Goal: Information Seeking & Learning: Learn about a topic

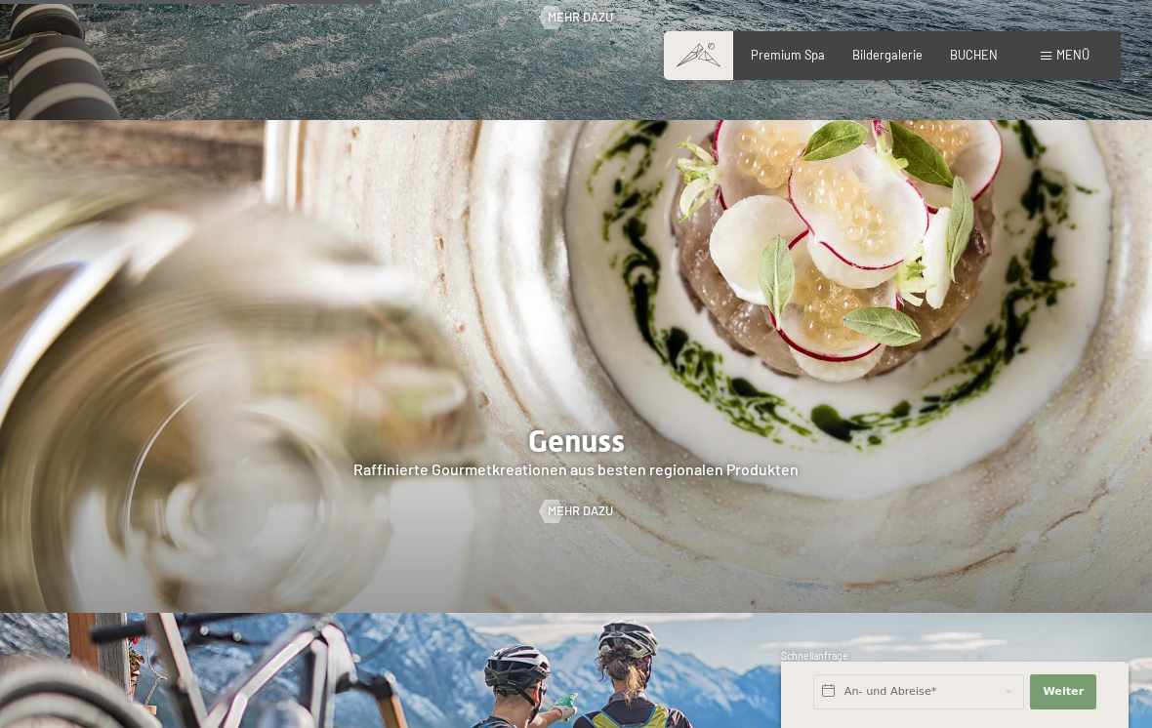
scroll to position [2531, 0]
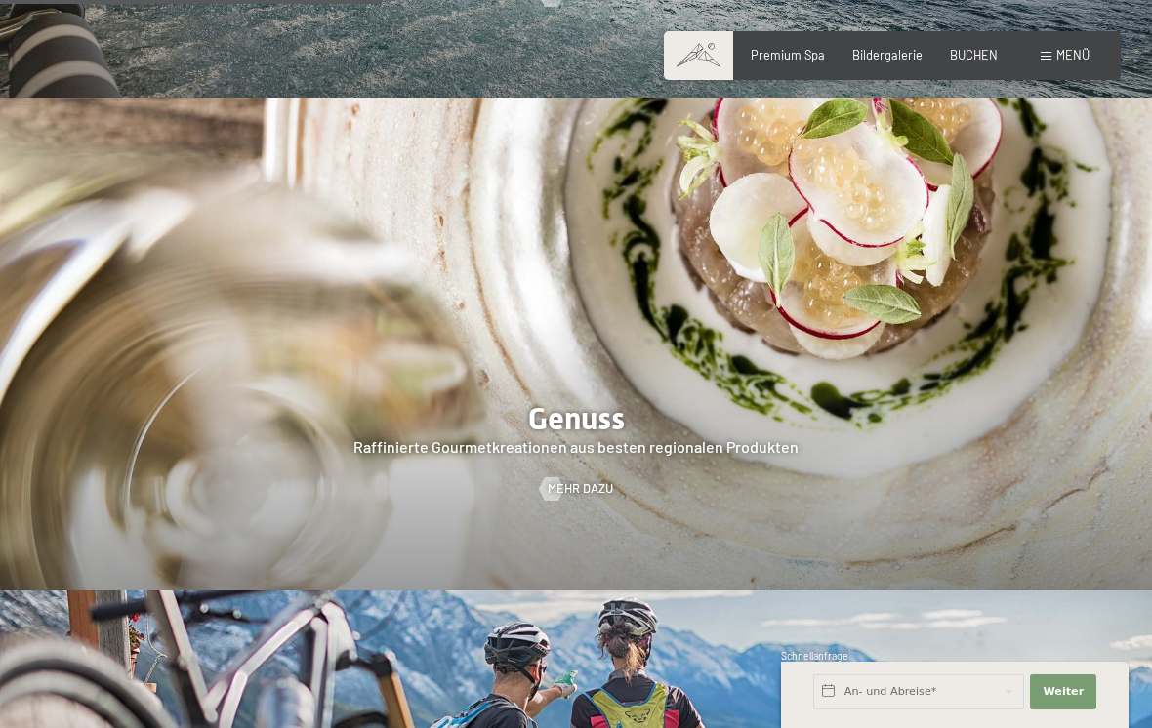
click at [567, 480] on span "Mehr dazu" at bounding box center [580, 489] width 65 height 18
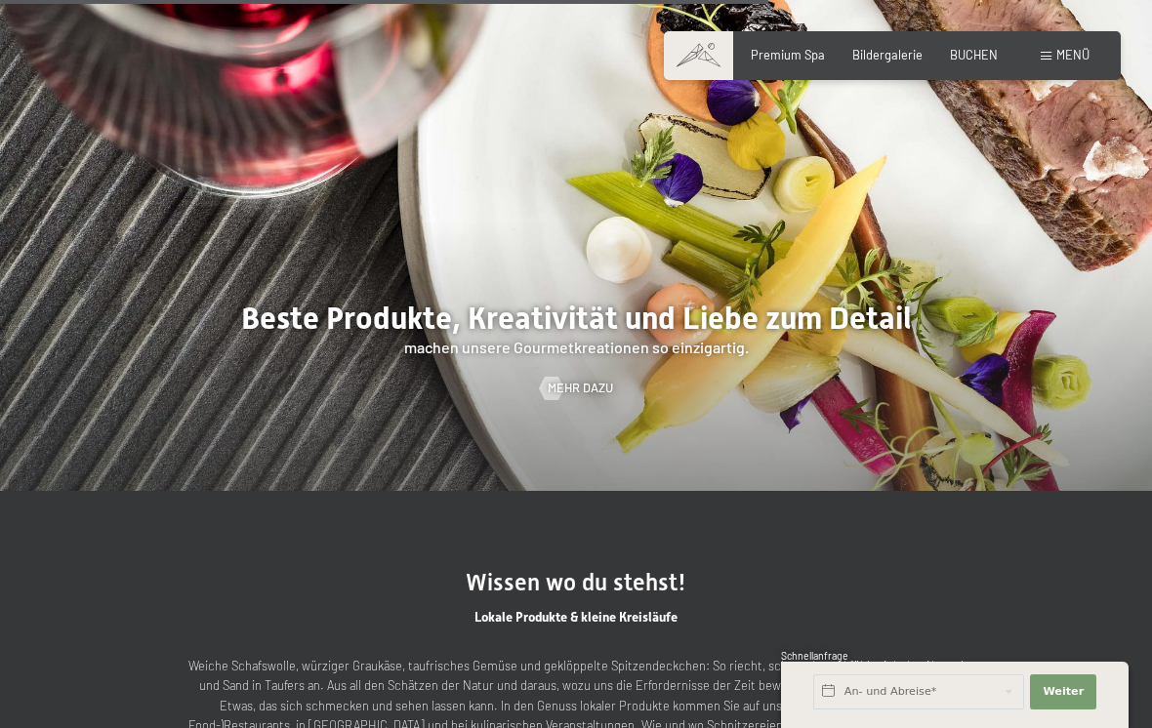
scroll to position [3706, 0]
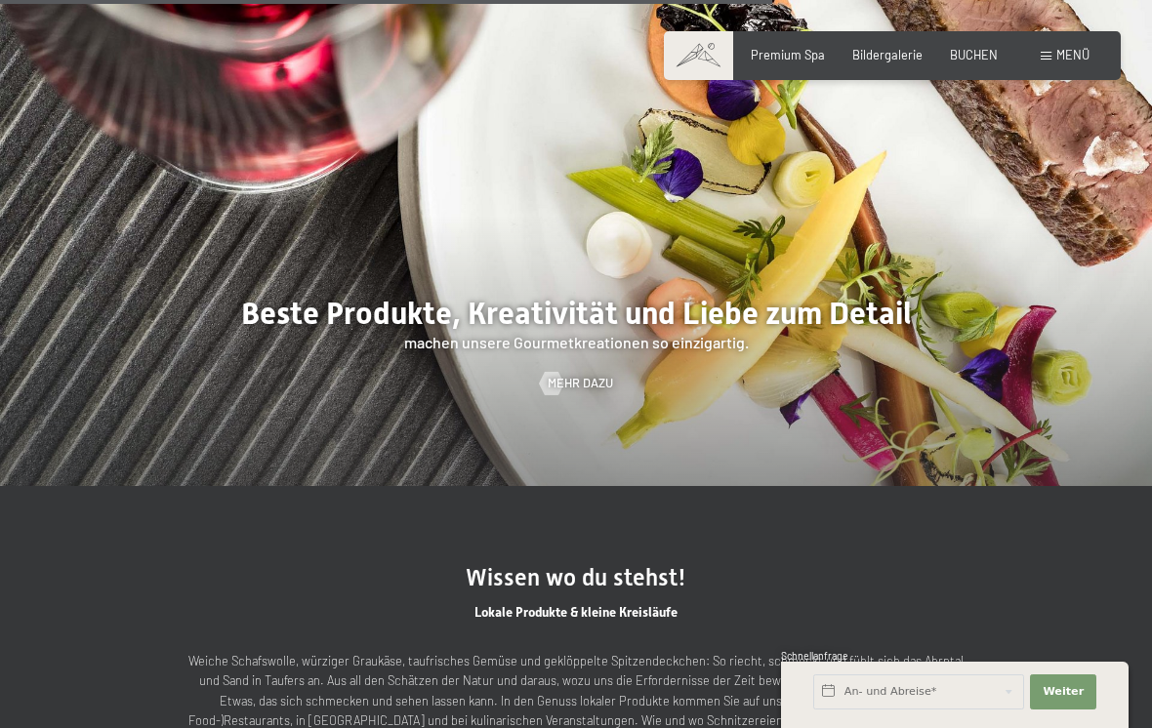
click at [558, 395] on div at bounding box center [552, 383] width 14 height 23
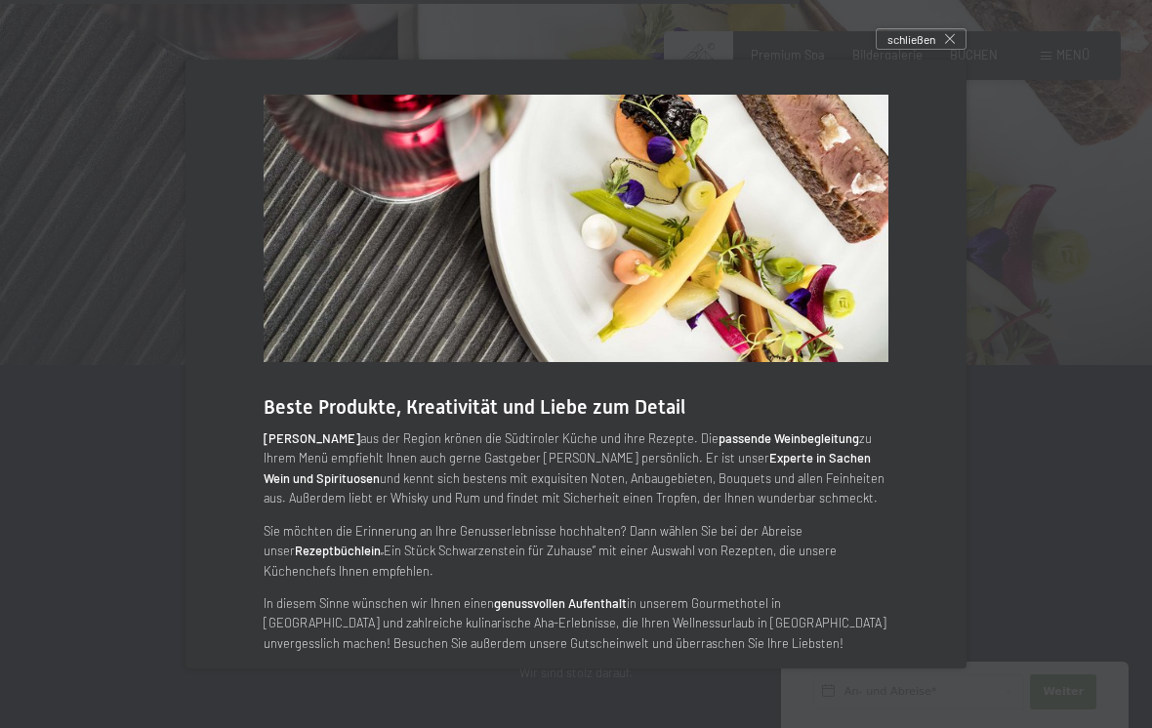
scroll to position [3836, 0]
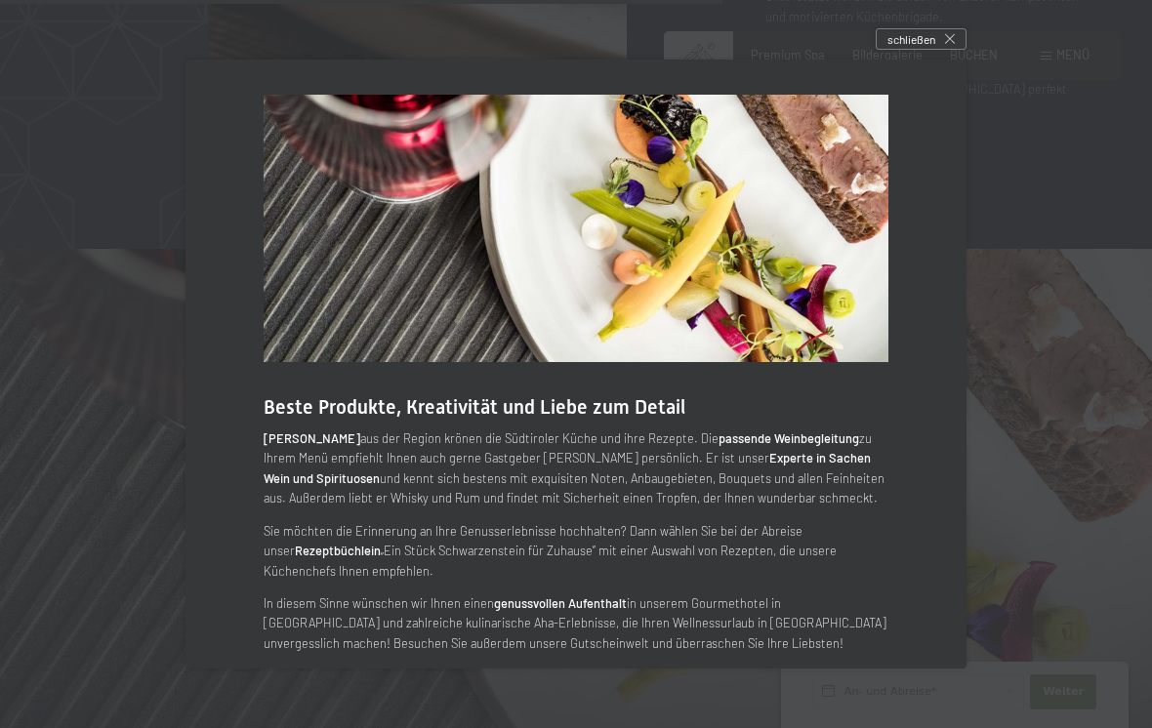
click at [924, 50] on div "schließen" at bounding box center [921, 38] width 91 height 21
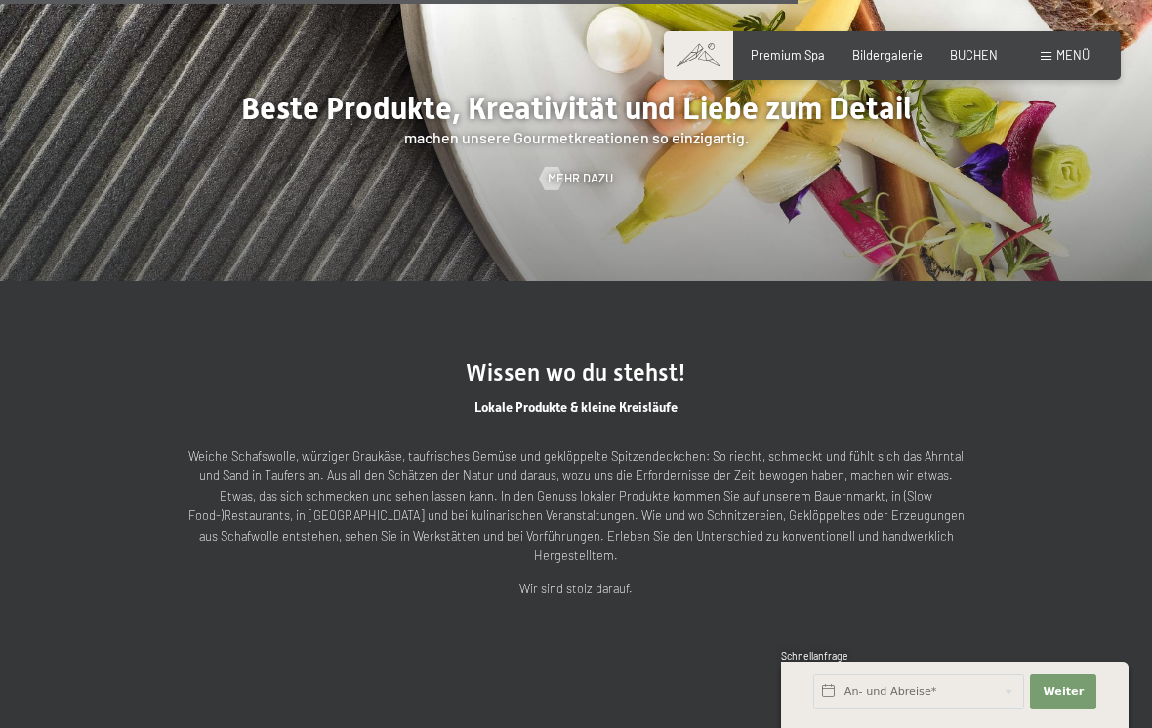
scroll to position [3908, 0]
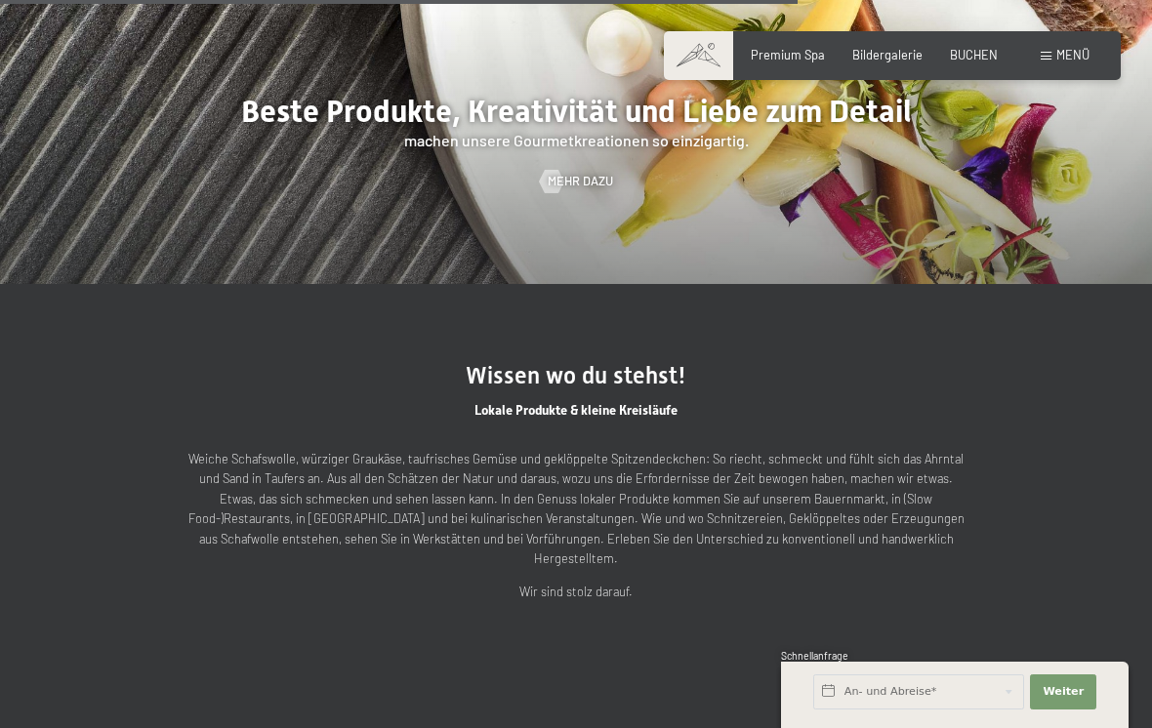
click at [863, 54] on span "Bildergalerie" at bounding box center [887, 55] width 70 height 16
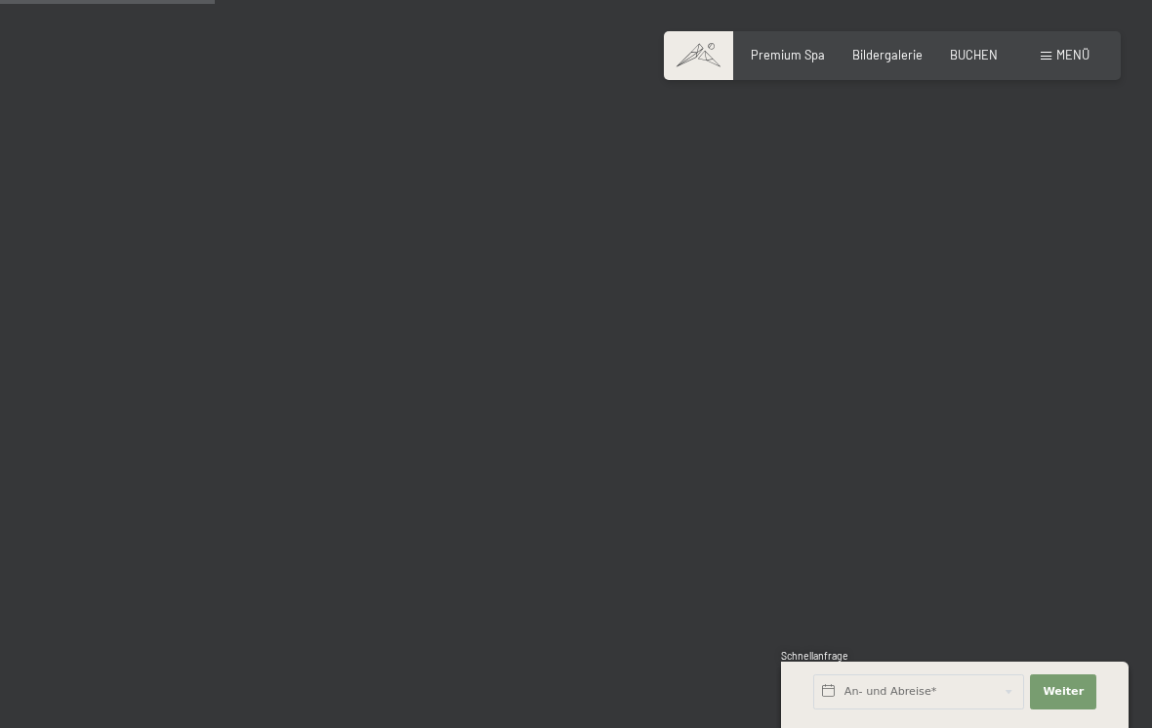
scroll to position [3067, 0]
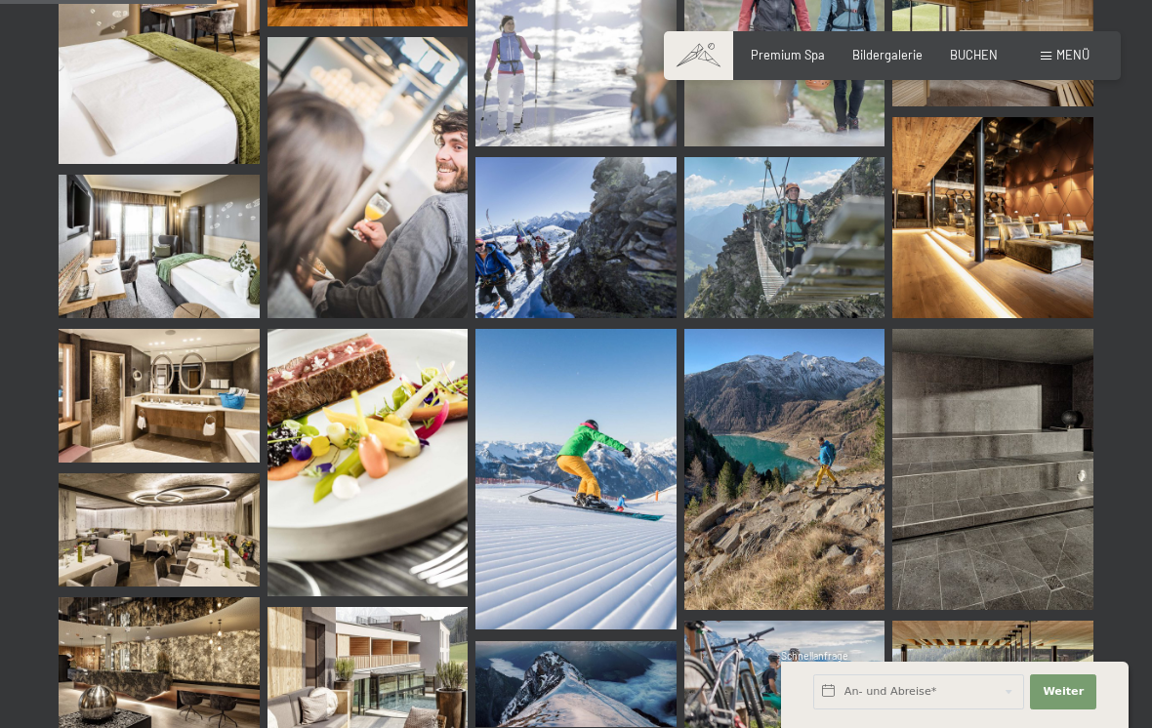
click at [120, 533] on img at bounding box center [159, 530] width 201 height 113
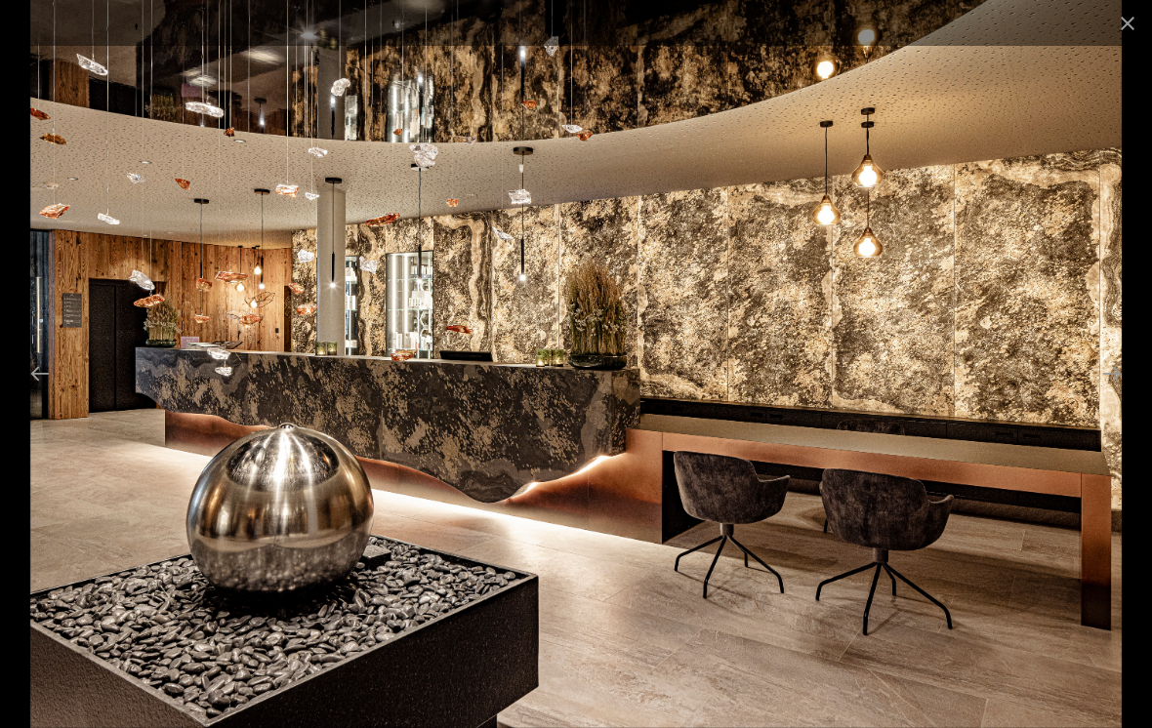
click at [1135, 24] on button "Close gallery" at bounding box center [1127, 23] width 49 height 46
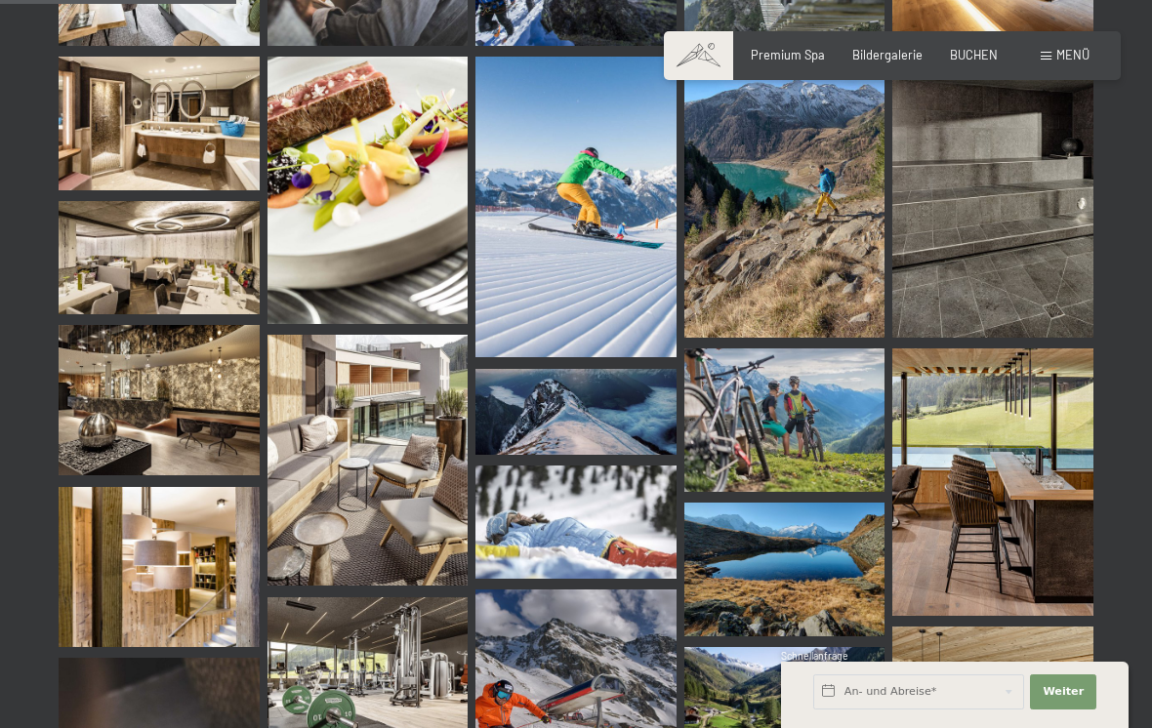
scroll to position [3341, 0]
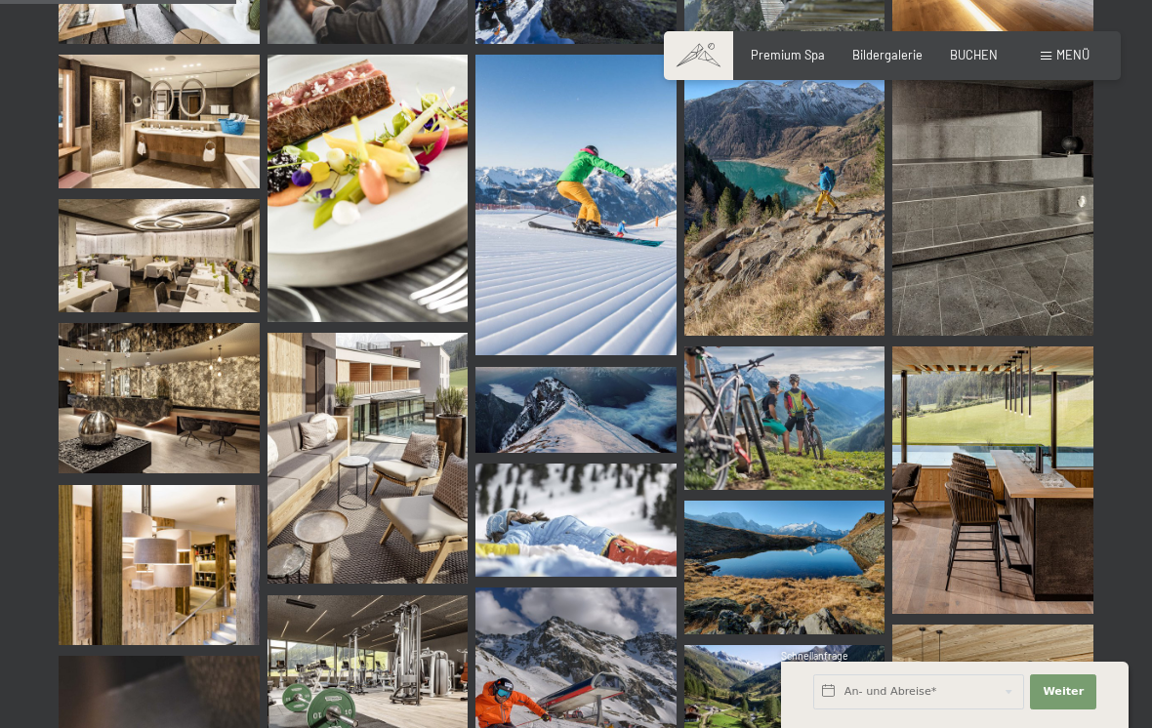
click at [146, 420] on img at bounding box center [159, 398] width 201 height 150
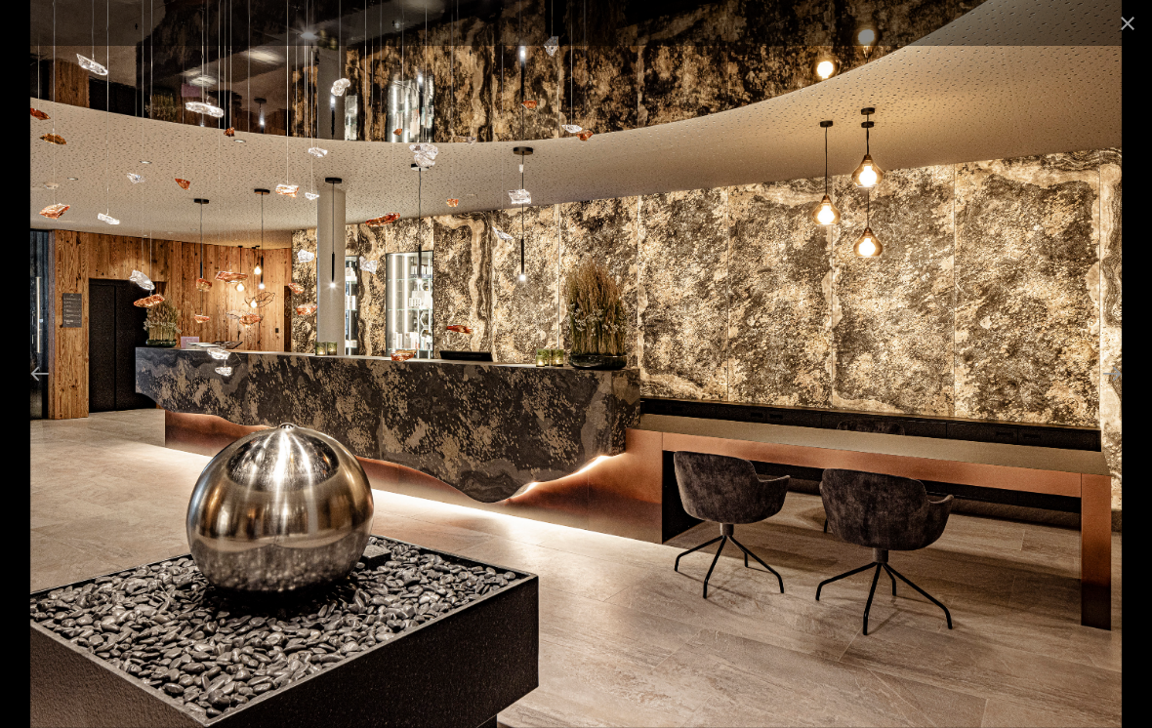
click at [1126, 23] on button "Close gallery" at bounding box center [1127, 23] width 49 height 46
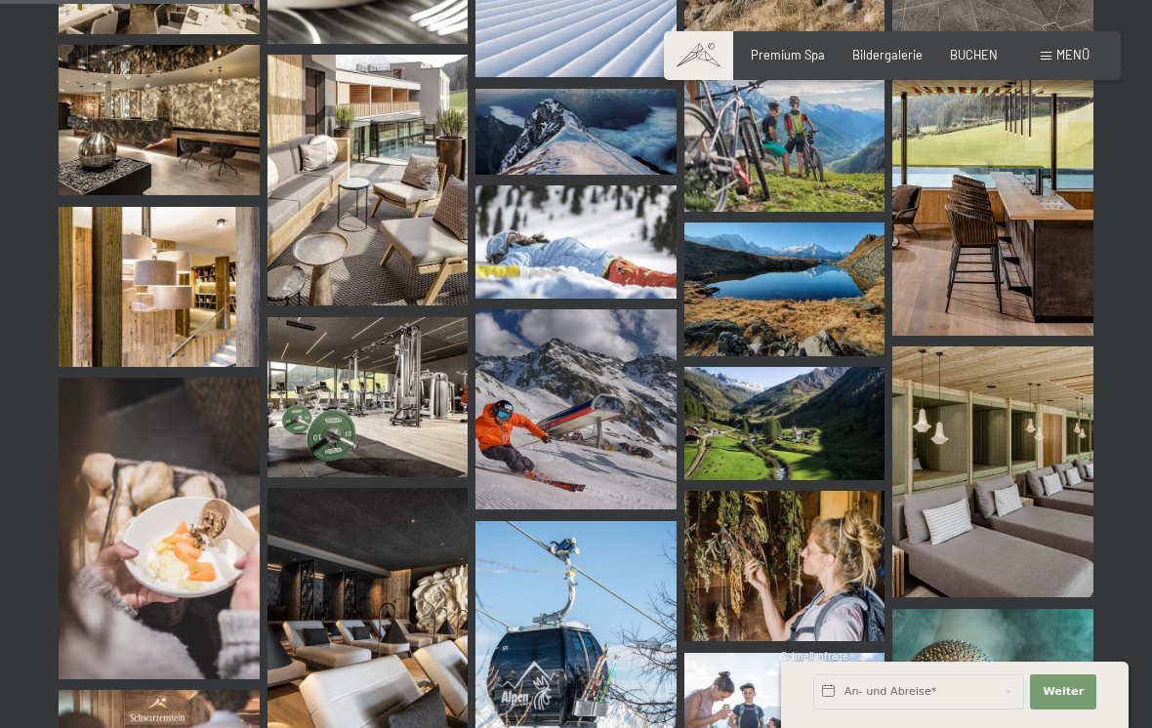
scroll to position [3581, 0]
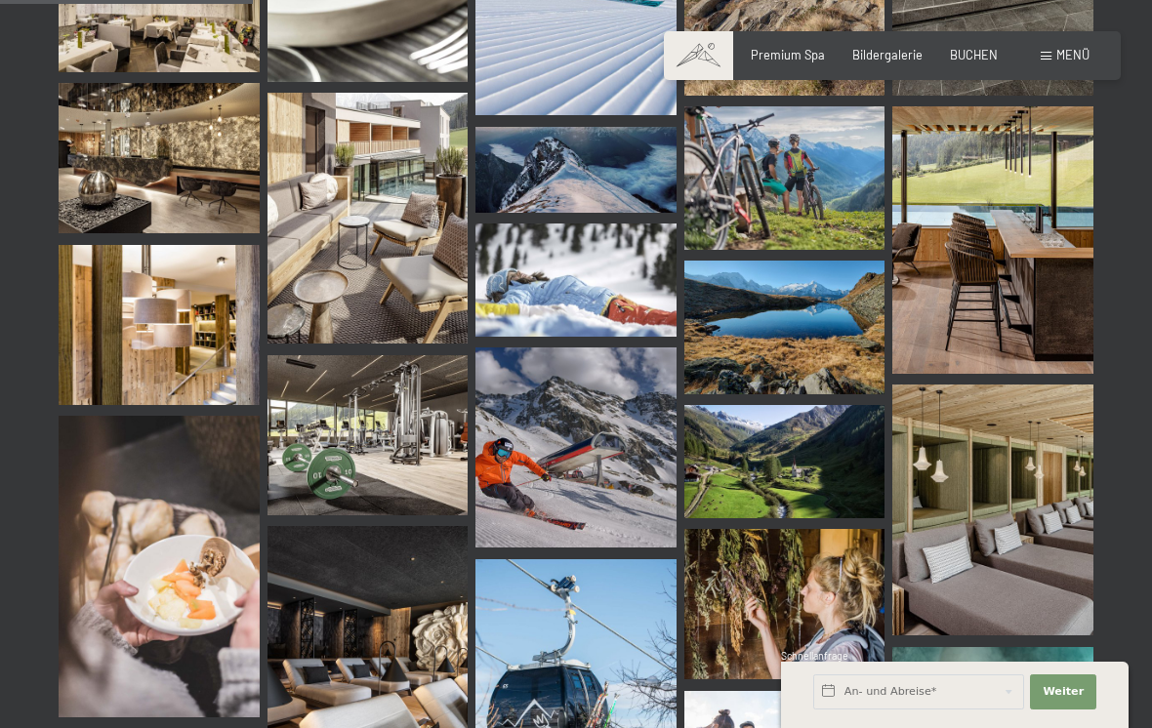
click at [1023, 271] on img at bounding box center [992, 240] width 201 height 268
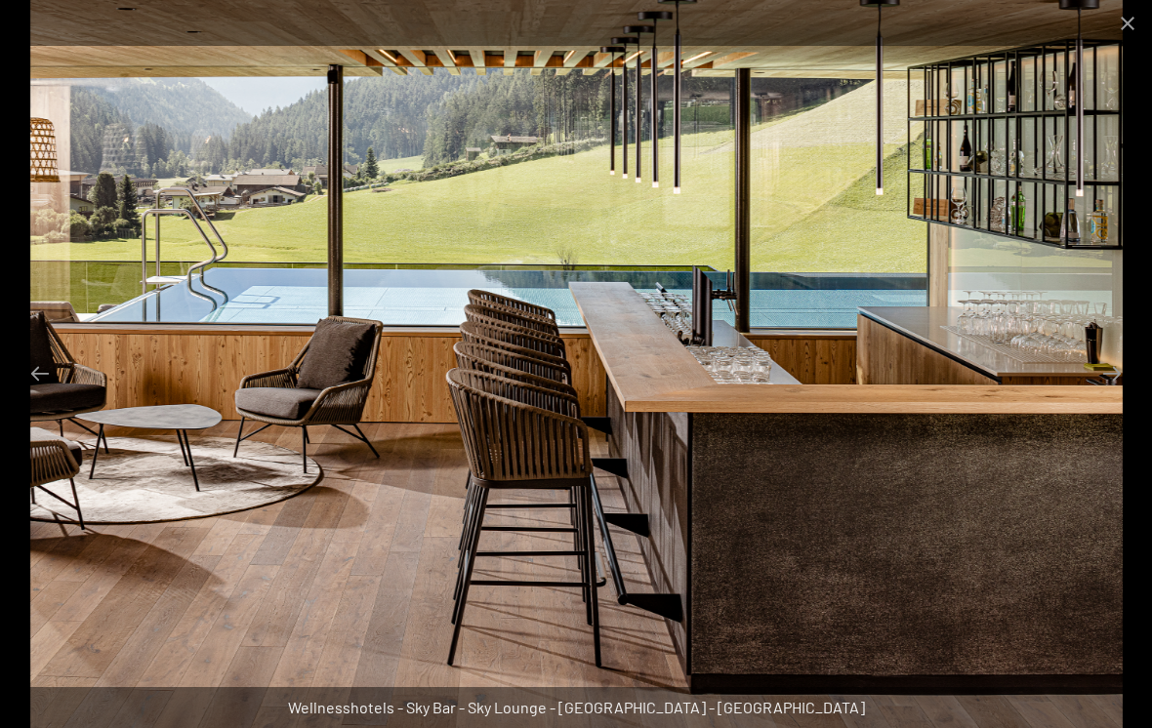
click at [1122, 34] on button "Close gallery" at bounding box center [1127, 23] width 49 height 46
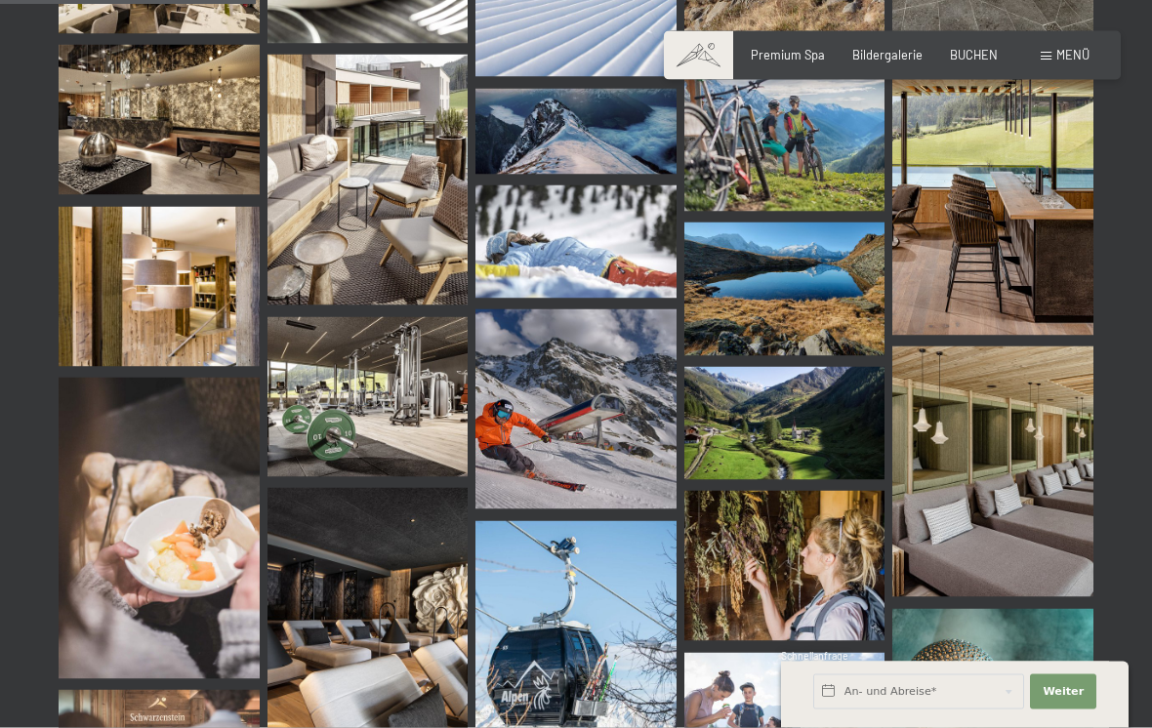
scroll to position [3621, 0]
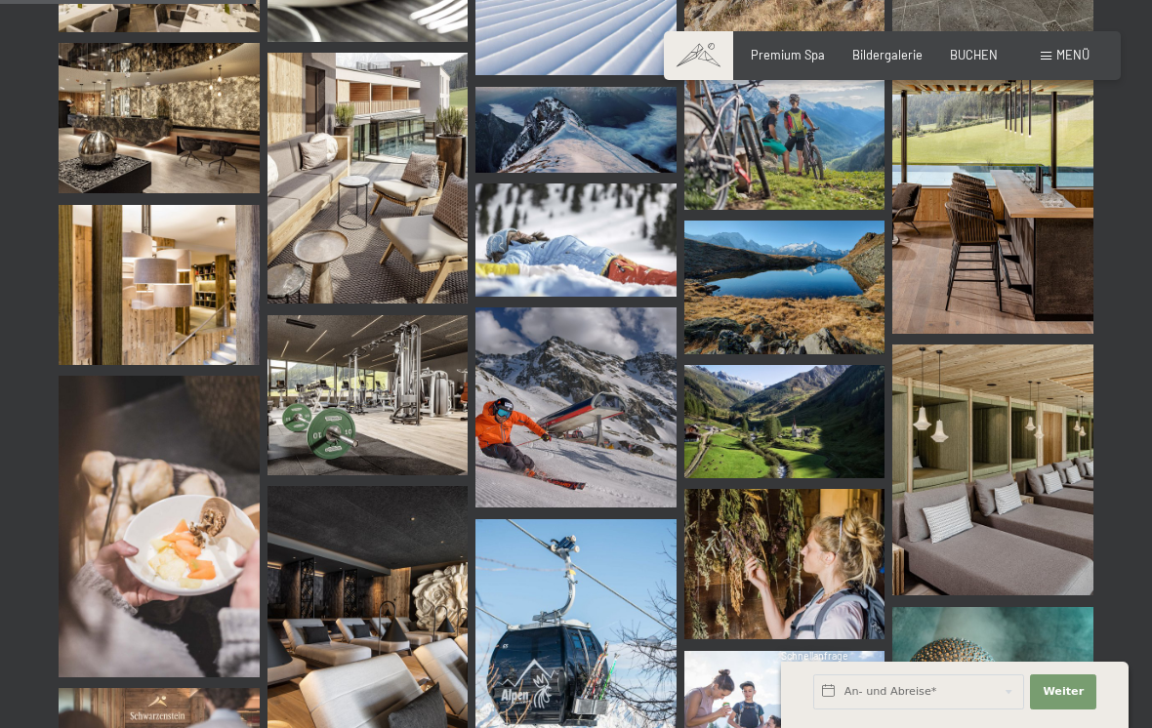
click at [334, 211] on img at bounding box center [368, 178] width 201 height 251
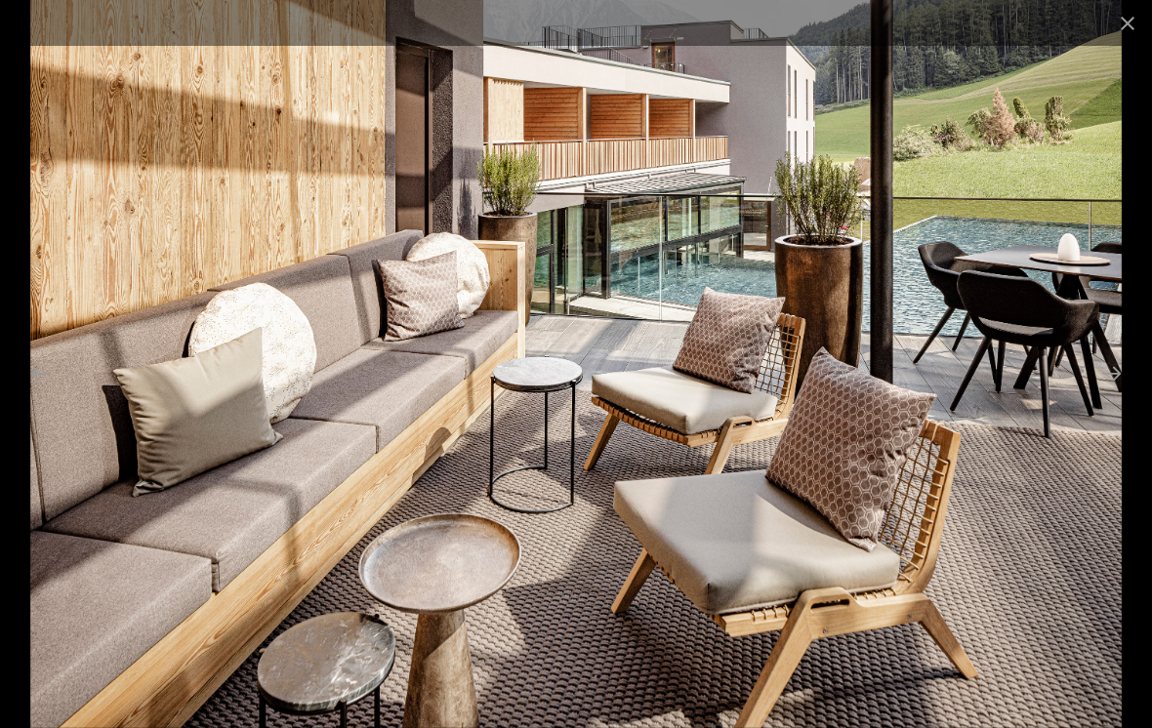
click at [1120, 22] on button "Close gallery" at bounding box center [1127, 23] width 49 height 46
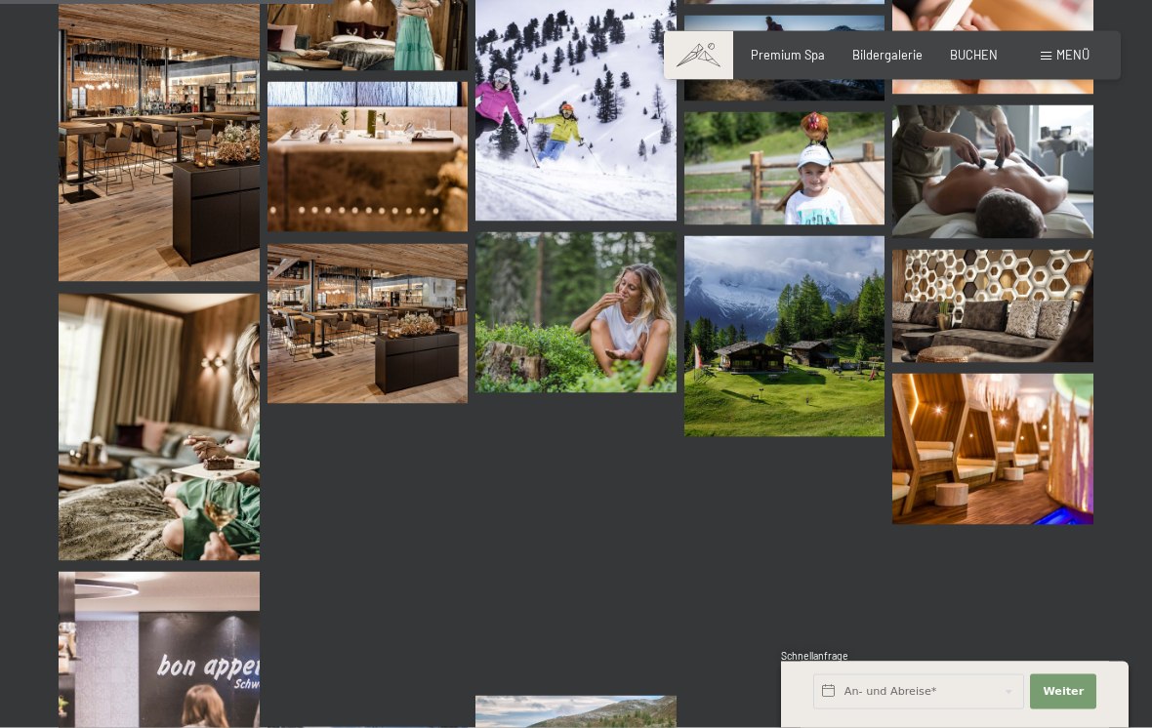
scroll to position [4741, 0]
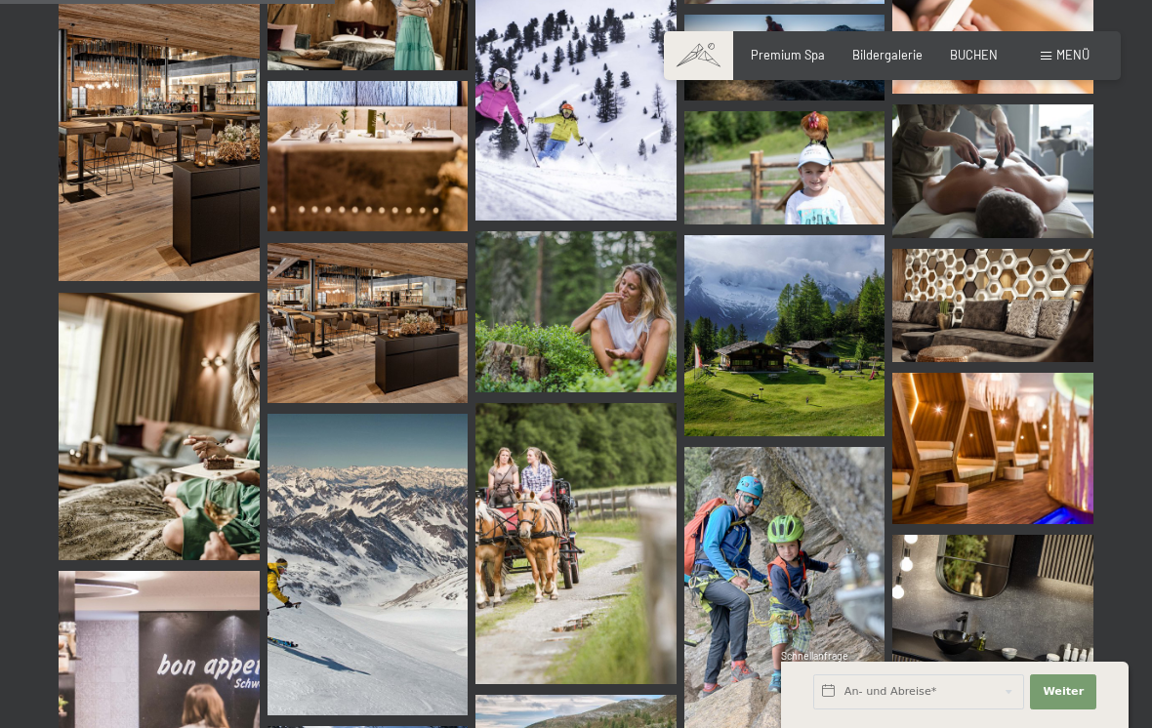
click at [351, 328] on img at bounding box center [368, 323] width 201 height 160
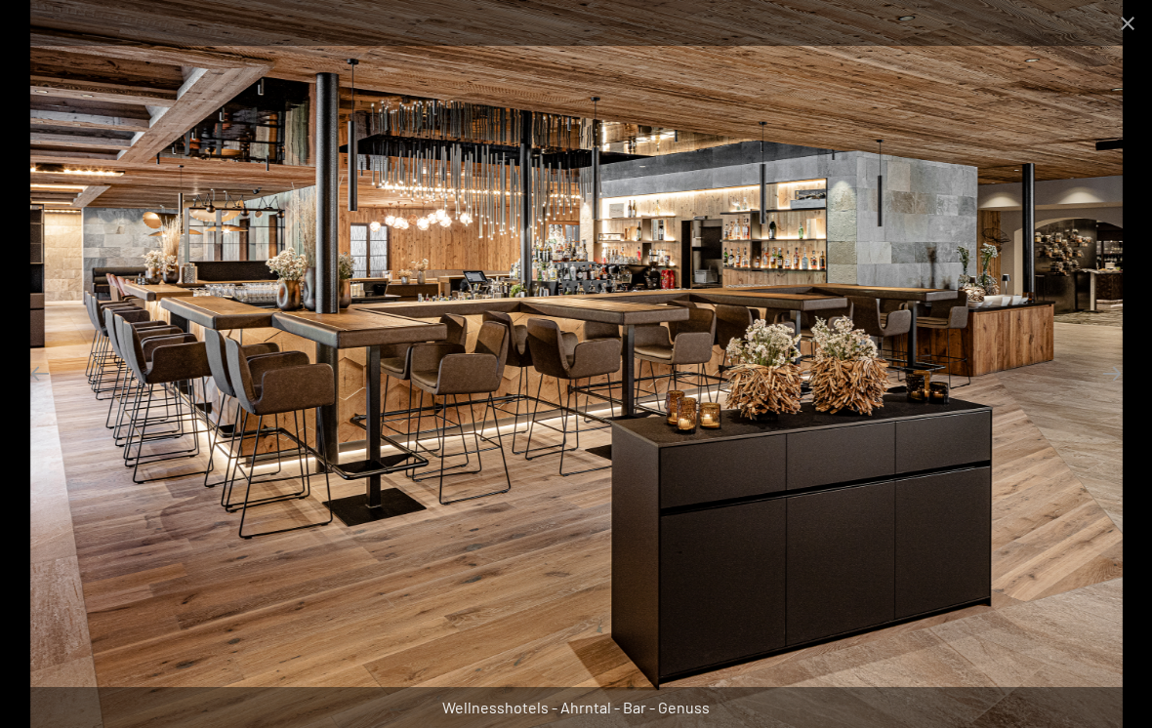
click at [1121, 31] on button "Close gallery" at bounding box center [1127, 23] width 49 height 46
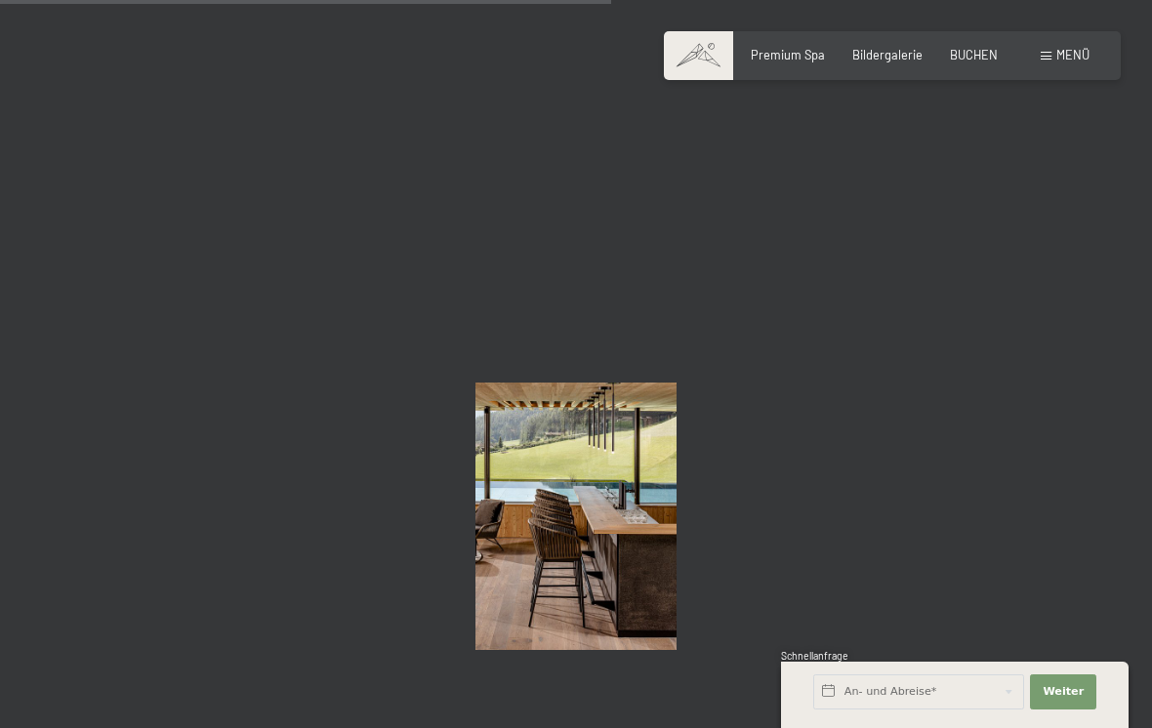
scroll to position [8638, 0]
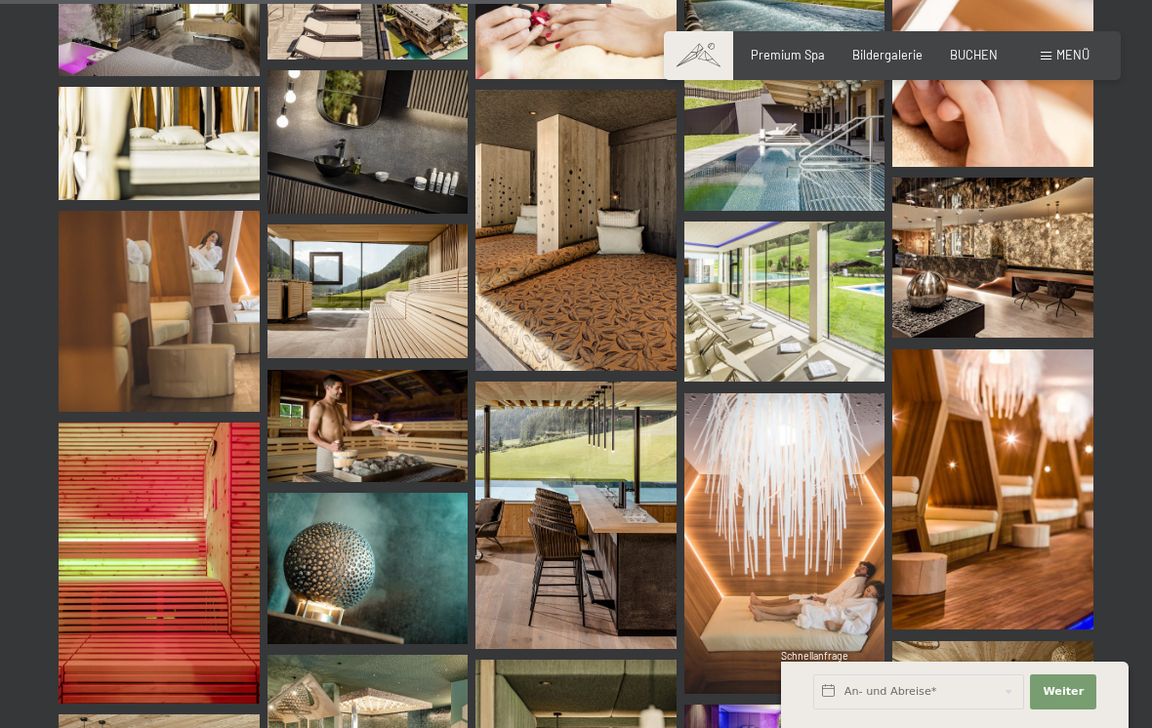
click at [972, 641] on img at bounding box center [992, 713] width 201 height 144
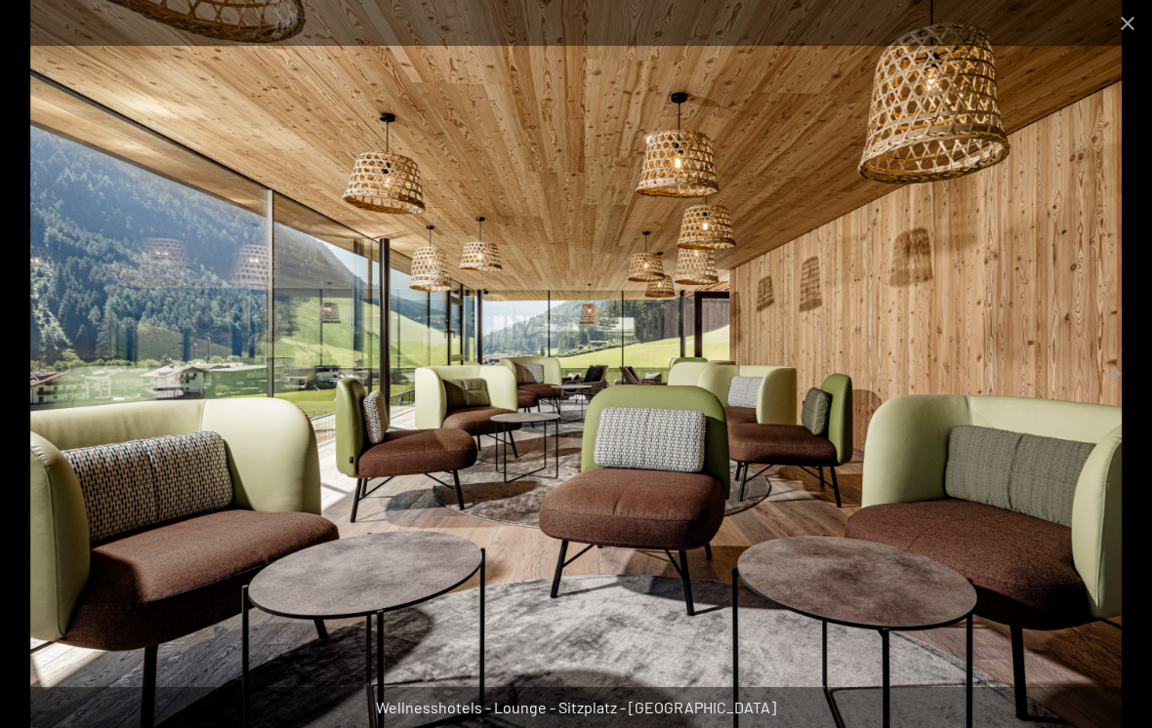
click at [1123, 27] on button "Close gallery" at bounding box center [1127, 23] width 49 height 46
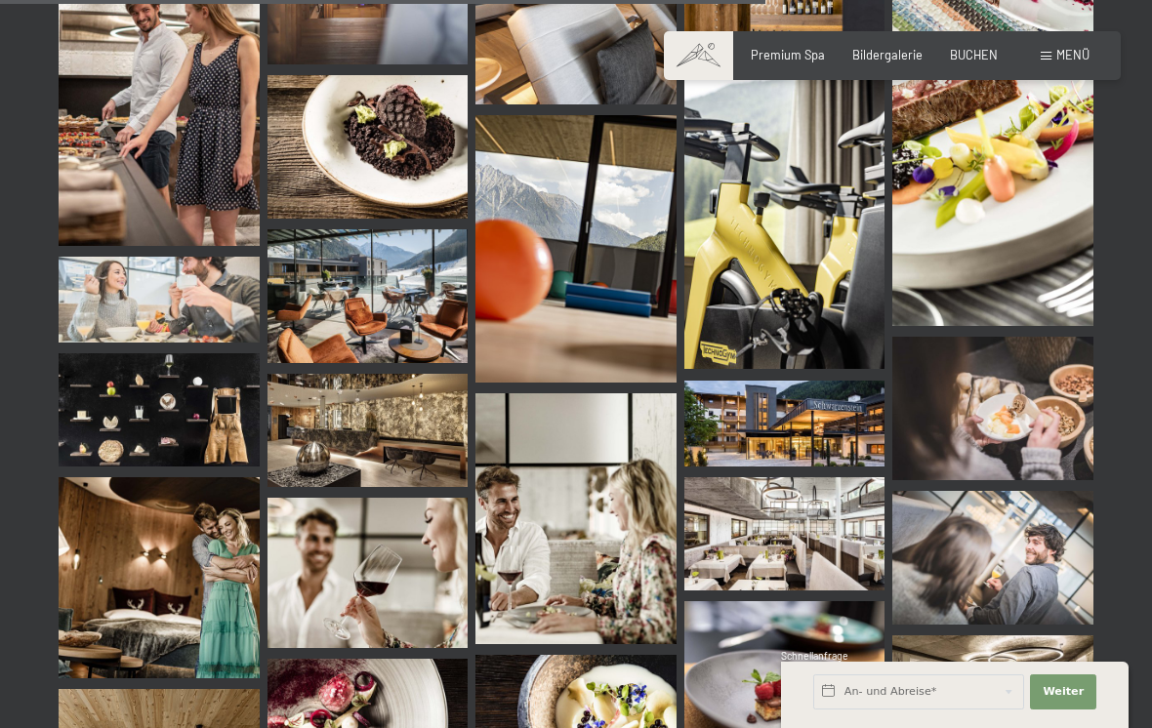
scroll to position [10878, 0]
click at [764, 524] on img at bounding box center [784, 534] width 201 height 113
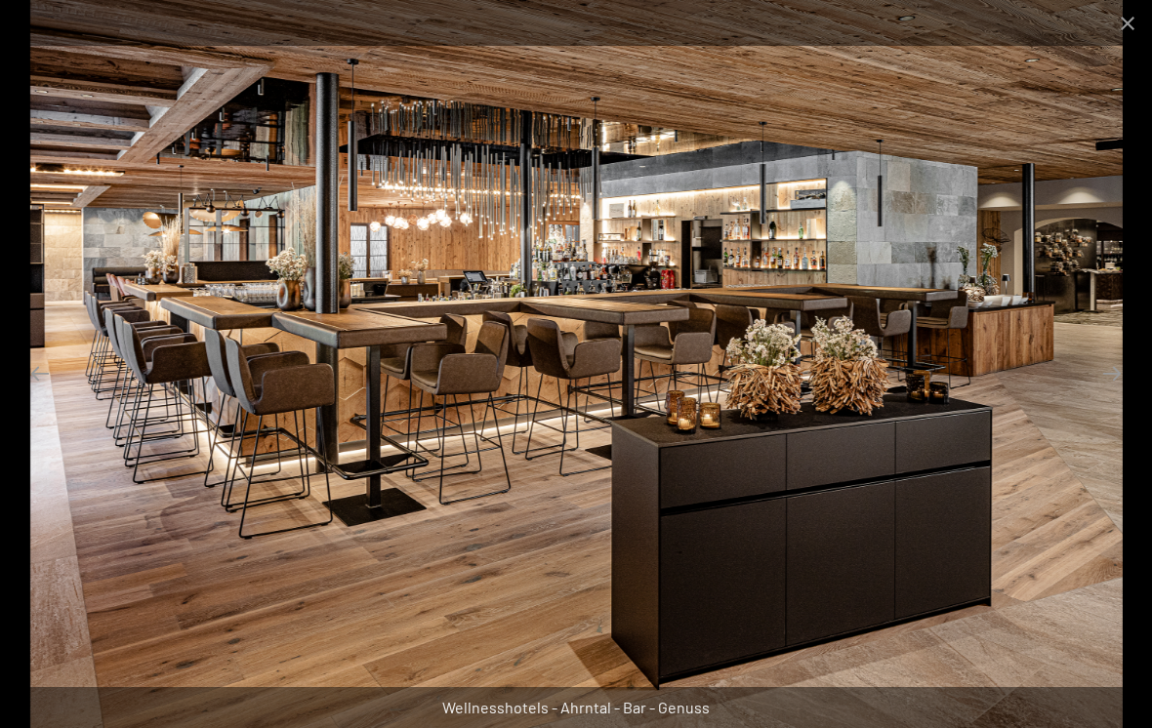
click at [1123, 30] on button "Close gallery" at bounding box center [1127, 23] width 49 height 46
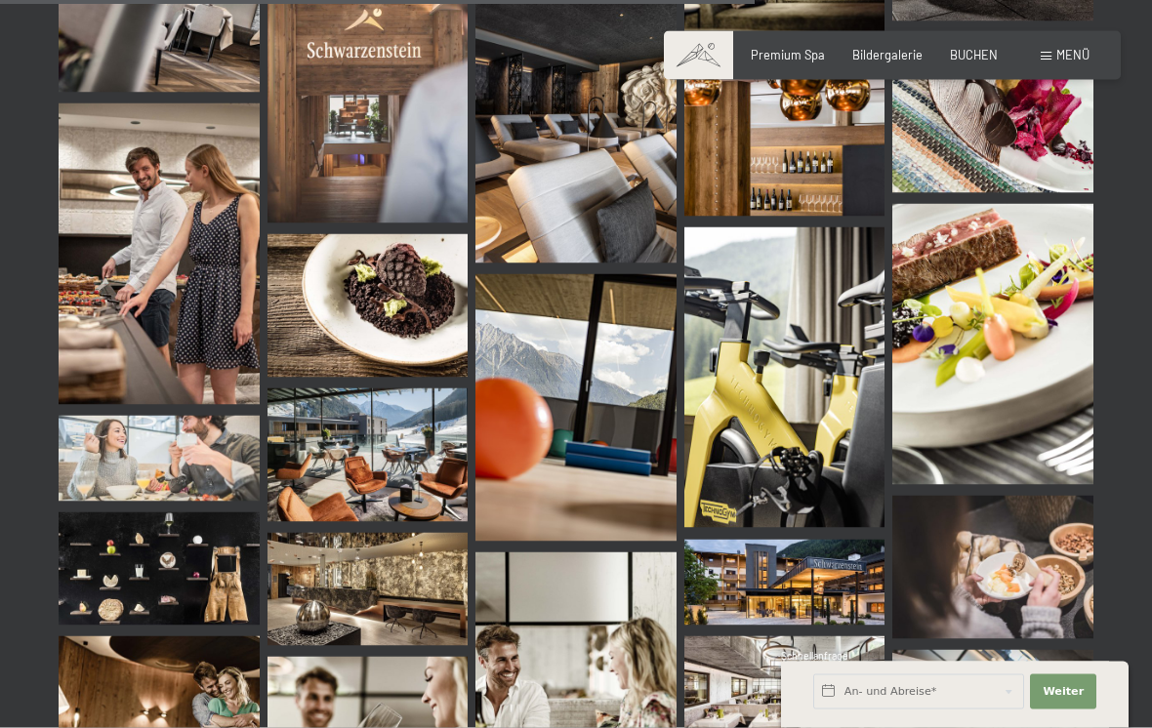
scroll to position [10720, 0]
click at [359, 455] on img at bounding box center [368, 456] width 201 height 134
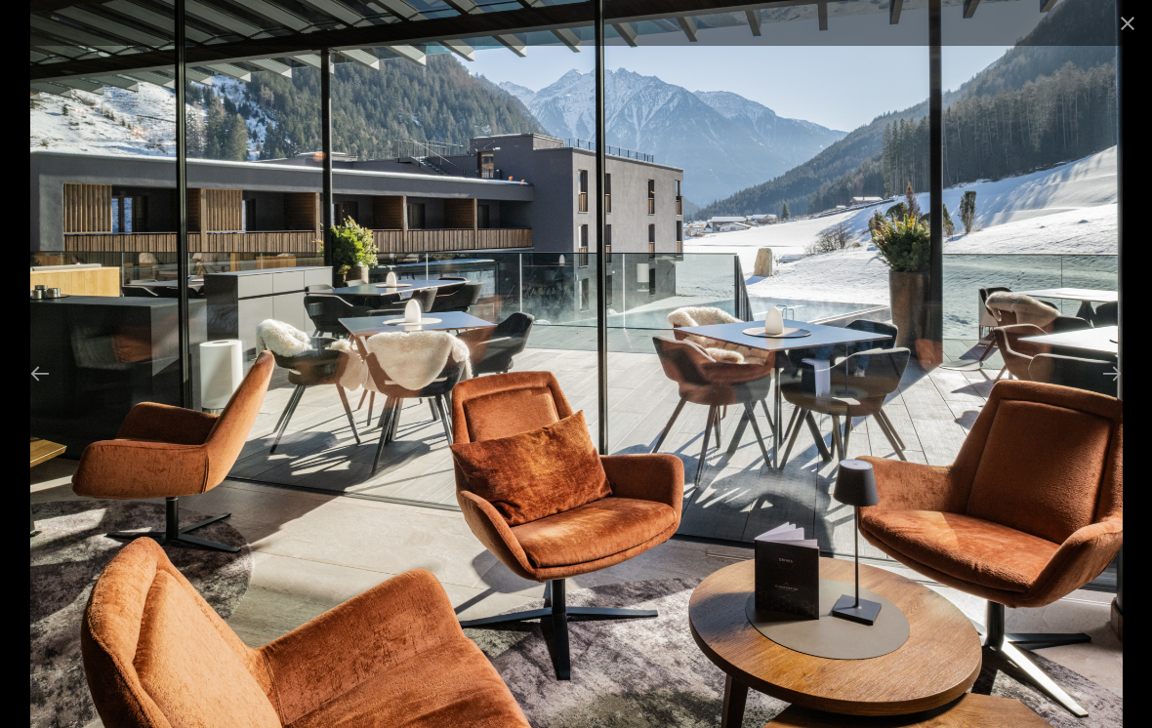
click at [1121, 35] on button "Close gallery" at bounding box center [1127, 23] width 49 height 46
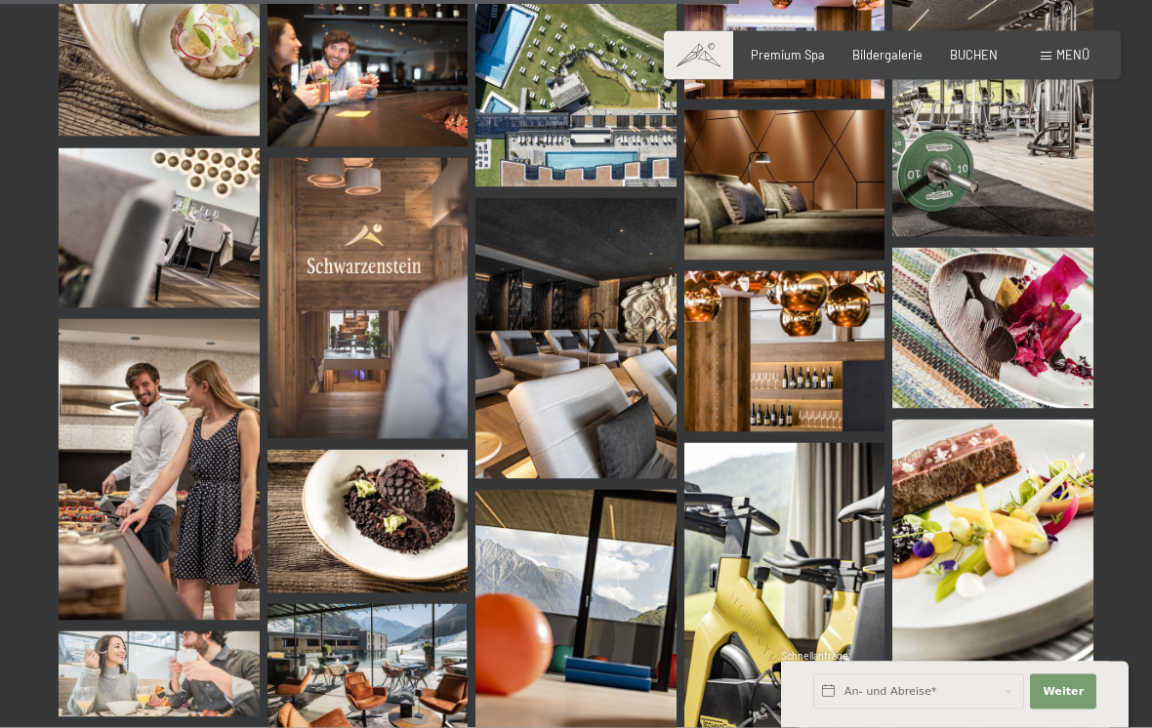
click at [347, 339] on img at bounding box center [368, 298] width 201 height 281
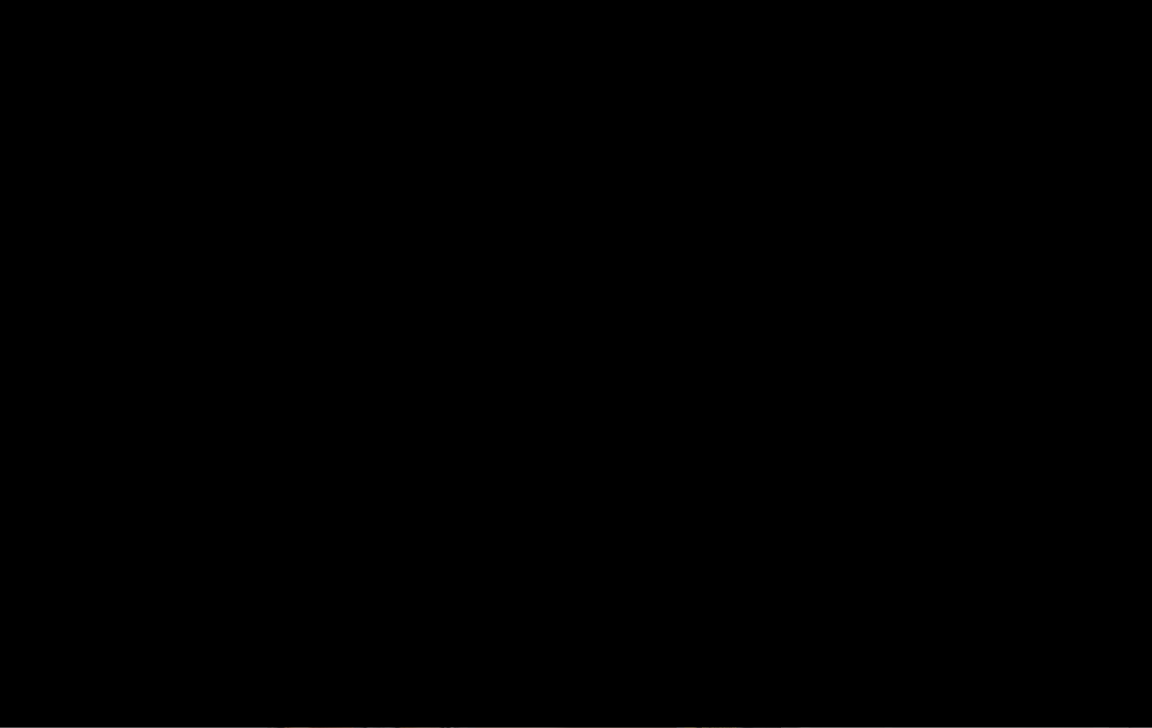
scroll to position [10505, 0]
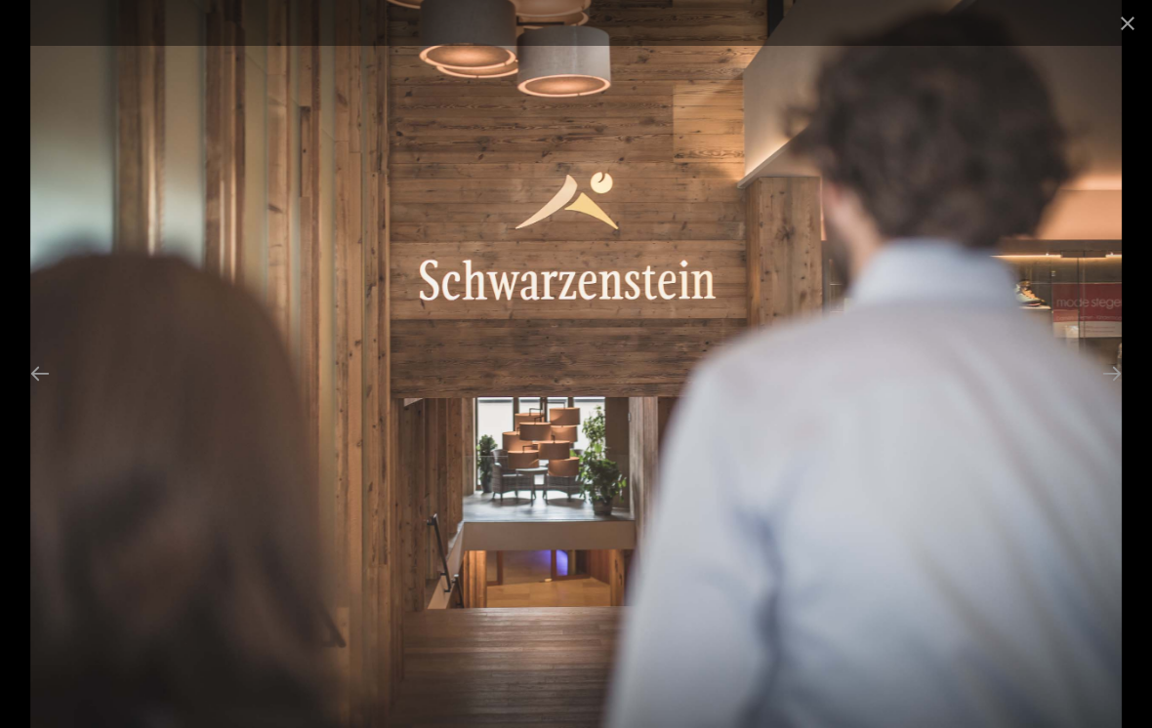
click at [1124, 18] on button "Close gallery" at bounding box center [1127, 23] width 49 height 46
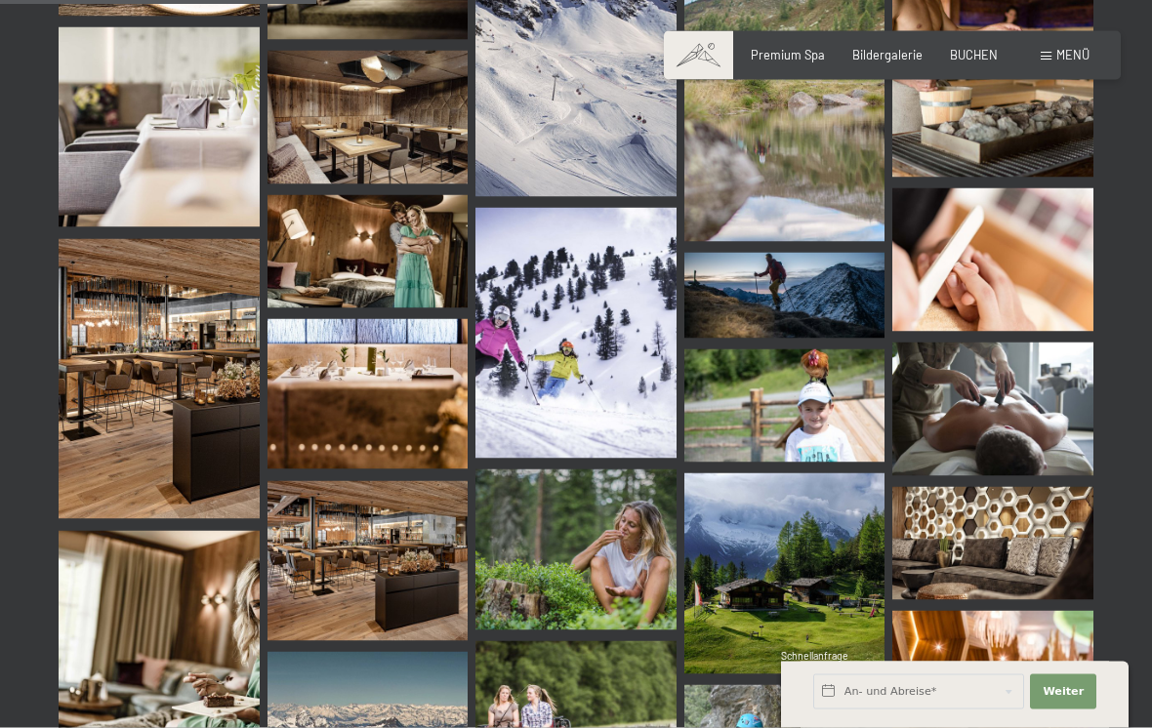
click at [353, 403] on img at bounding box center [368, 394] width 201 height 150
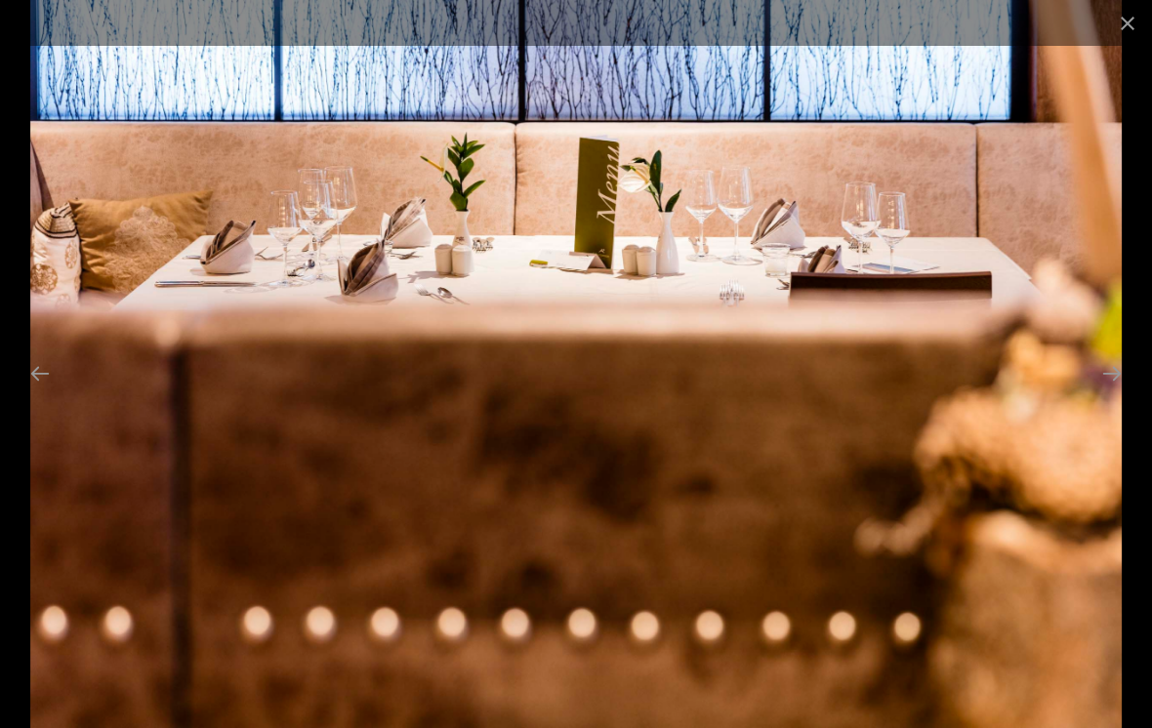
click at [1123, 22] on button "Close gallery" at bounding box center [1127, 23] width 49 height 46
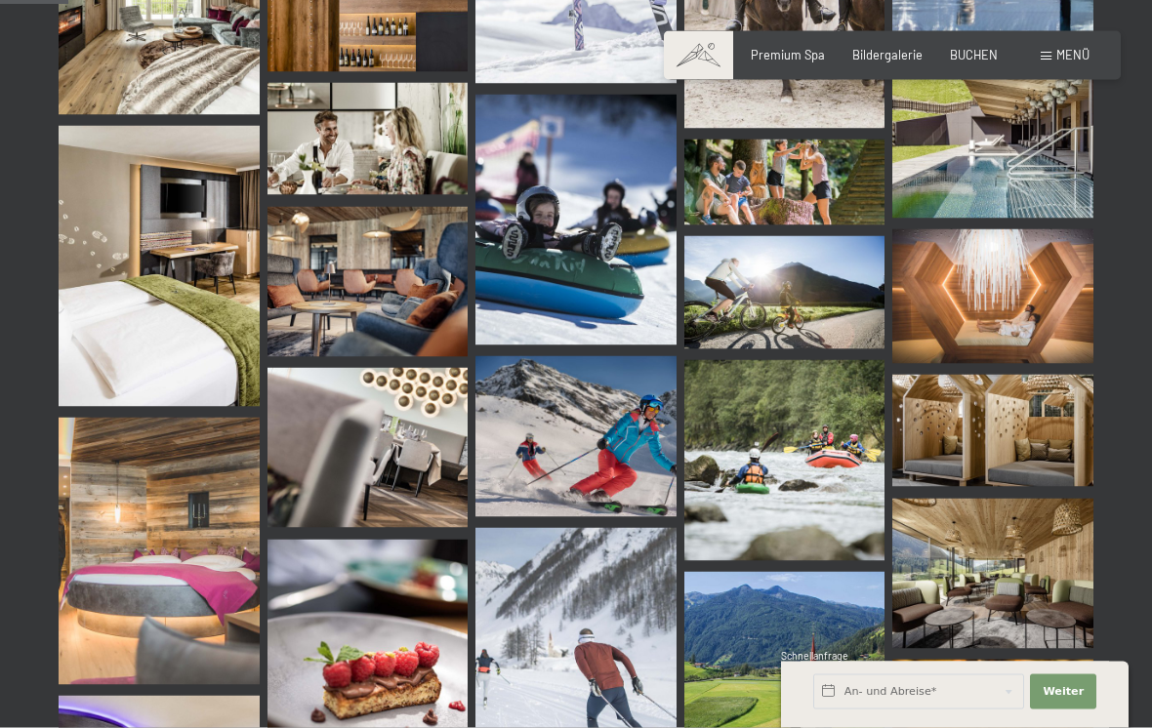
scroll to position [0, 0]
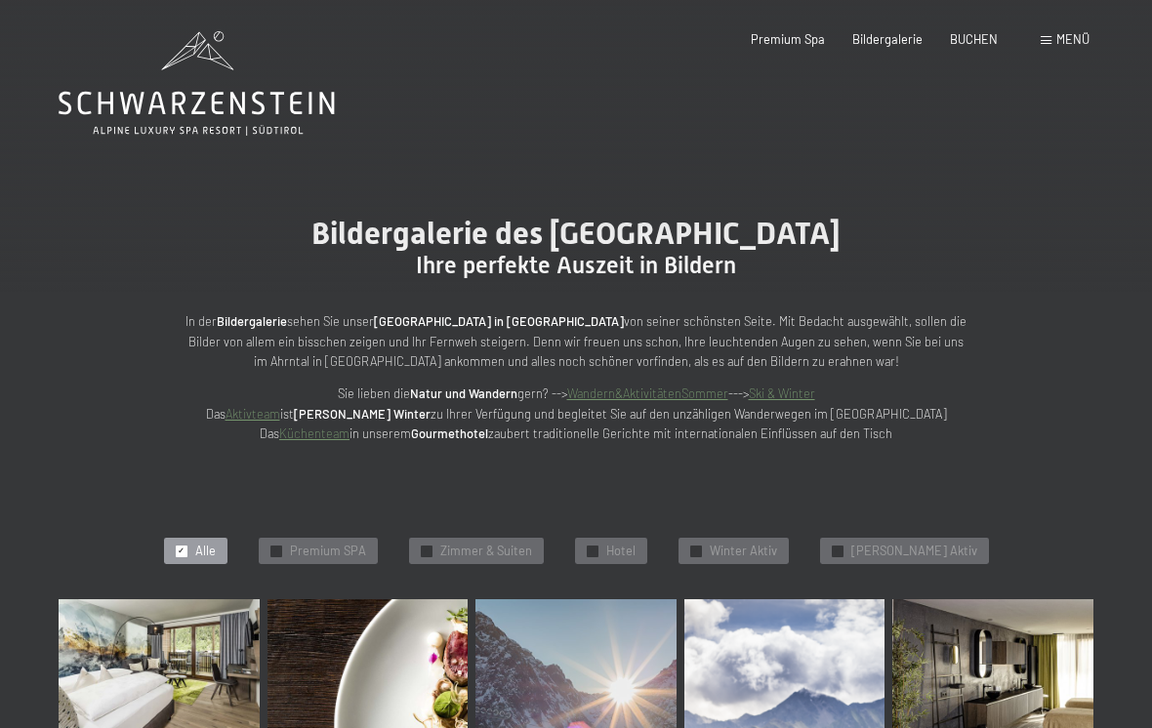
click at [322, 547] on span "Premium SPA" at bounding box center [328, 552] width 76 height 18
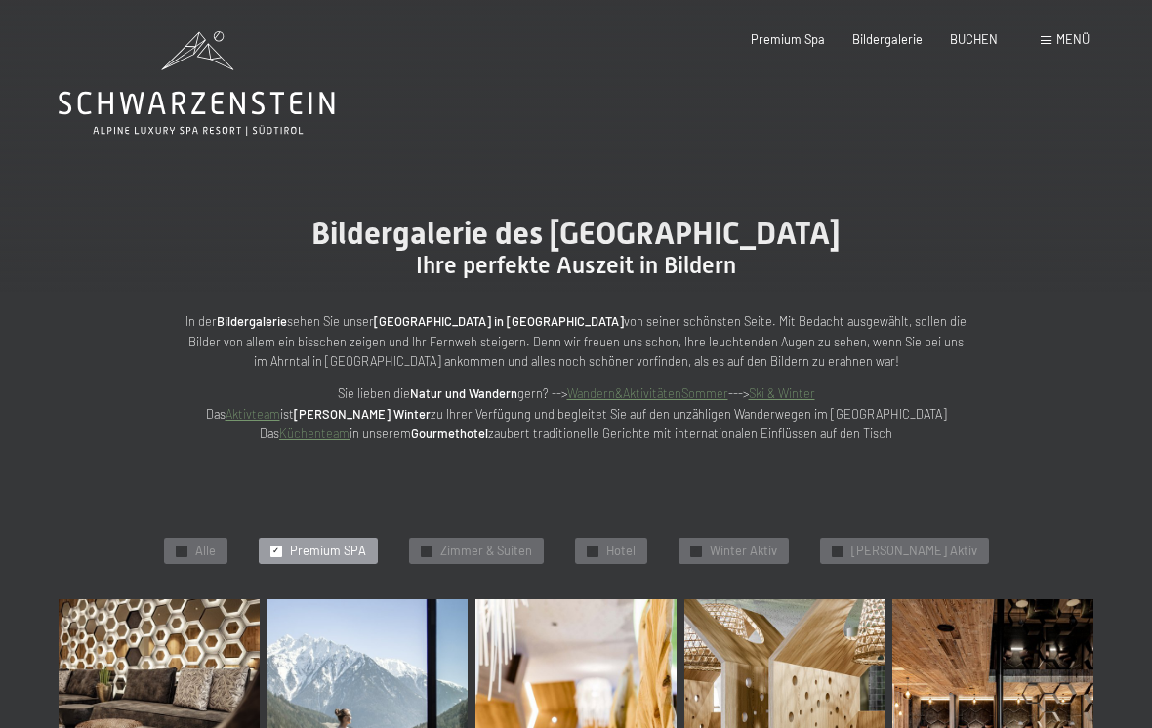
click at [216, 550] on div "✓ Alle" at bounding box center [195, 551] width 63 height 27
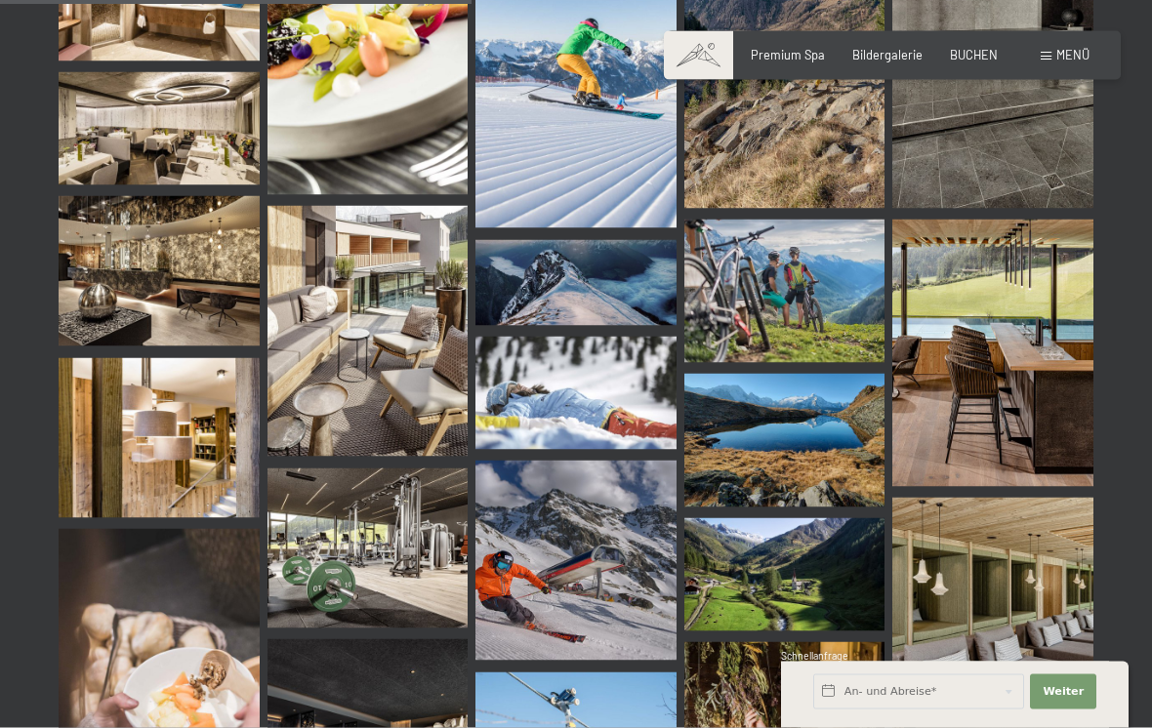
scroll to position [3473, 0]
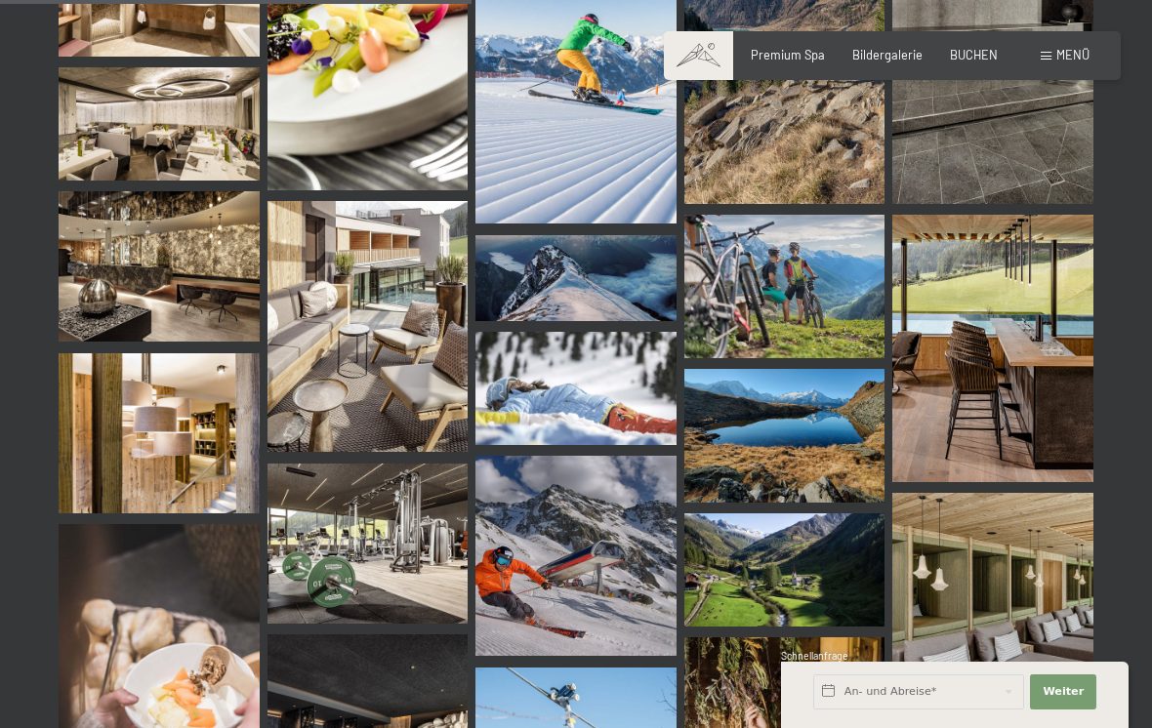
click at [994, 375] on img at bounding box center [992, 349] width 201 height 268
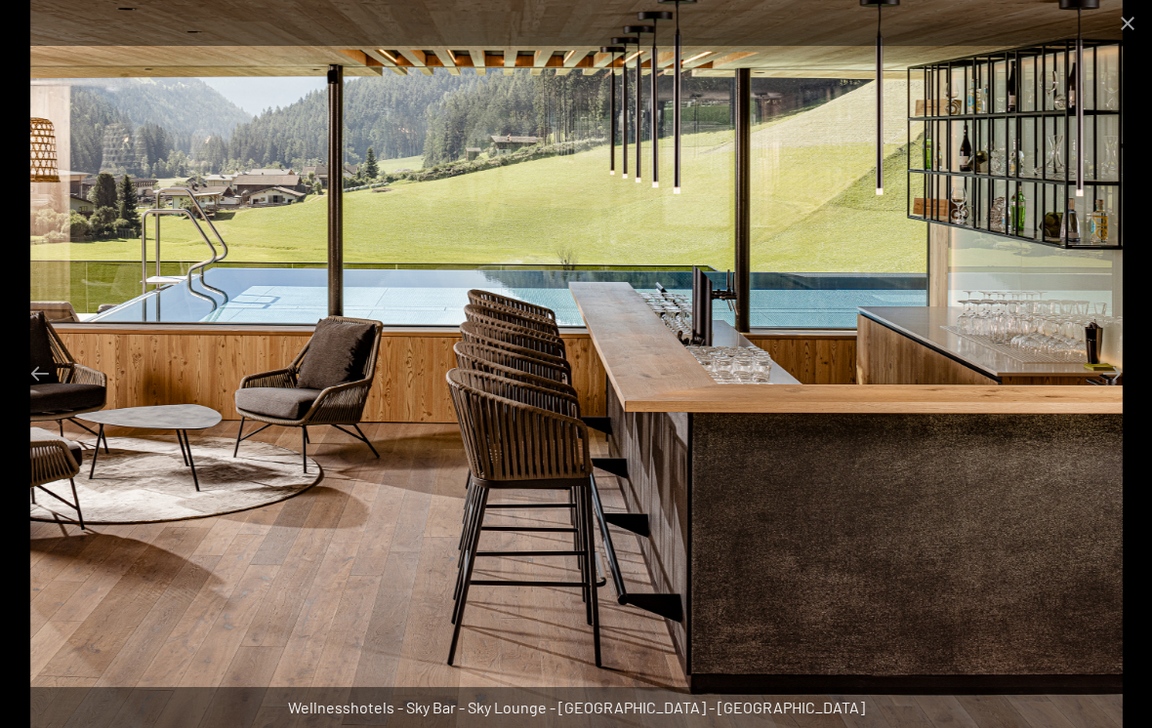
click at [466, 727] on div "Wellnesshotels - Sky Bar - Sky Lounge - Sky Pool - Südtirol" at bounding box center [576, 707] width 1152 height 41
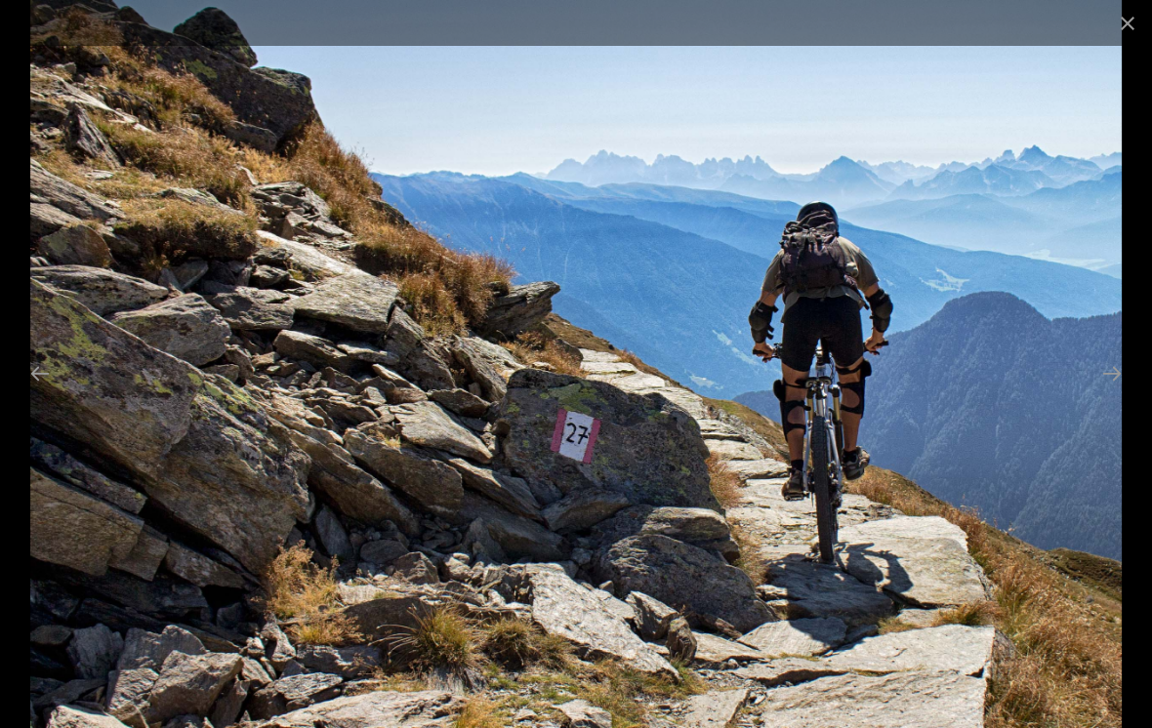
click at [1105, 42] on button "Close gallery" at bounding box center [1127, 23] width 49 height 46
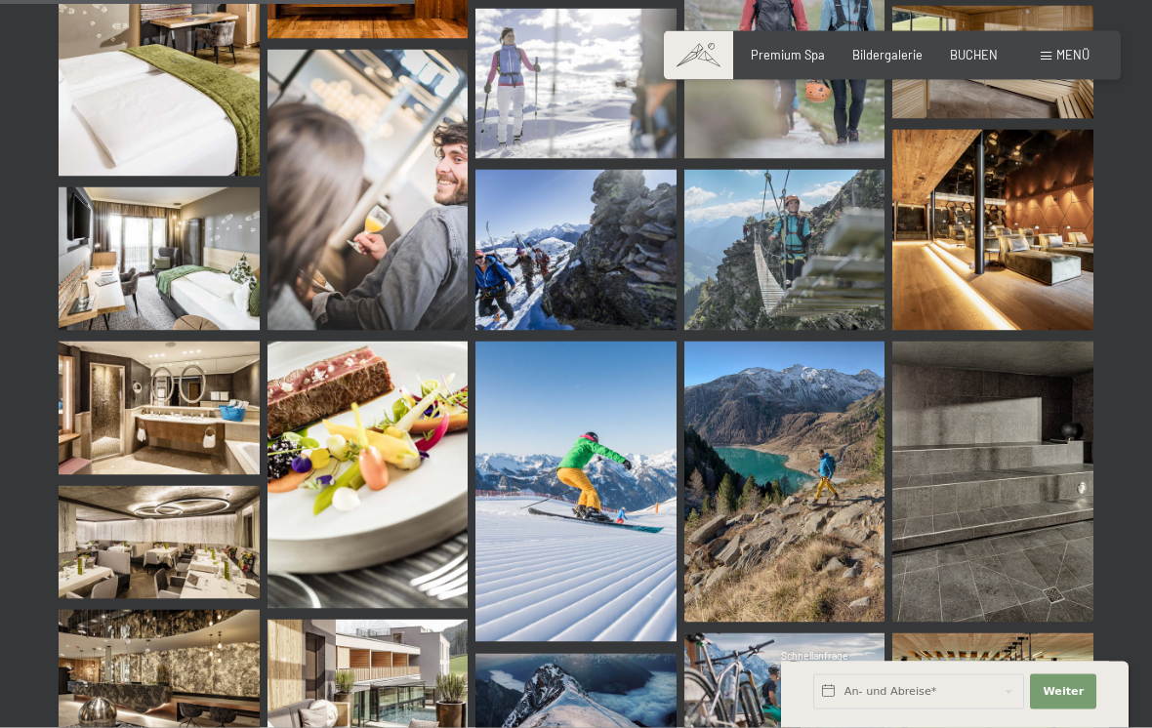
scroll to position [3053, 0]
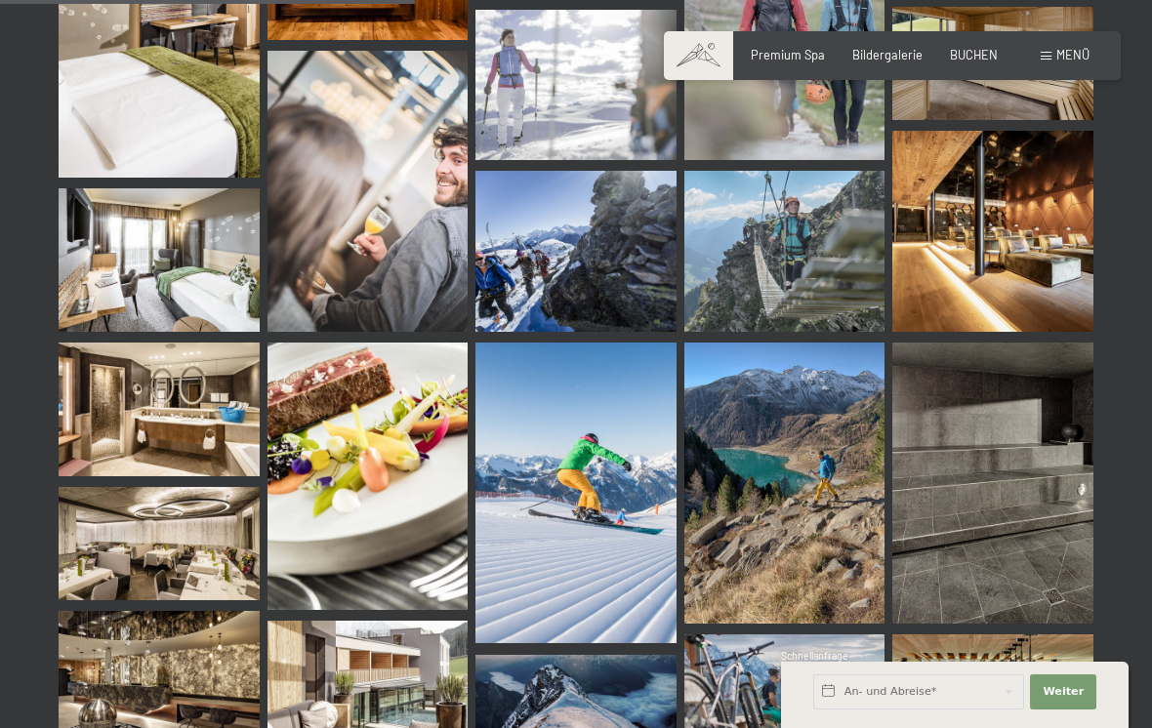
click at [148, 557] on img at bounding box center [159, 543] width 201 height 113
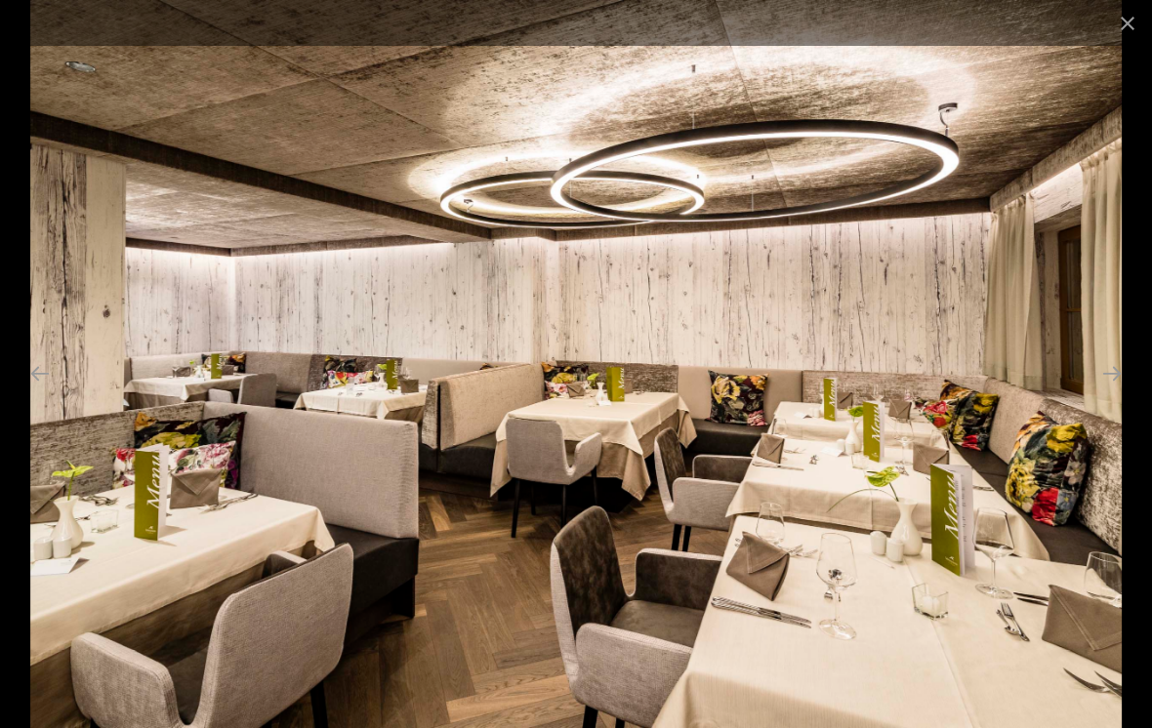
click at [1114, 33] on button "Close gallery" at bounding box center [1127, 23] width 49 height 46
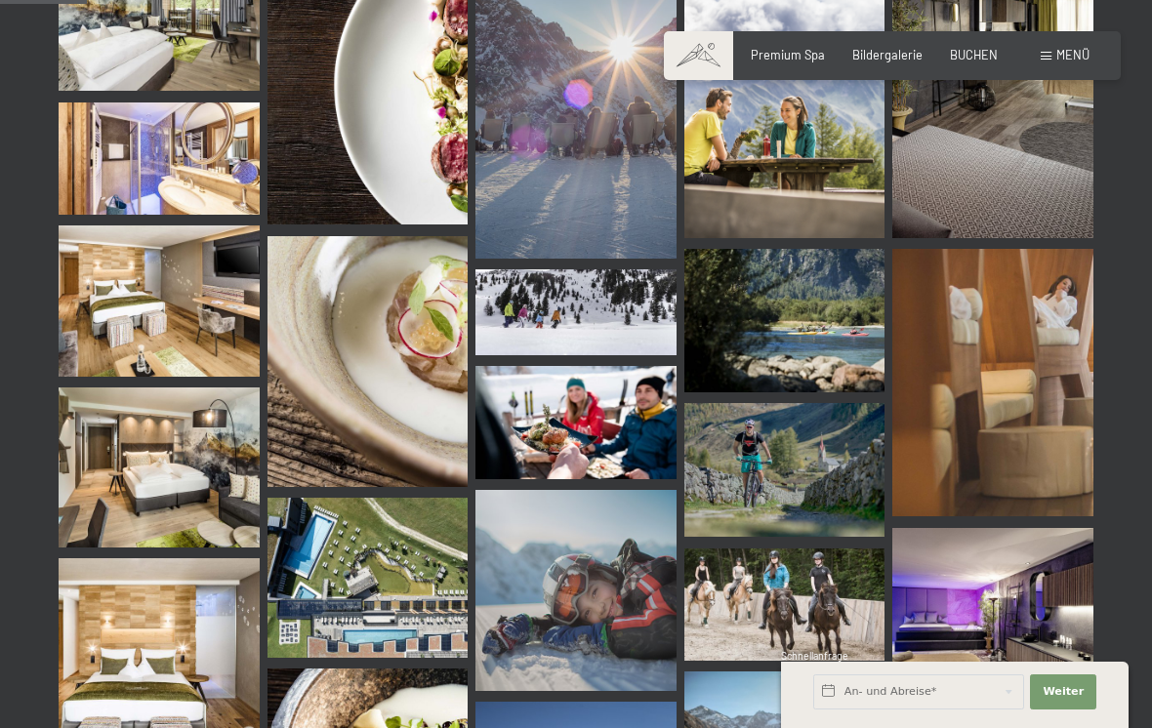
scroll to position [644, 0]
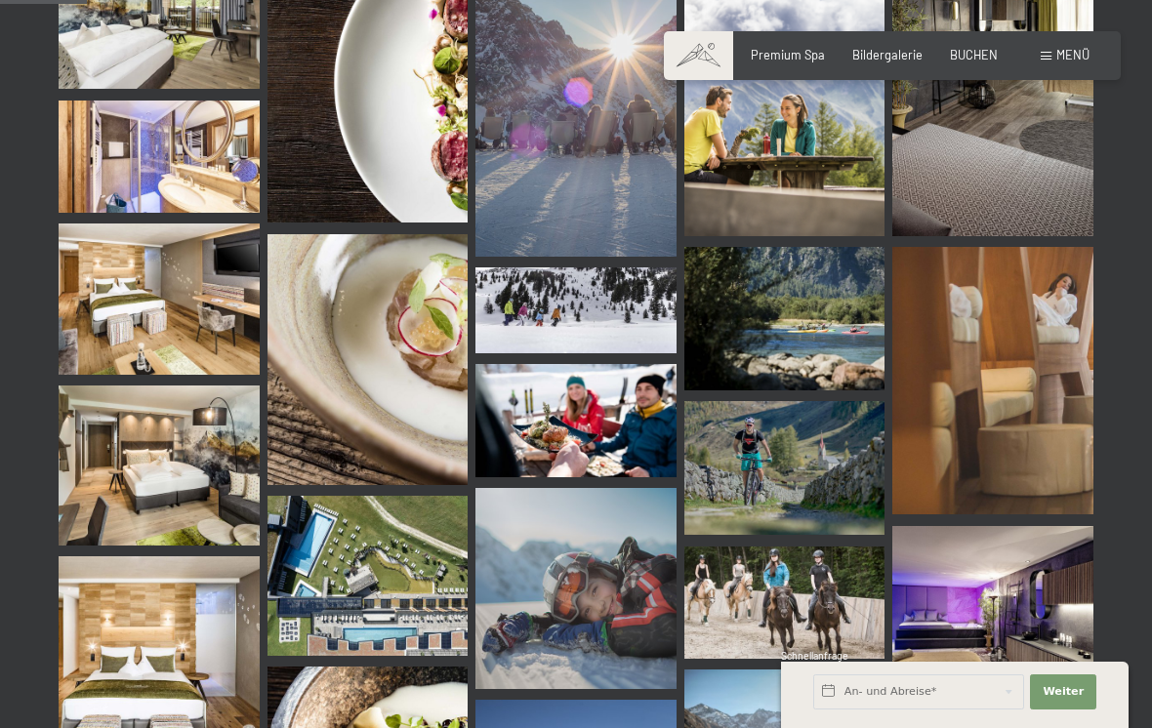
click at [148, 454] on img at bounding box center [159, 466] width 201 height 160
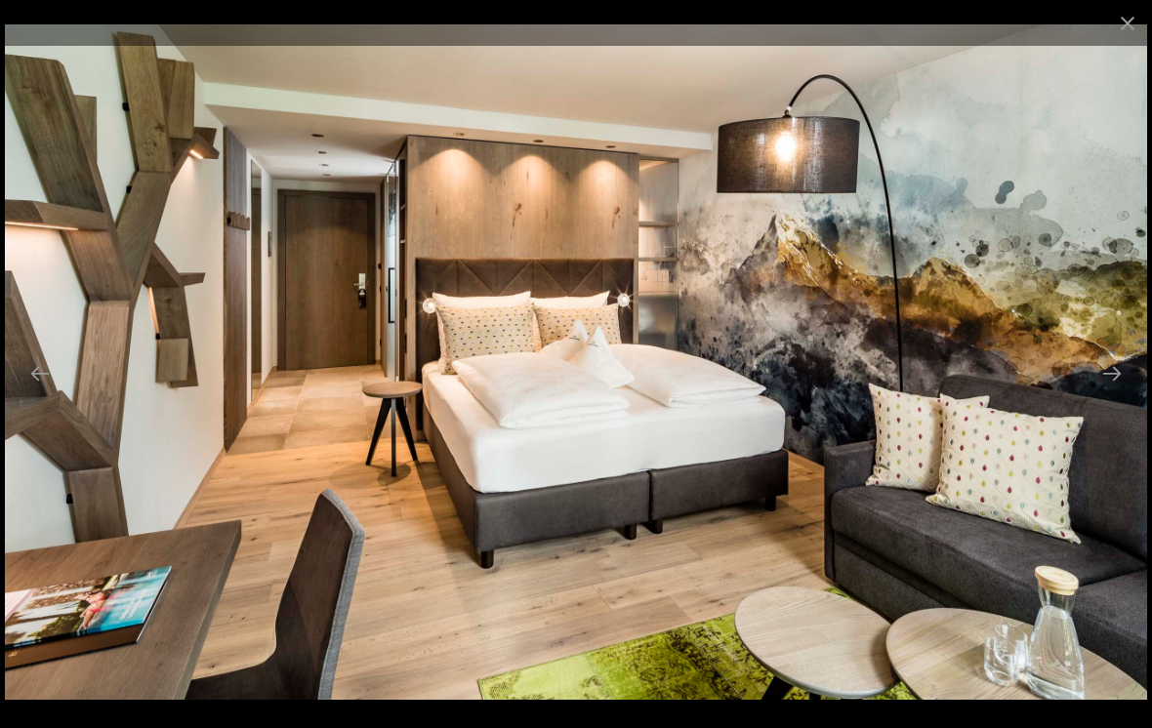
click at [1120, 30] on button "Close gallery" at bounding box center [1127, 23] width 49 height 46
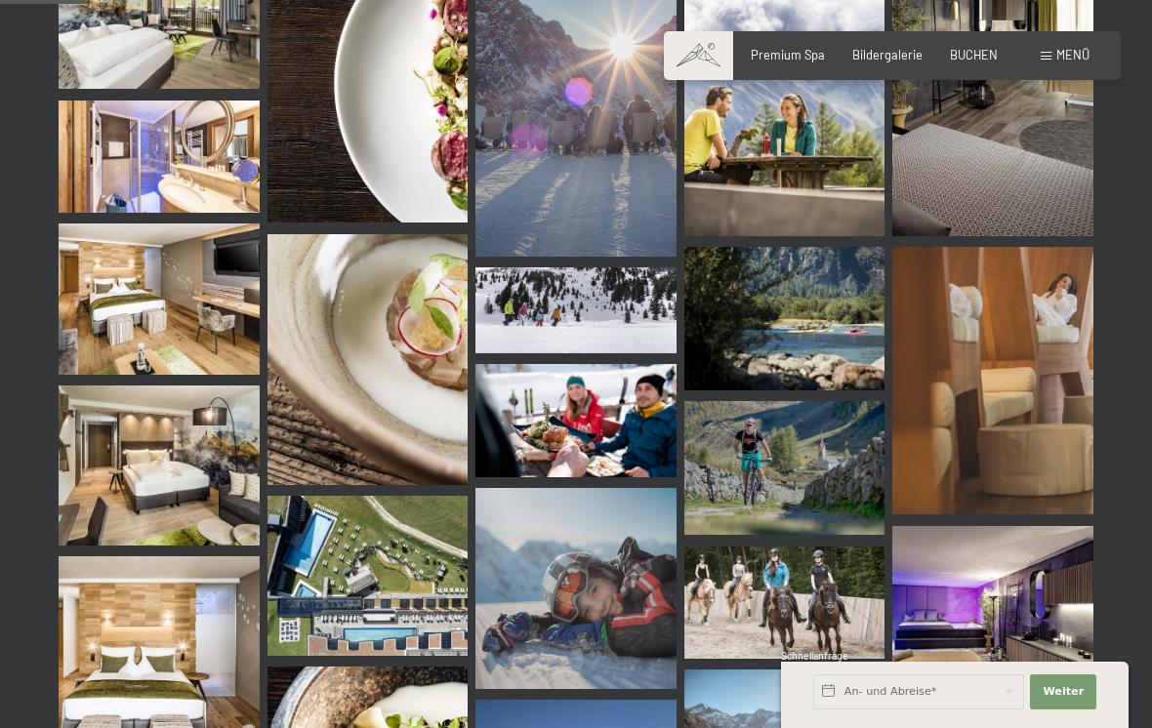
click at [1087, 54] on span "Menü" at bounding box center [1072, 55] width 33 height 16
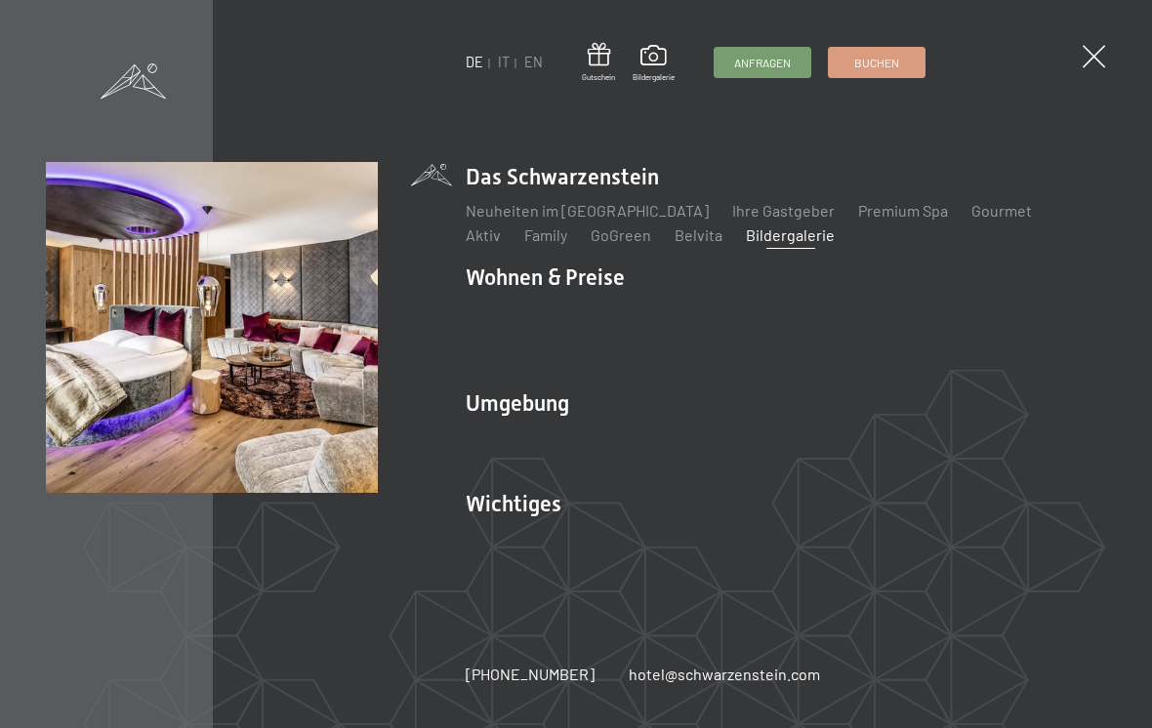
click at [651, 309] on link "Zimmer & Preise" at bounding box center [672, 311] width 113 height 19
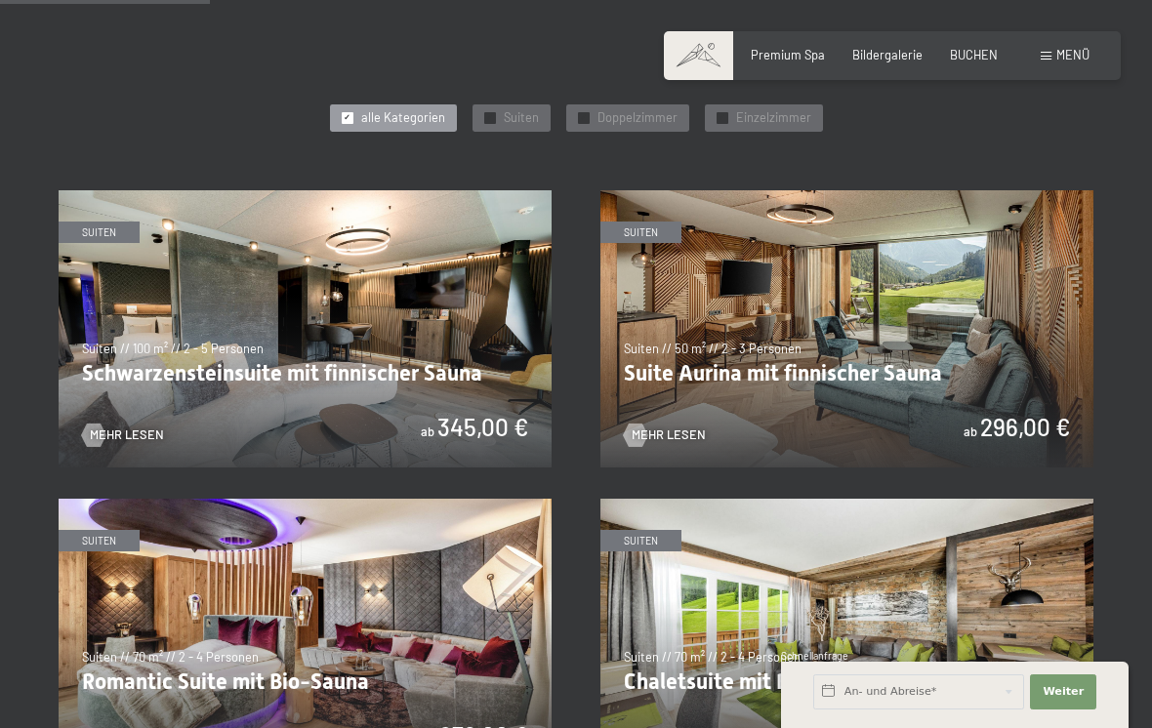
scroll to position [856, 0]
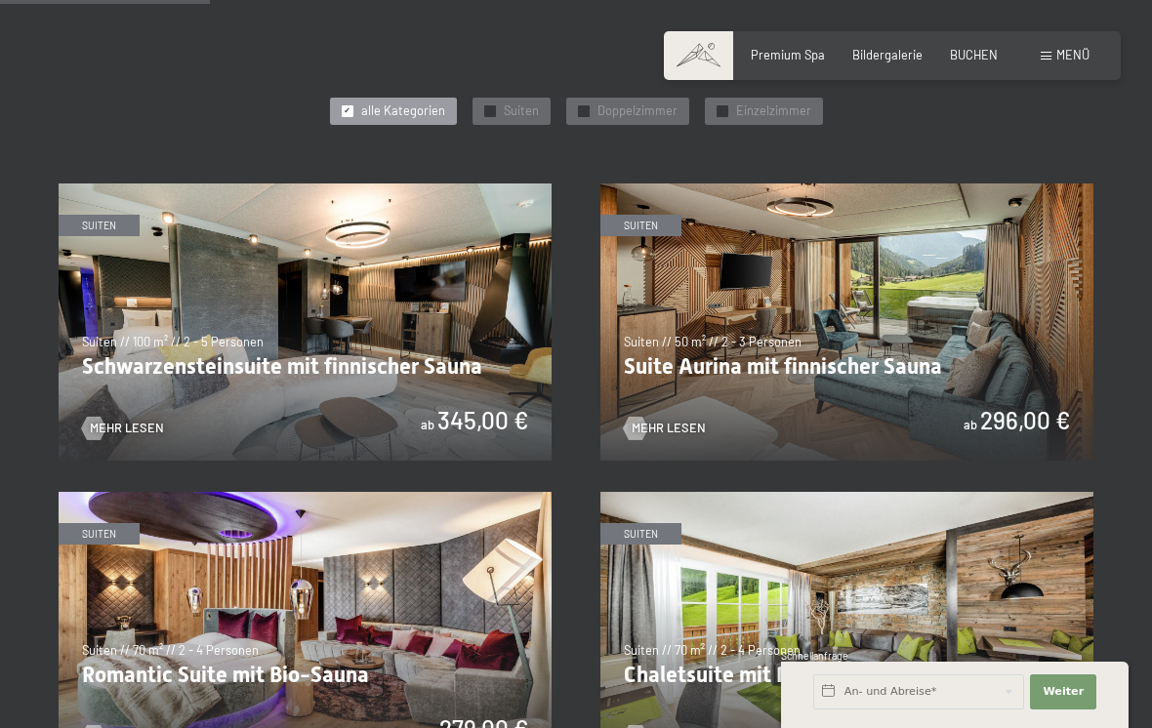
click at [602, 103] on span "Doppelzimmer" at bounding box center [638, 112] width 80 height 18
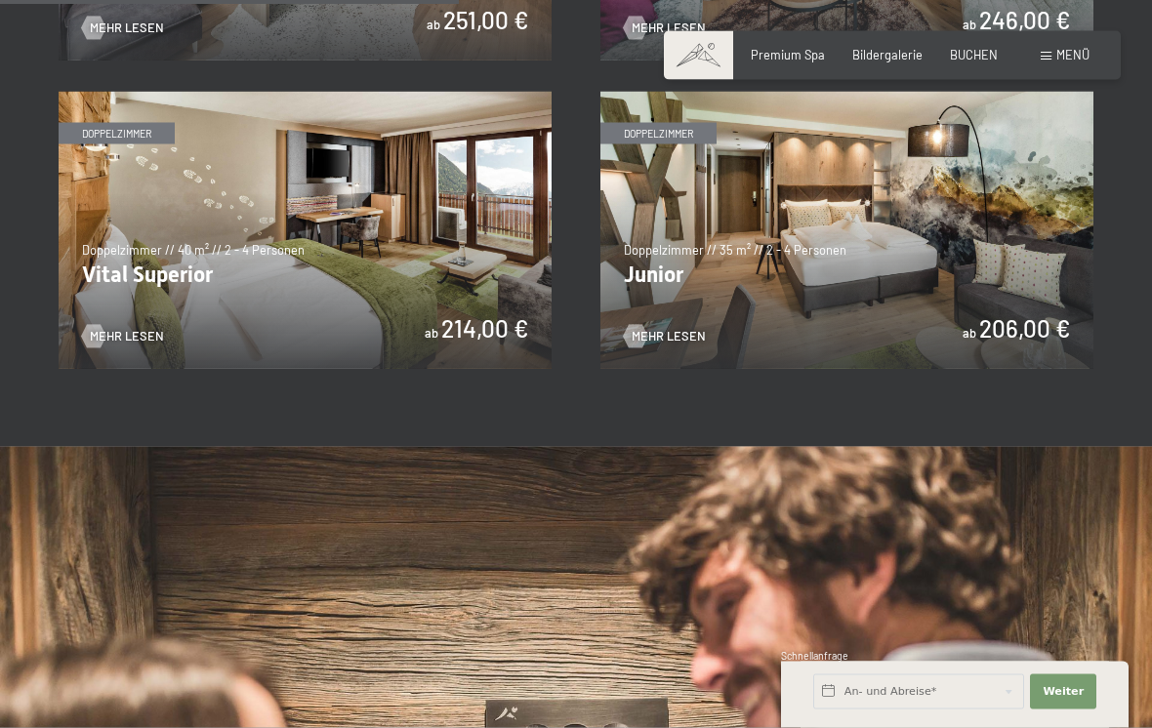
scroll to position [1260, 0]
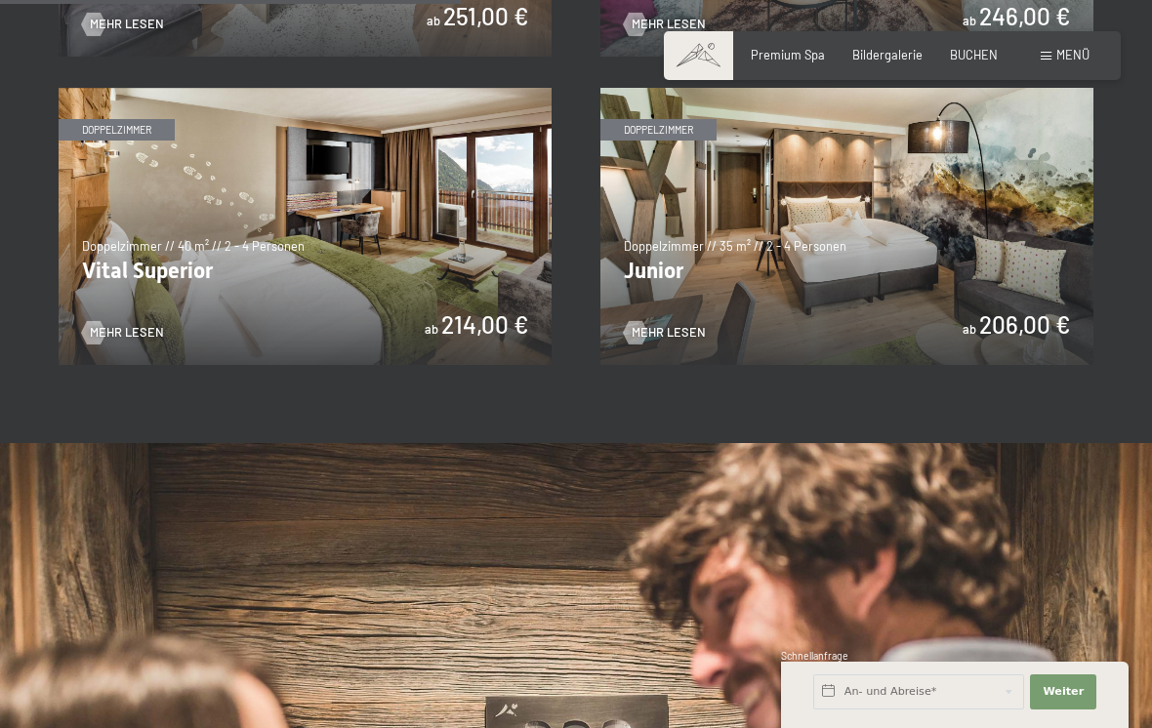
click at [671, 324] on span "Mehr Lesen" at bounding box center [669, 333] width 74 height 18
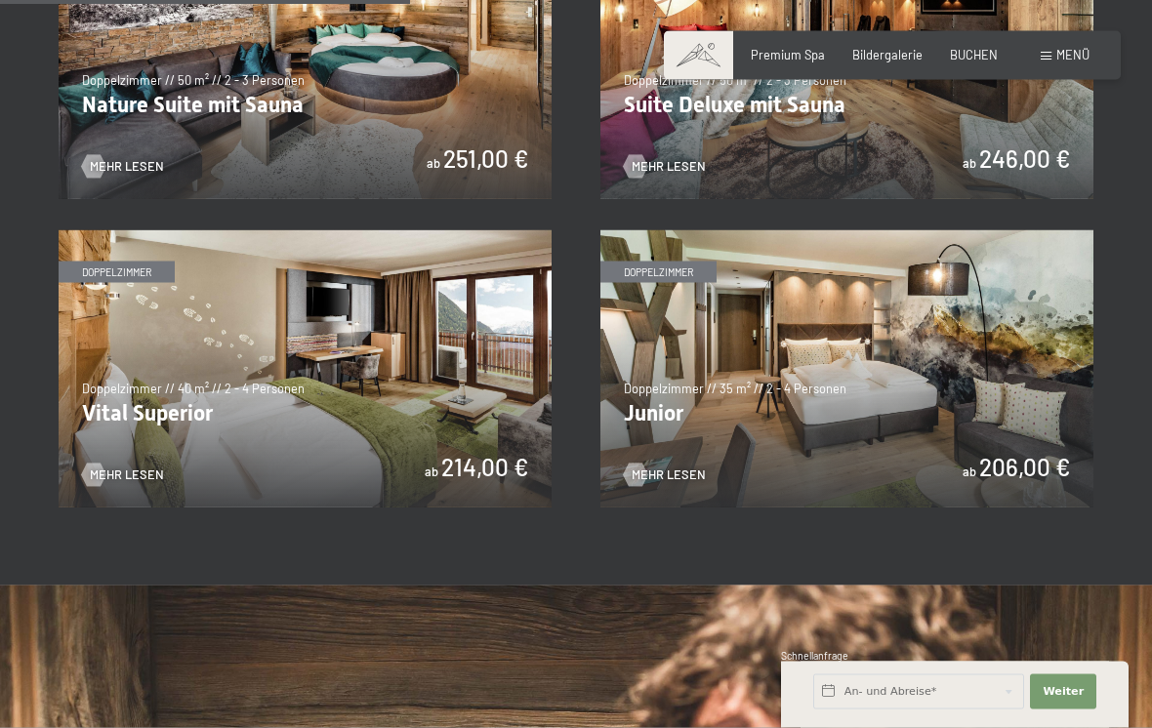
scroll to position [1119, 0]
click at [330, 381] on img at bounding box center [305, 367] width 493 height 277
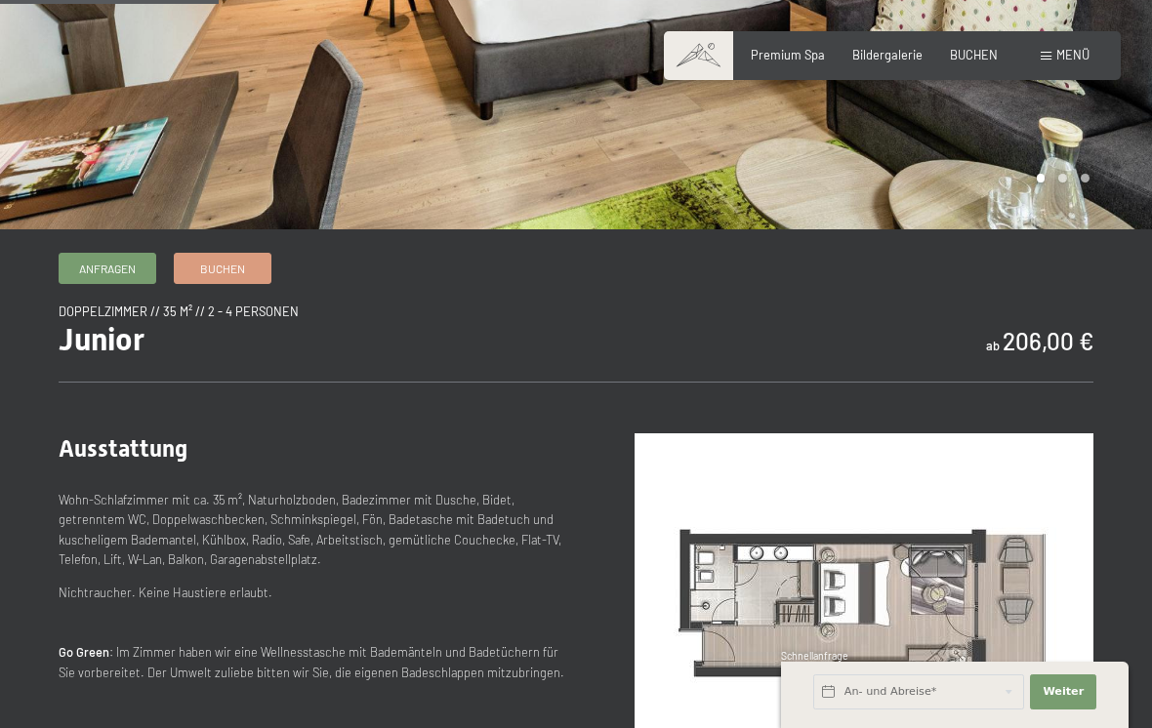
scroll to position [409, 0]
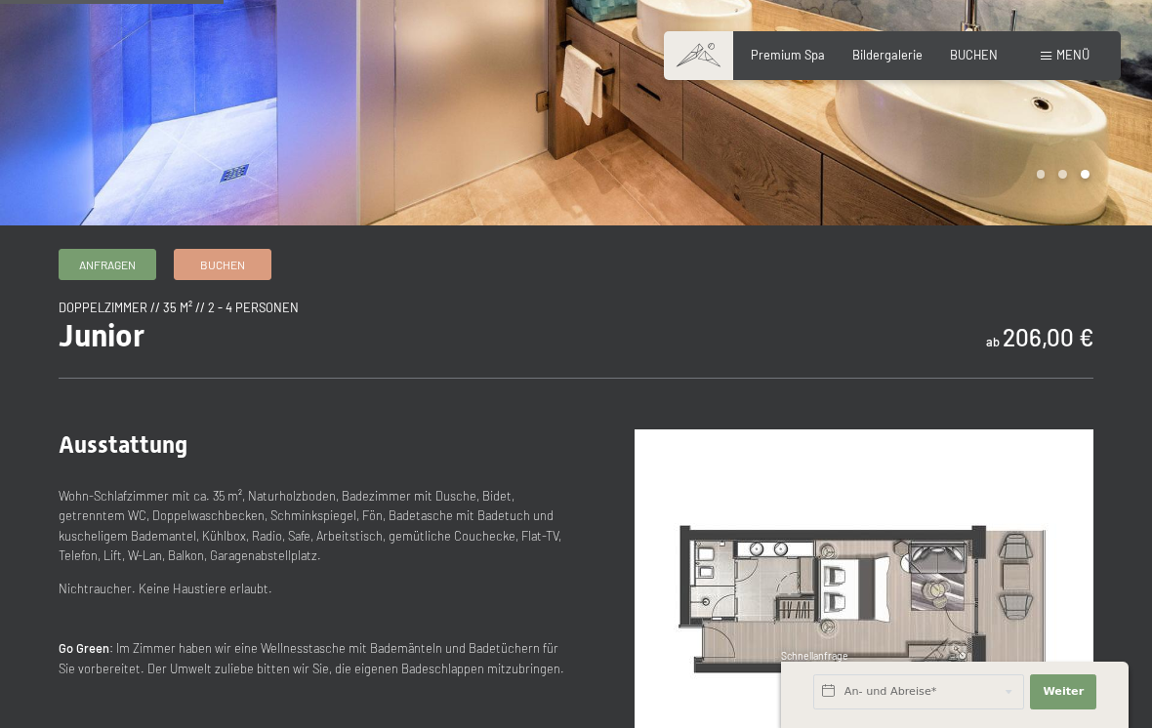
click at [678, 634] on img at bounding box center [864, 602] width 459 height 344
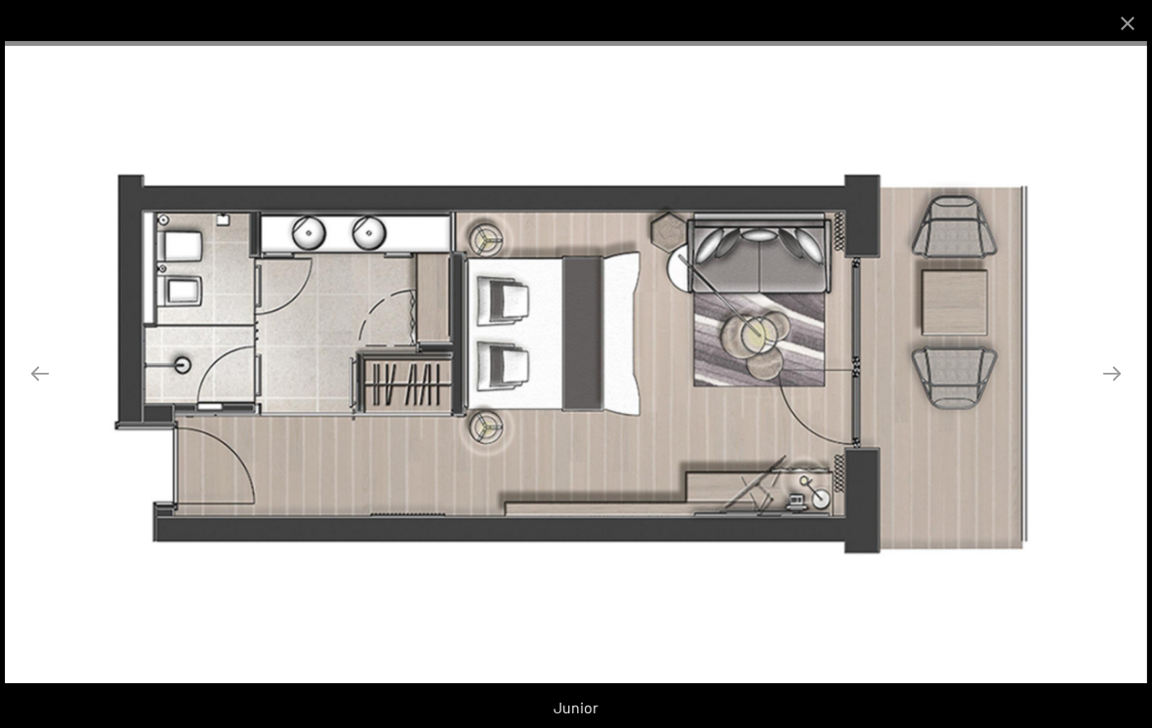
click at [1108, 392] on button "Next slide" at bounding box center [1112, 373] width 41 height 38
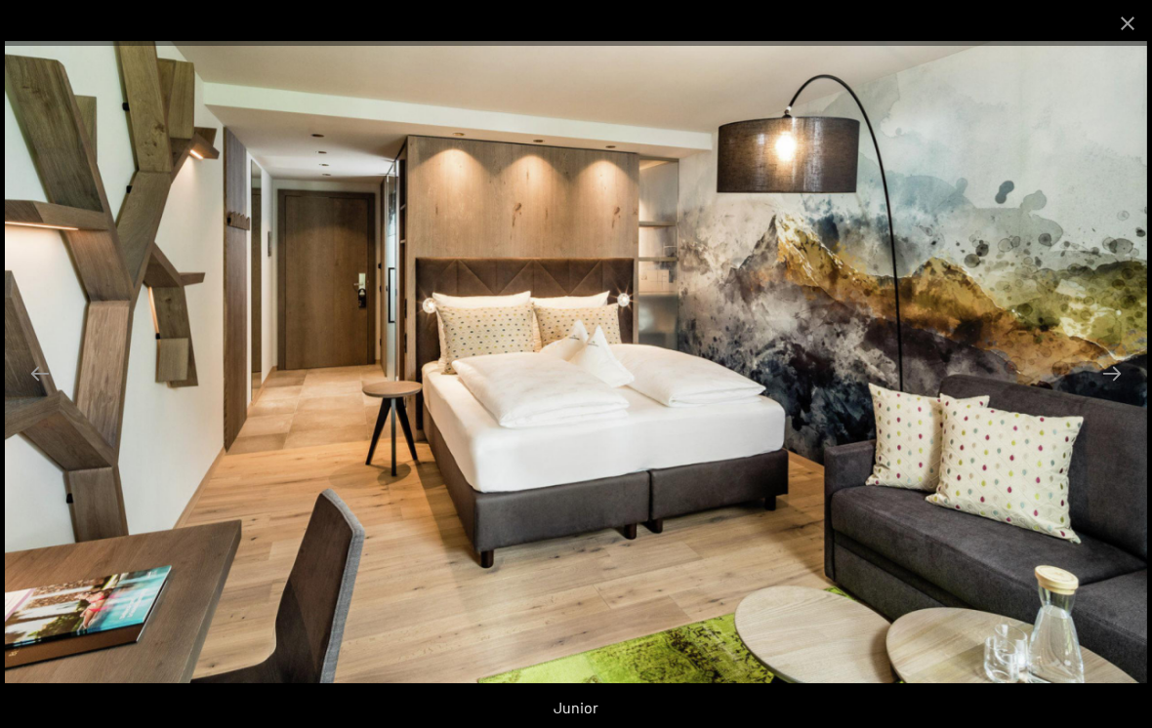
click at [1097, 392] on button "Next slide" at bounding box center [1112, 373] width 41 height 38
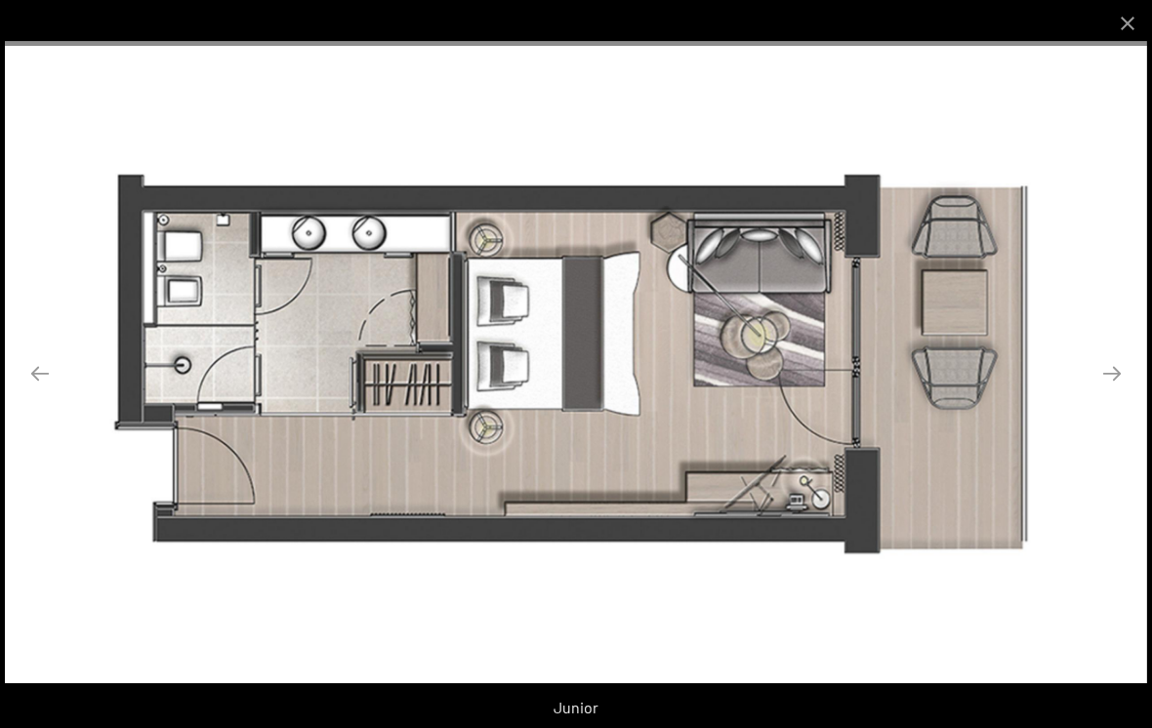
click at [1140, 26] on button "Close gallery" at bounding box center [1127, 23] width 49 height 46
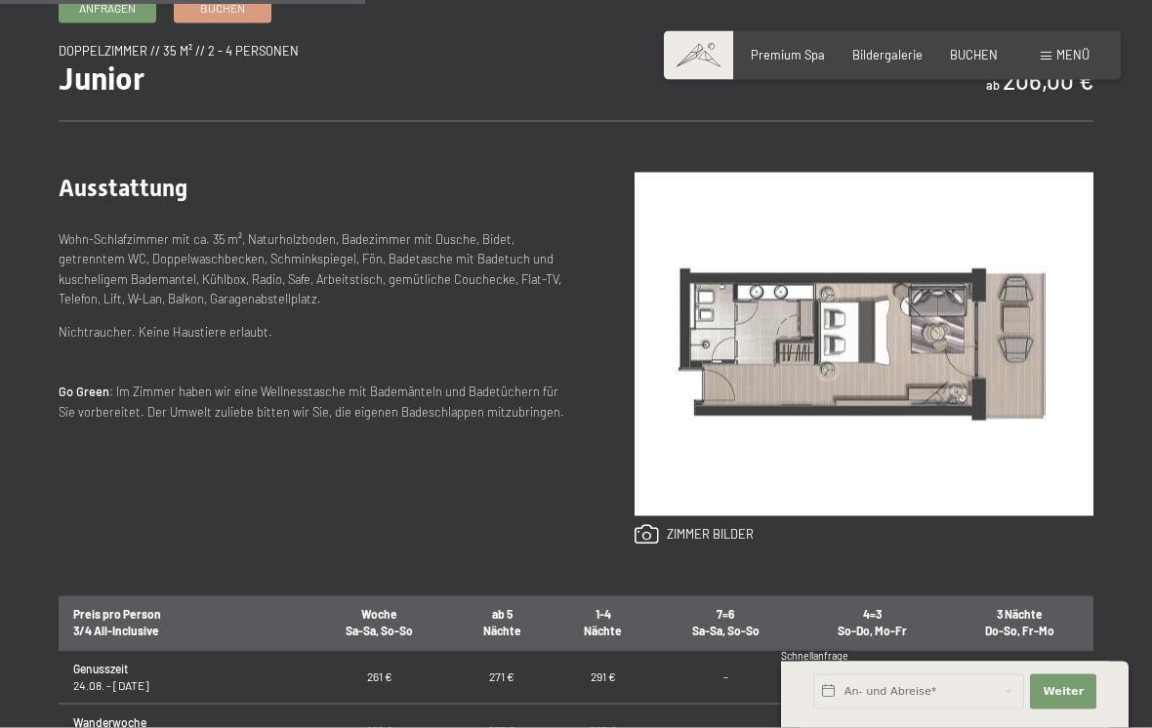
scroll to position [670, 0]
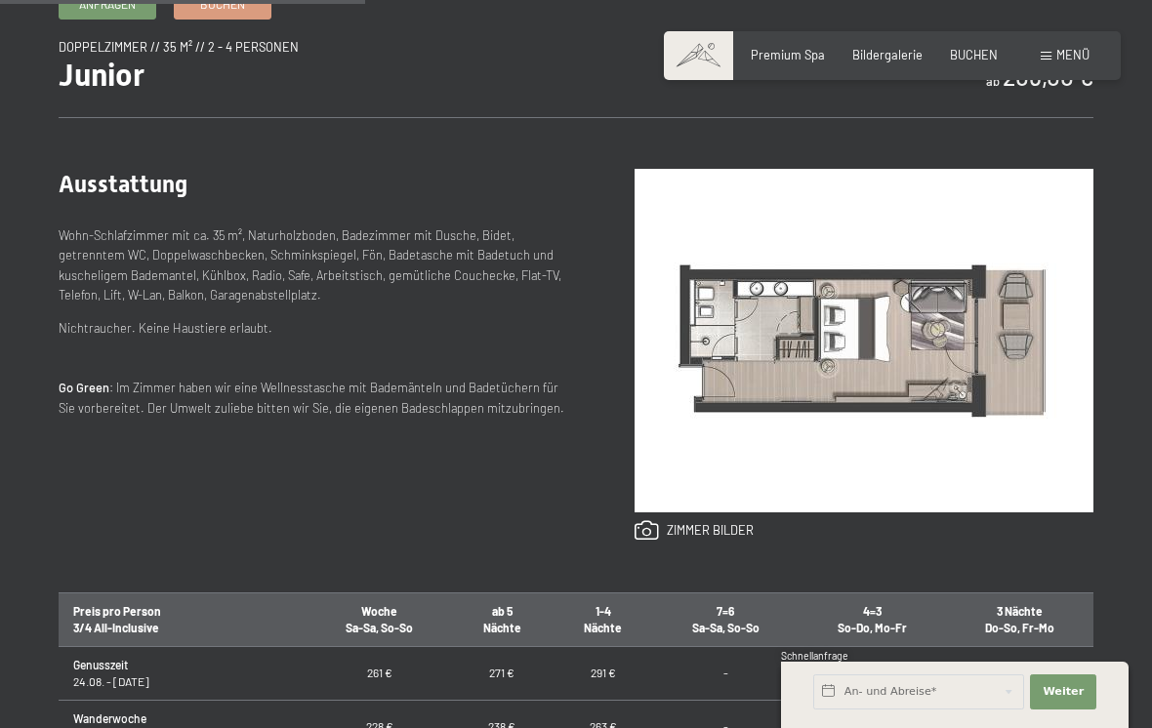
click at [791, 365] on img at bounding box center [864, 341] width 459 height 344
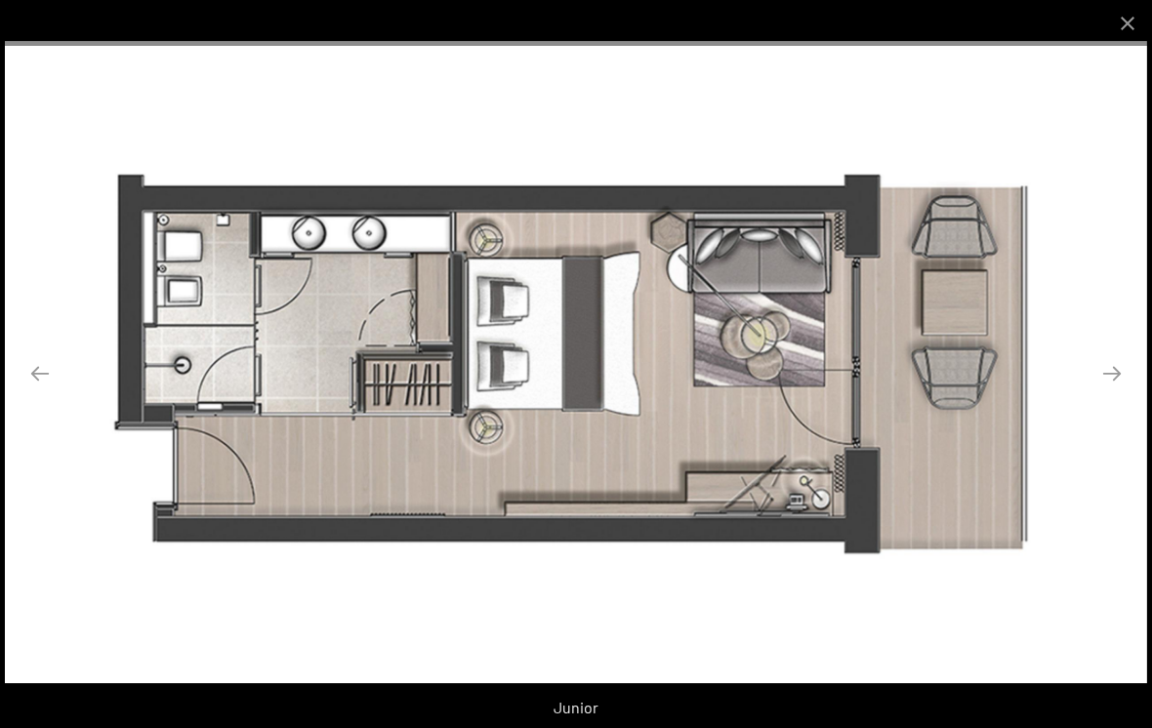
click at [43, 392] on button "Previous slide" at bounding box center [40, 373] width 41 height 38
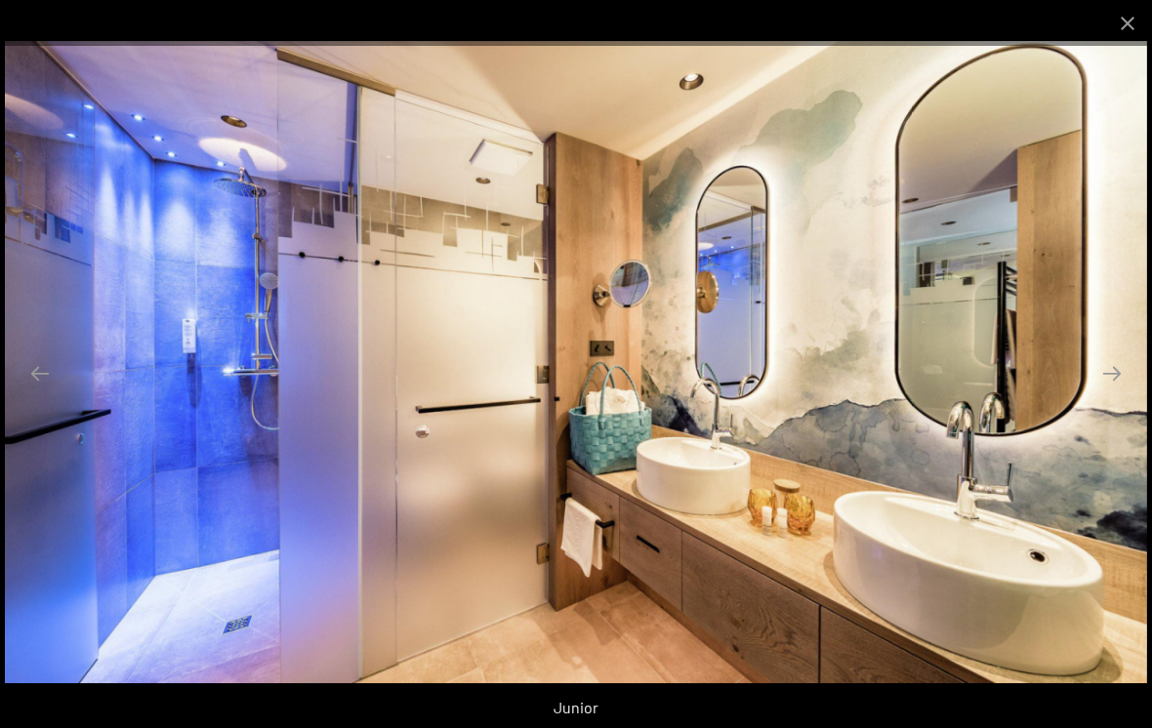
click at [44, 390] on button "Previous slide" at bounding box center [40, 373] width 41 height 38
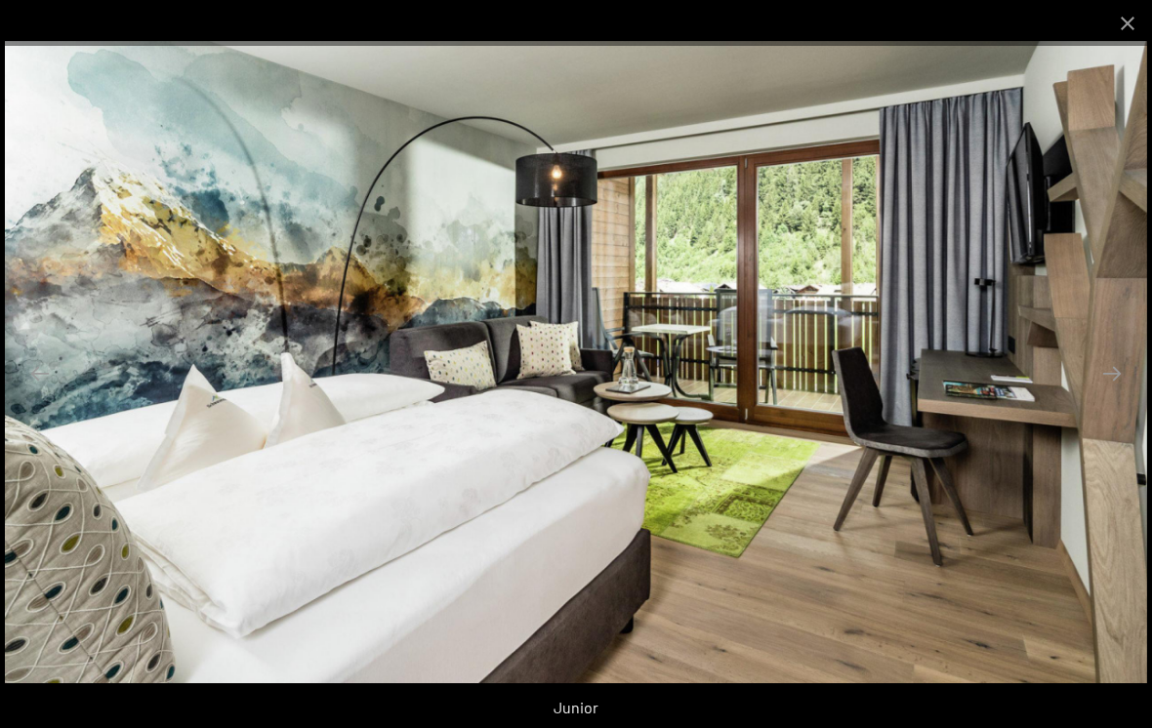
click at [46, 373] on button "Previous slide" at bounding box center [40, 373] width 41 height 38
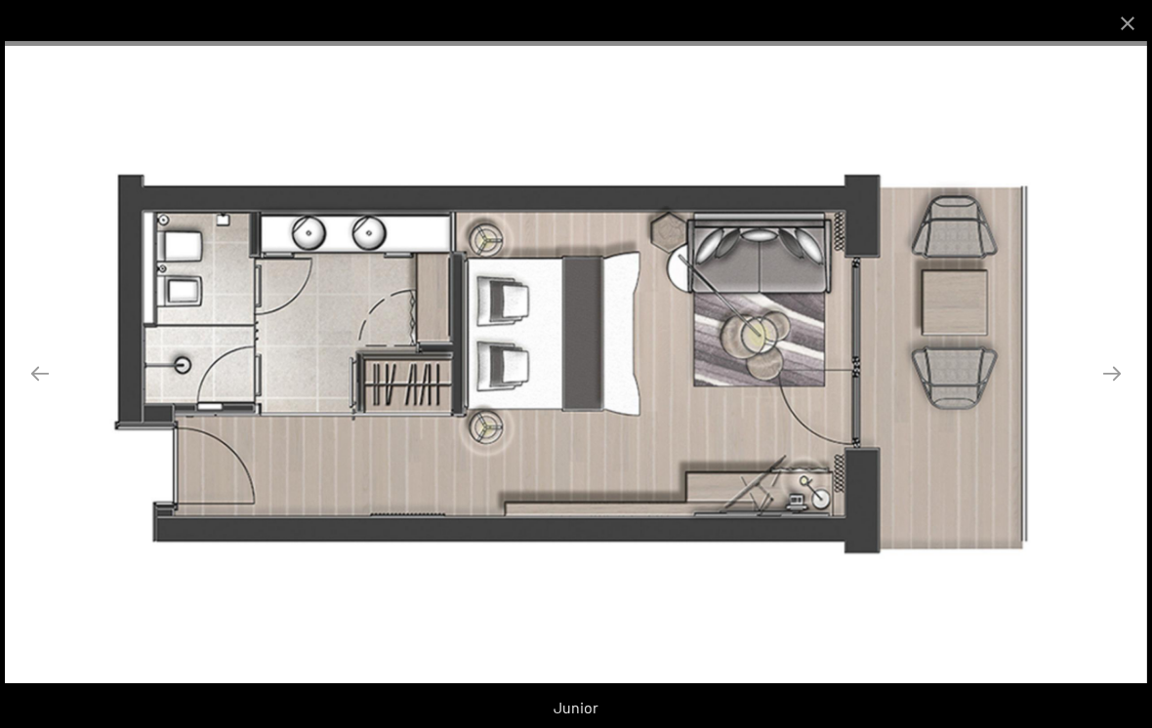
click at [1117, 28] on button "Close gallery" at bounding box center [1127, 23] width 49 height 46
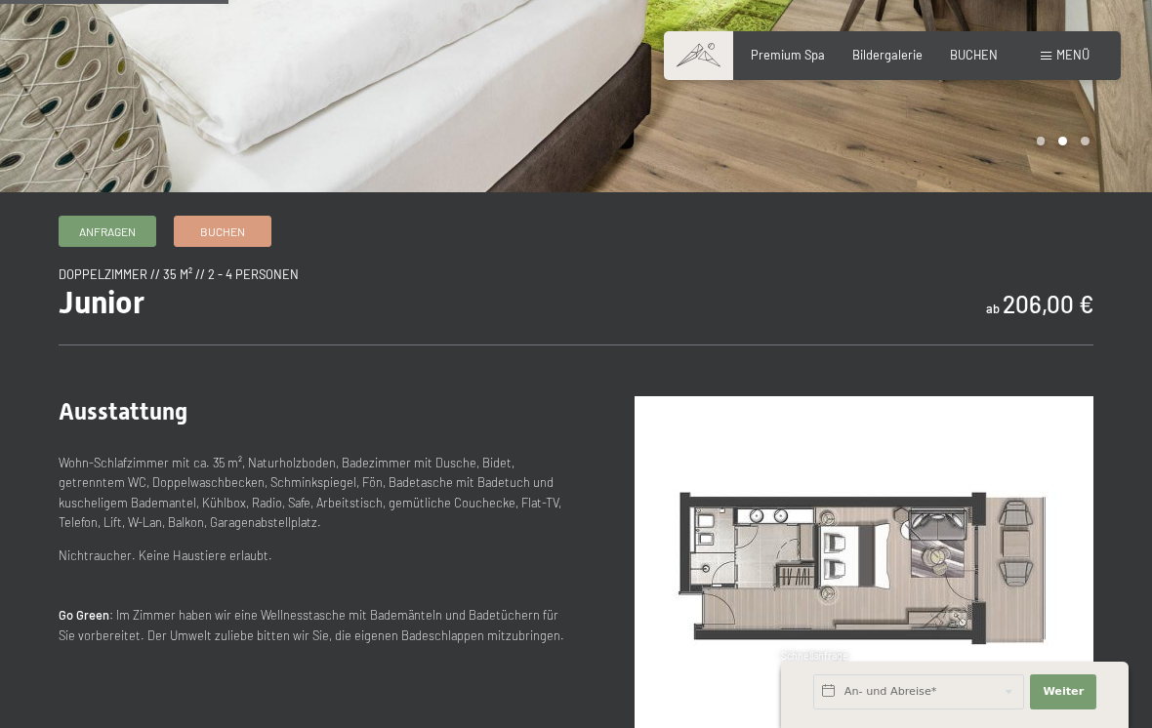
scroll to position [391, 0]
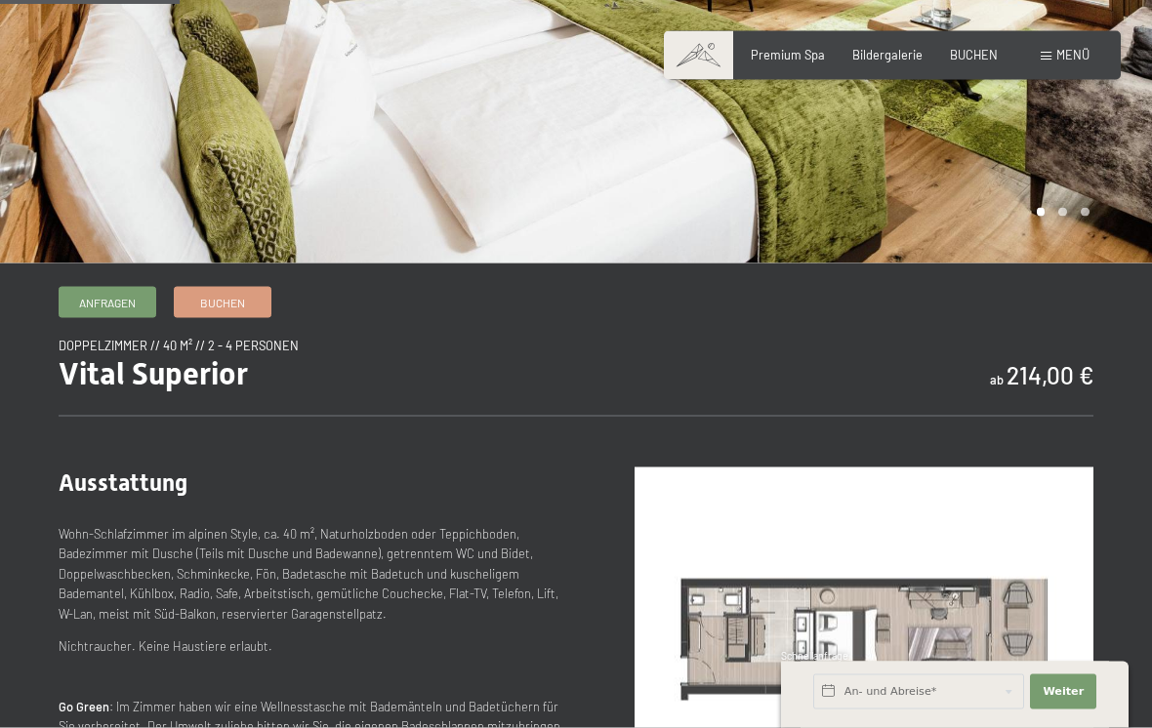
scroll to position [440, 0]
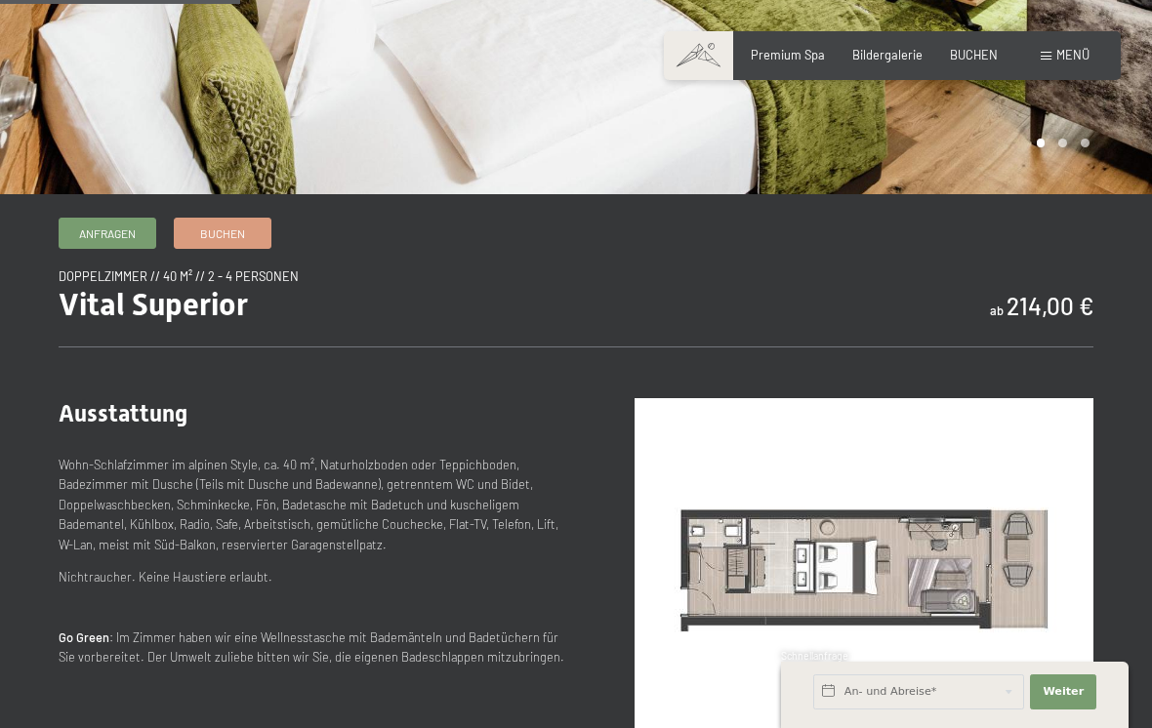
click at [818, 565] on img at bounding box center [864, 570] width 459 height 344
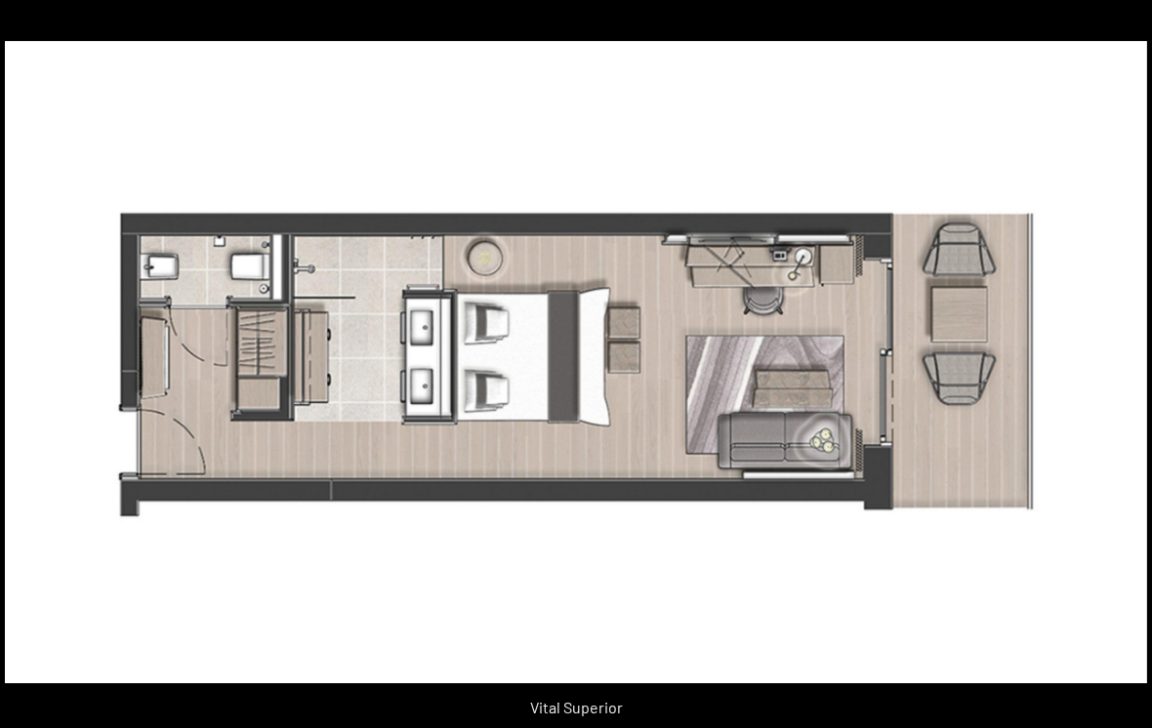
click at [34, 391] on button "Previous slide" at bounding box center [30, 373] width 41 height 38
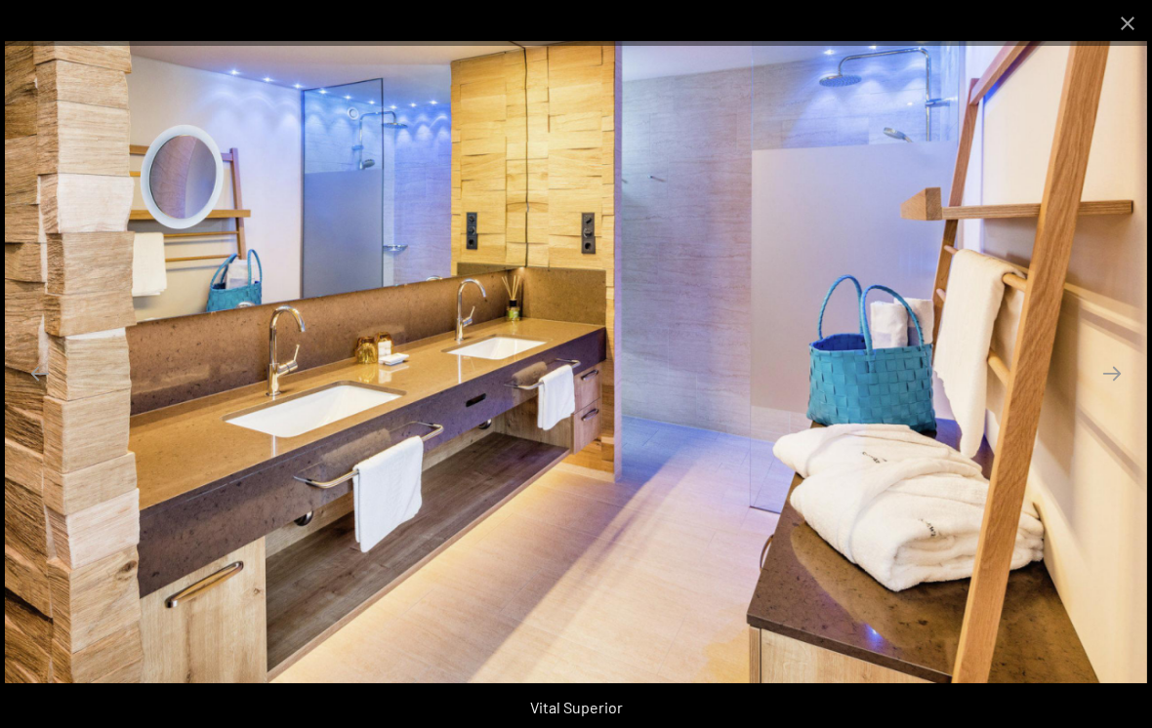
click at [50, 385] on button "Previous slide" at bounding box center [40, 373] width 41 height 38
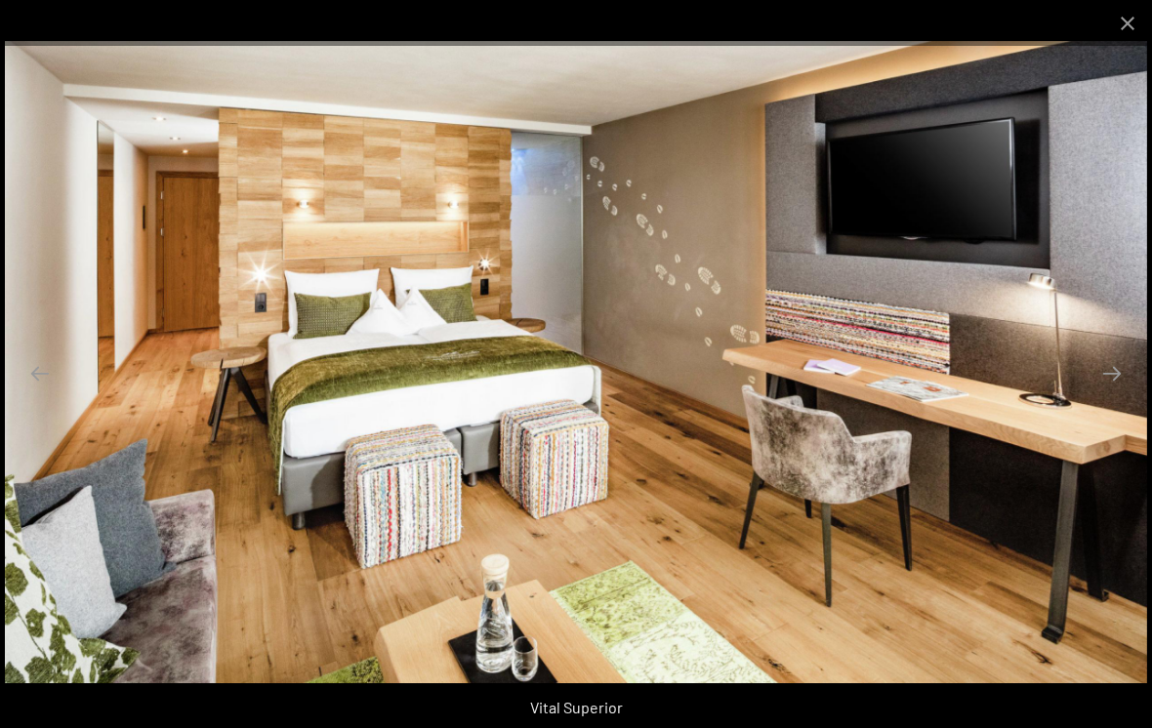
click at [53, 392] on button "Previous slide" at bounding box center [40, 373] width 41 height 38
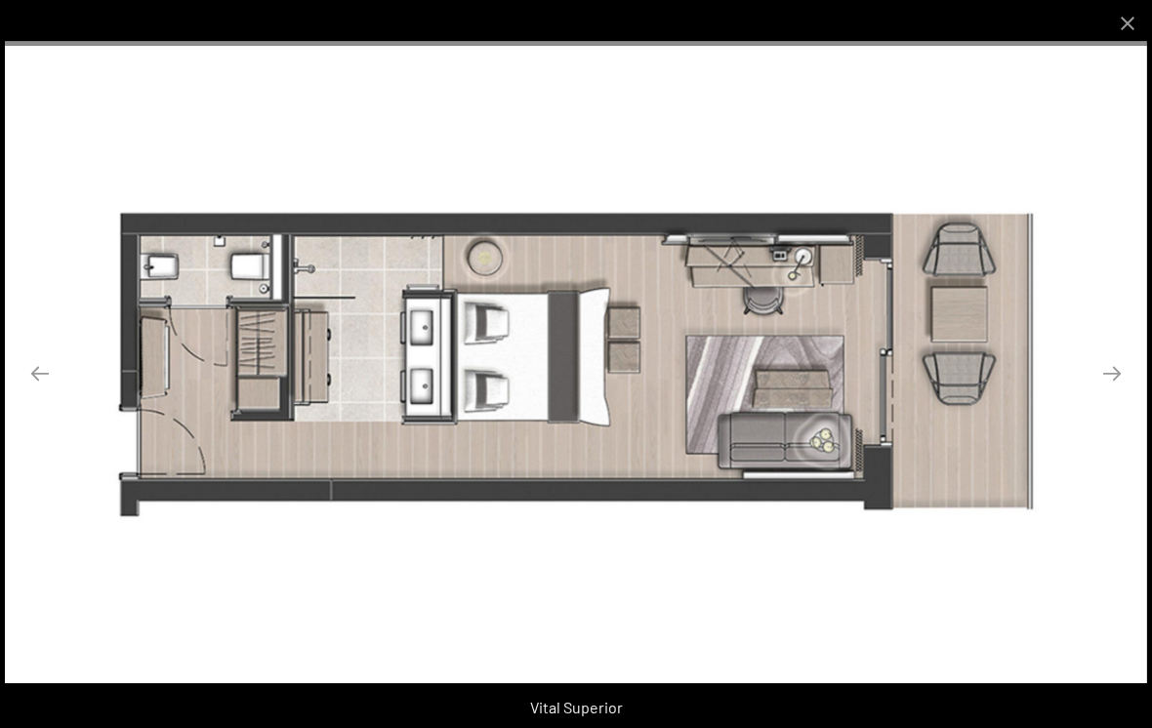
click at [1096, 378] on button "Next slide" at bounding box center [1112, 373] width 41 height 38
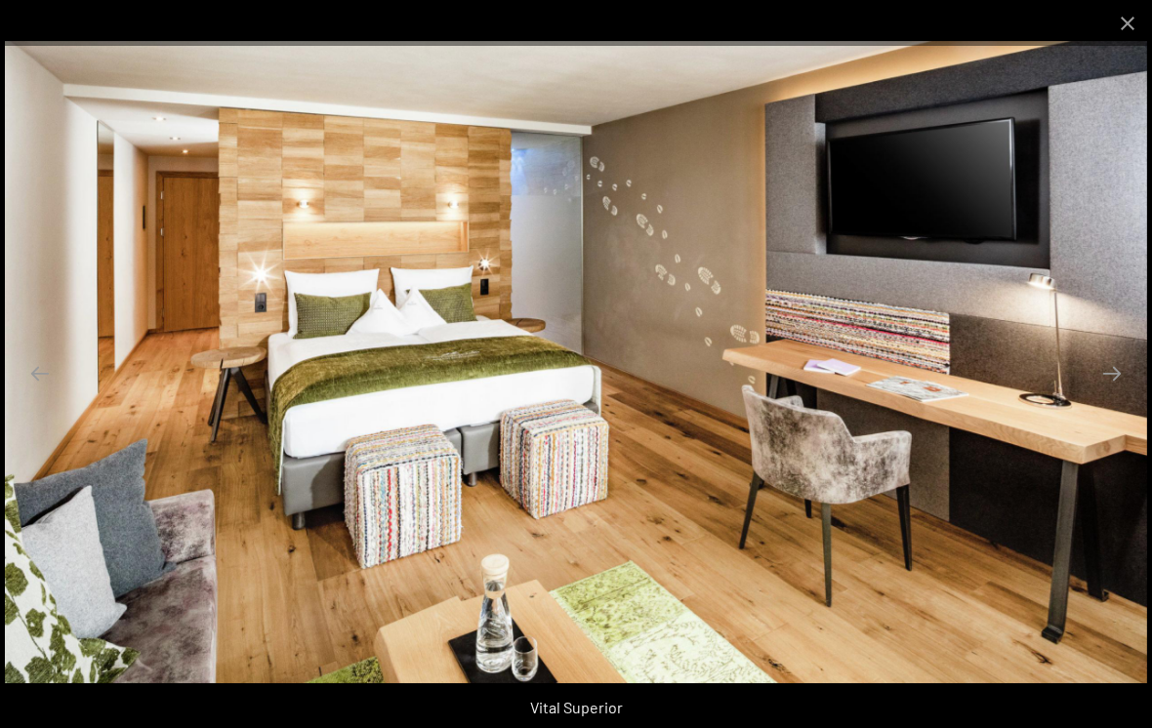
click at [1122, 386] on button "Next slide" at bounding box center [1112, 373] width 41 height 38
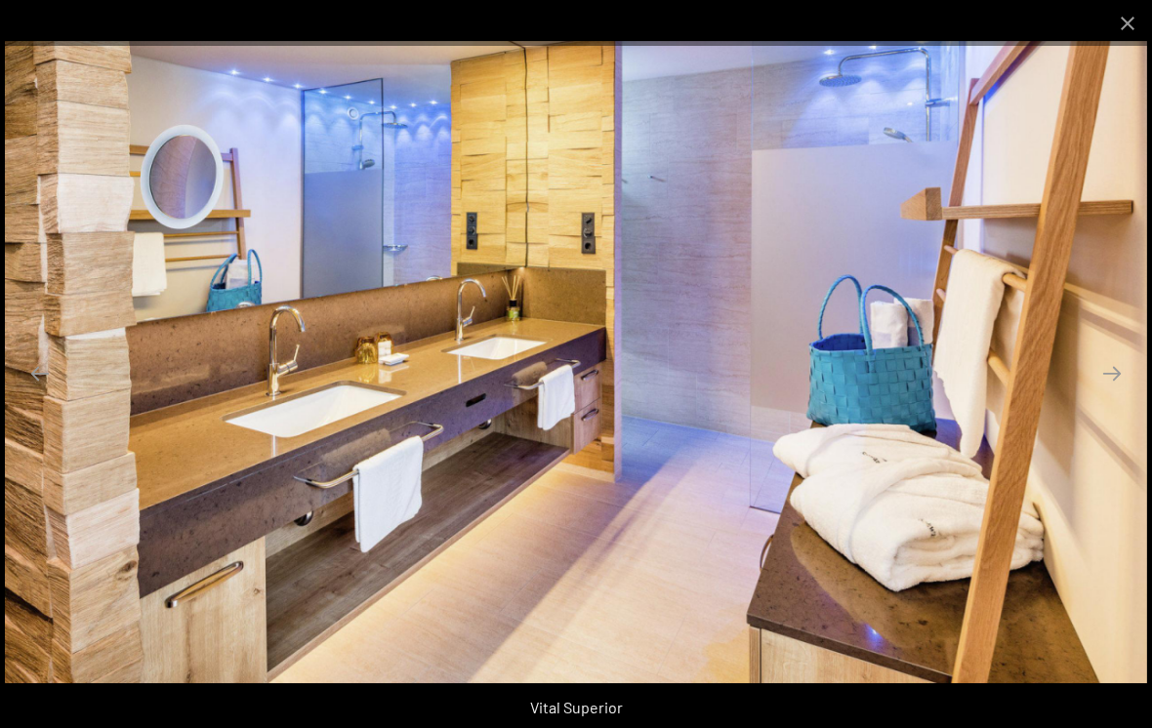
click at [1112, 392] on button "Next slide" at bounding box center [1112, 373] width 41 height 38
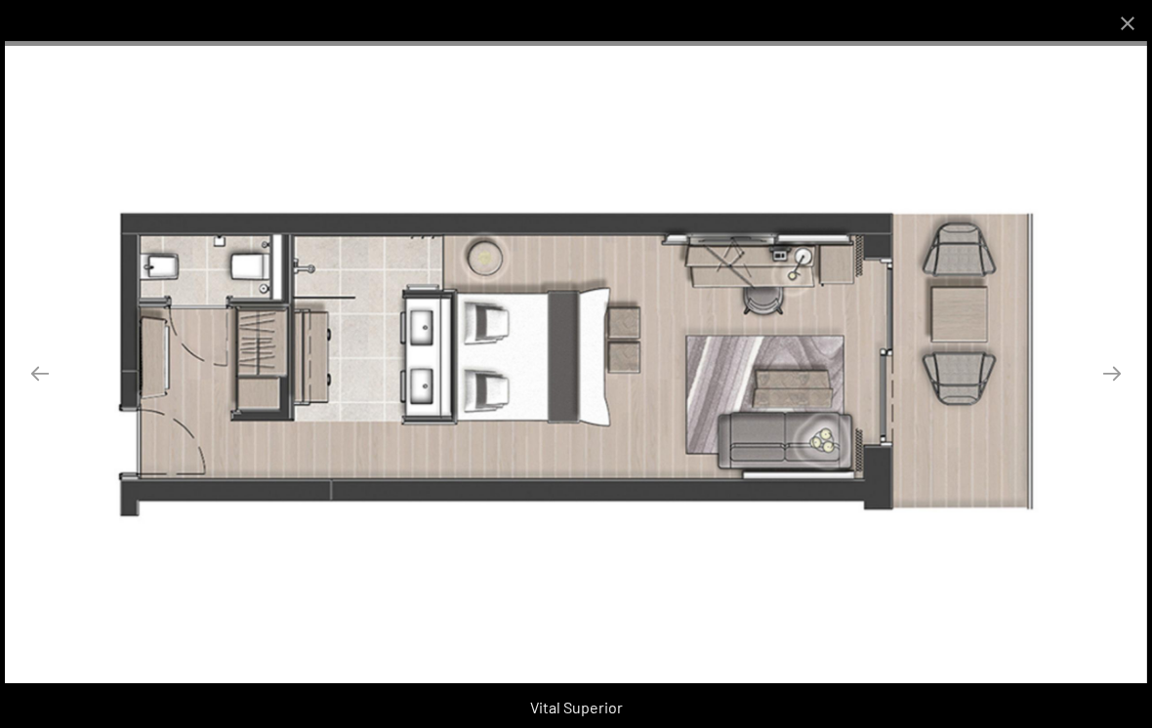
click at [1102, 392] on button "Next slide" at bounding box center [1112, 373] width 41 height 38
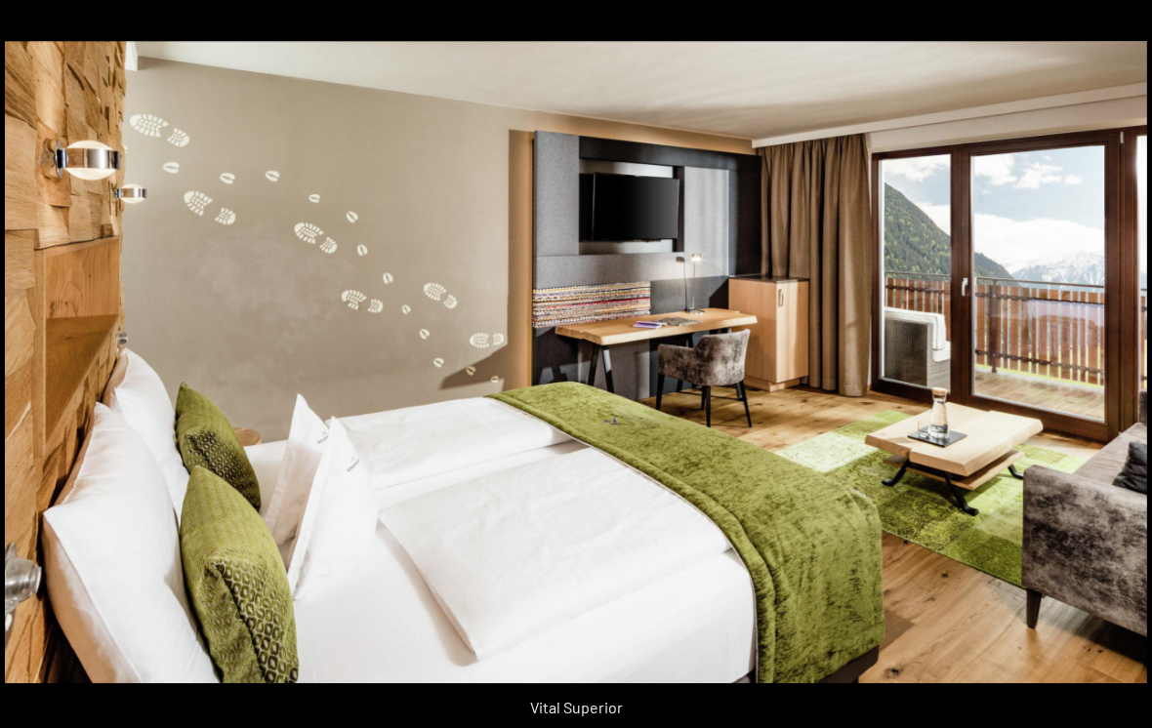
click at [1113, 34] on button "Close gallery" at bounding box center [1127, 13] width 49 height 46
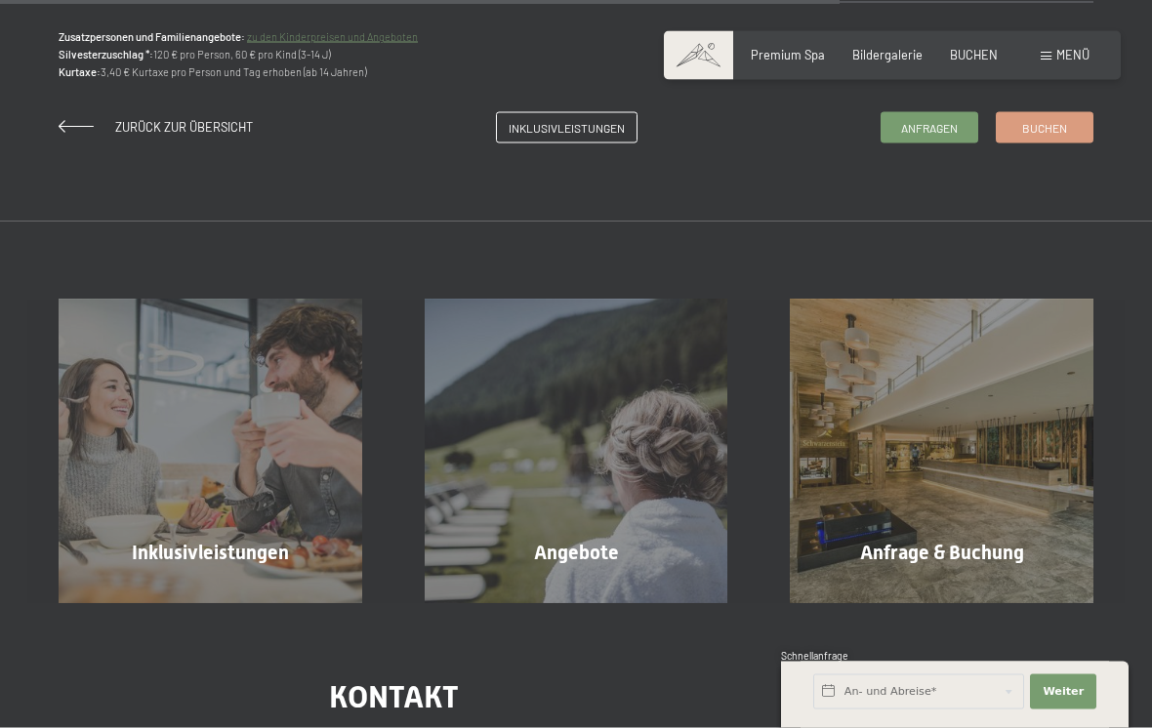
scroll to position [1602, 0]
click at [534, 119] on span "Inklusivleistungen" at bounding box center [567, 127] width 116 height 17
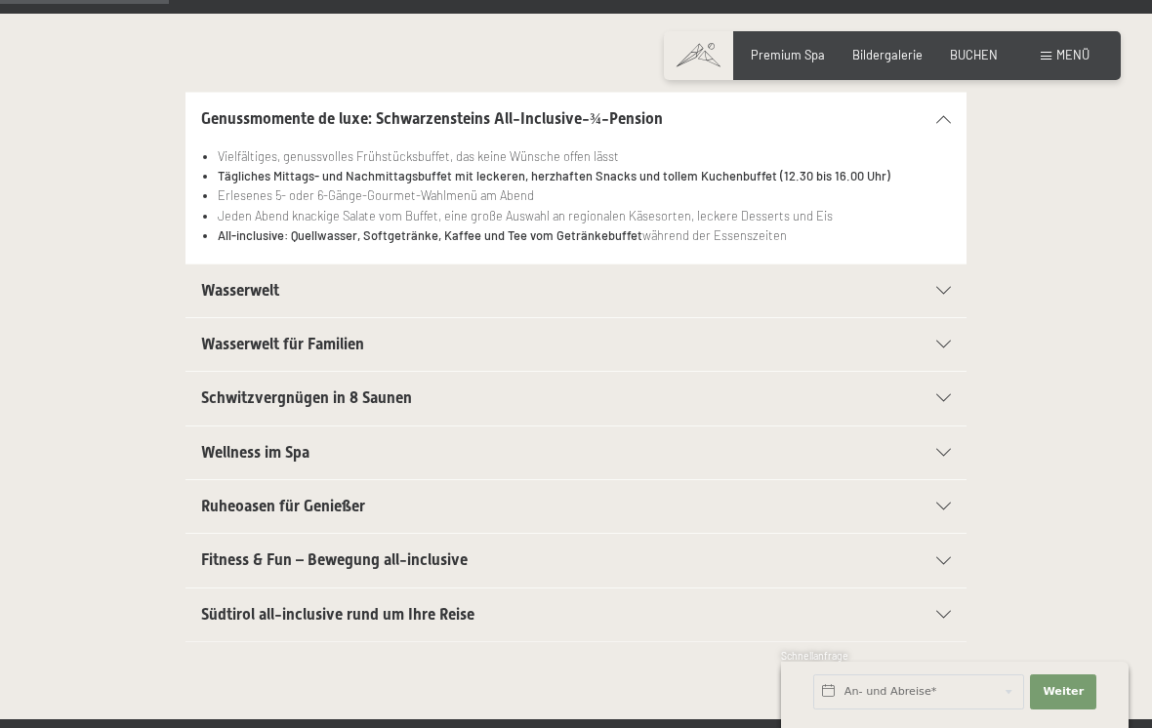
scroll to position [407, 0]
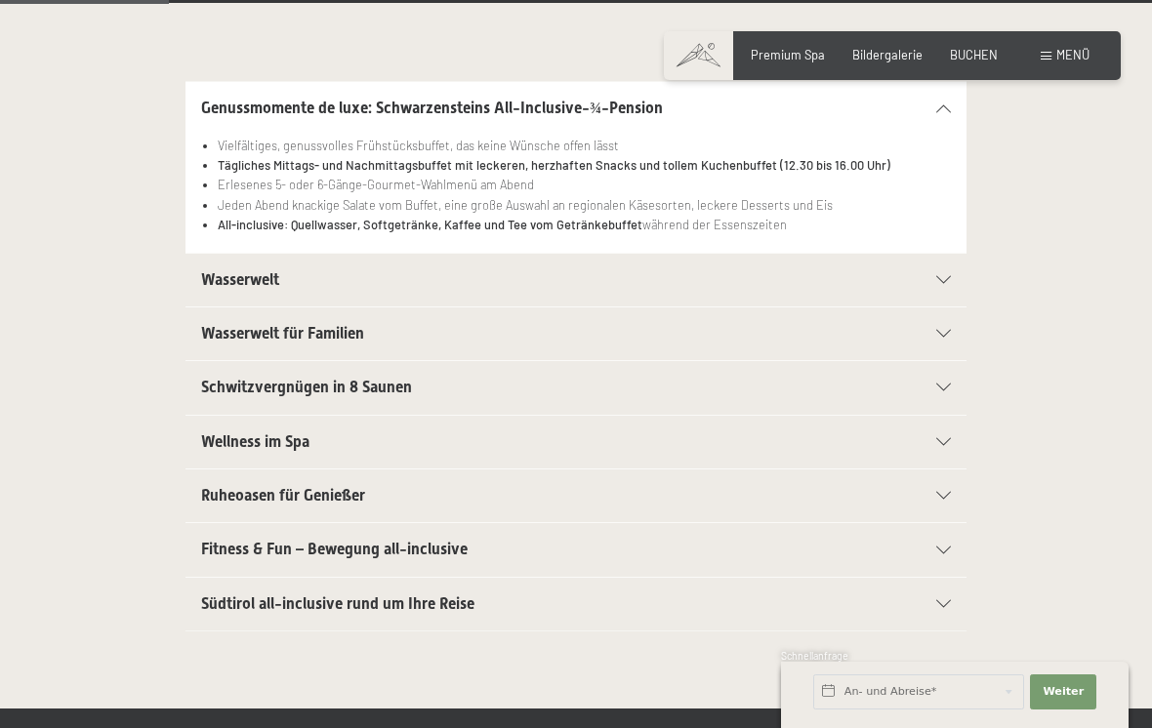
click at [265, 602] on span "Südtirol all-inclusive rund um Ihre Reise" at bounding box center [337, 604] width 273 height 19
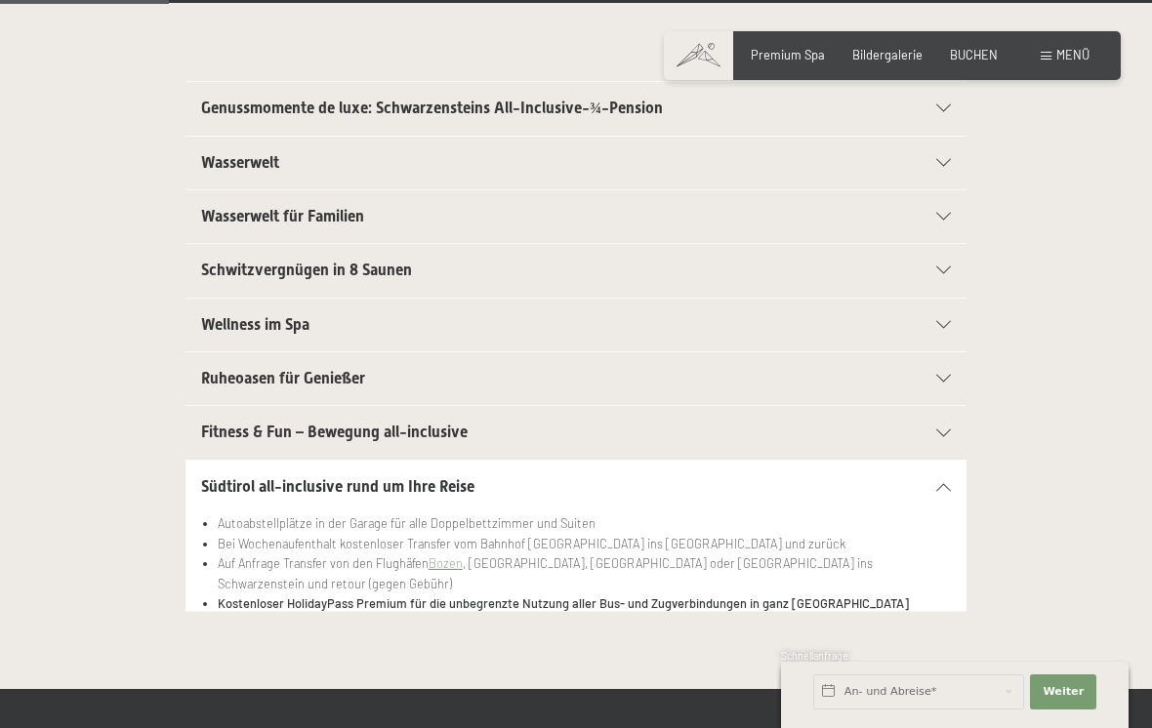
click at [221, 153] on span "Wasserwelt" at bounding box center [240, 162] width 78 height 19
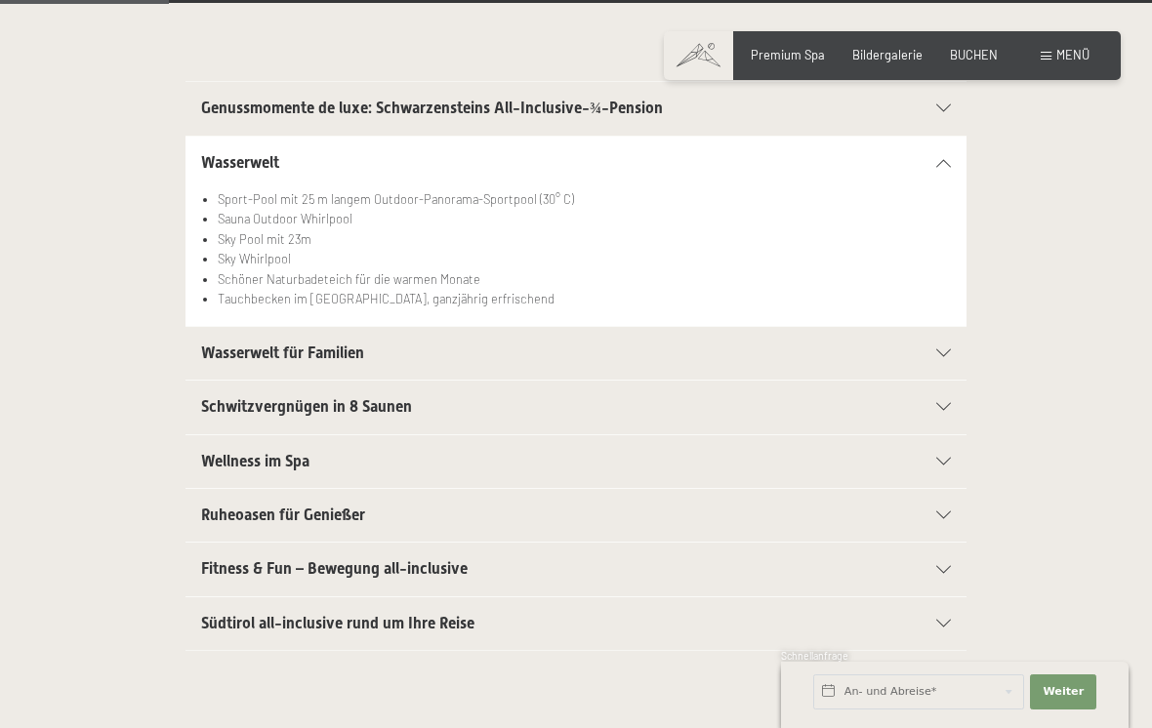
click at [222, 349] on span "Wasserwelt für Familien" at bounding box center [282, 353] width 163 height 19
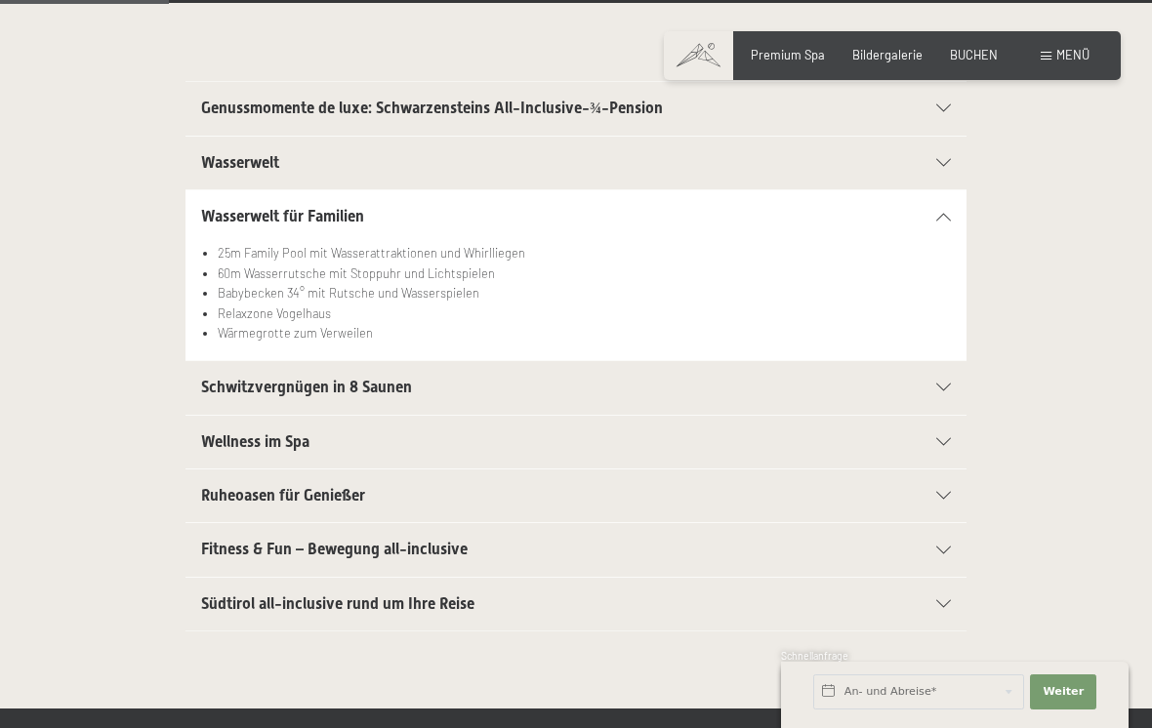
click at [228, 166] on span "Wasserwelt" at bounding box center [240, 162] width 78 height 19
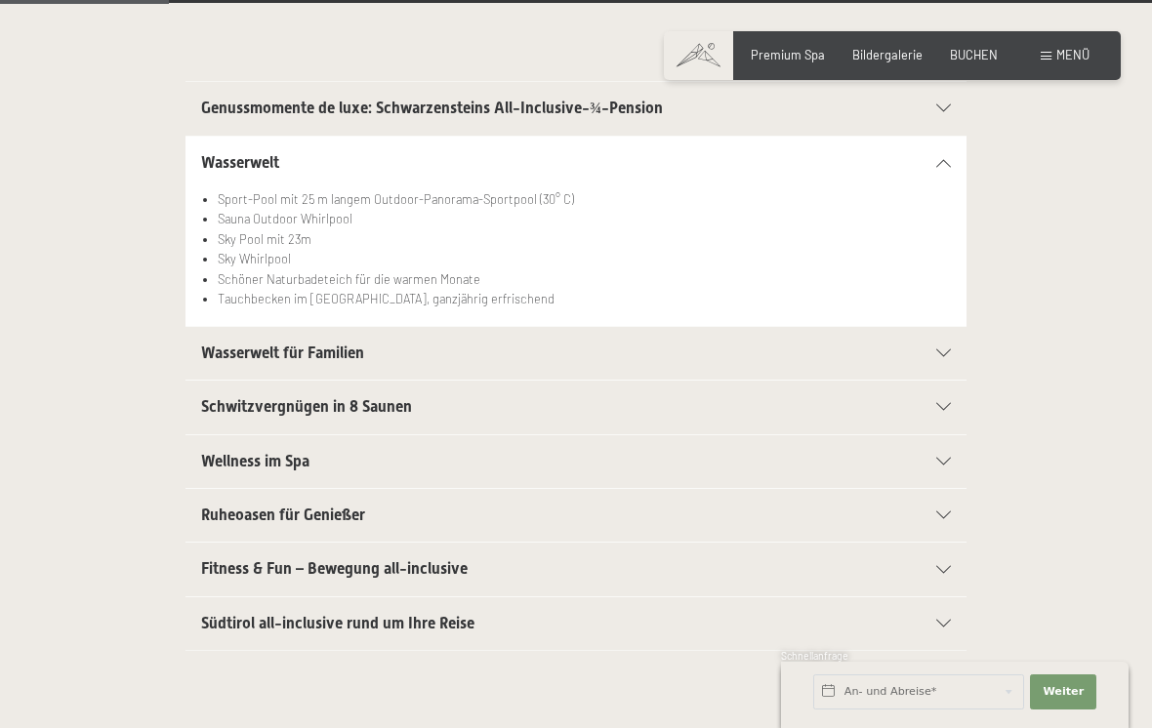
click at [206, 559] on span "Fitness & Fun – Bewegung all-inclusive" at bounding box center [334, 568] width 267 height 19
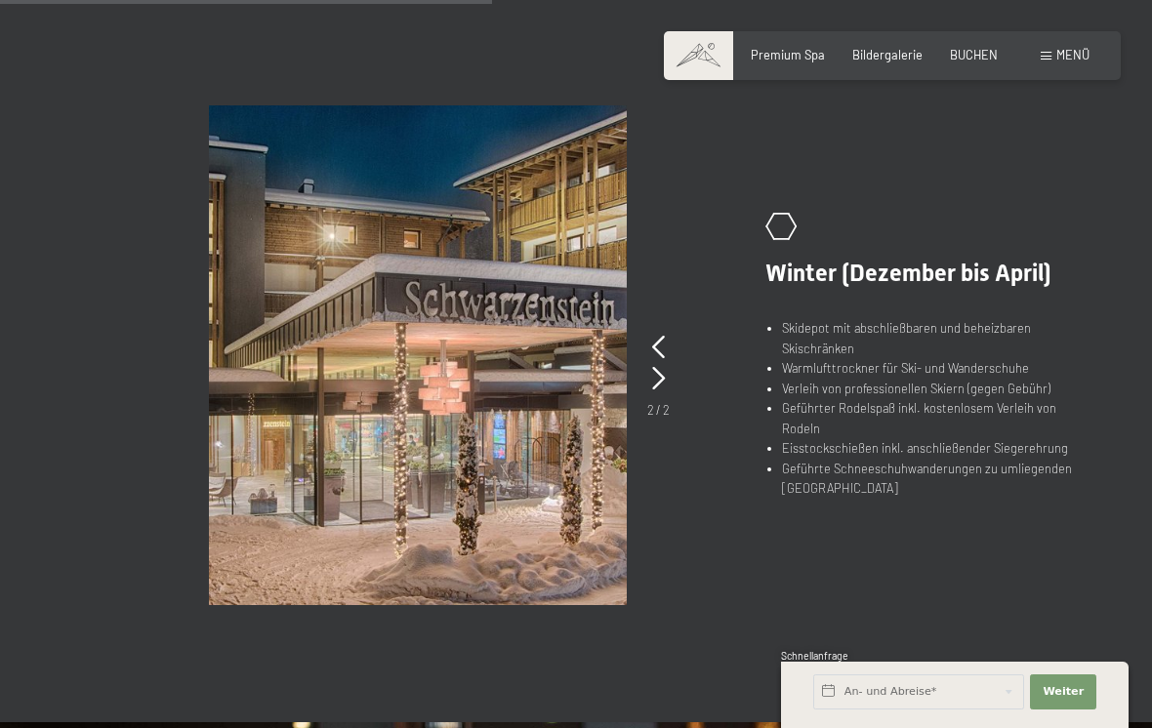
scroll to position [1223, 0]
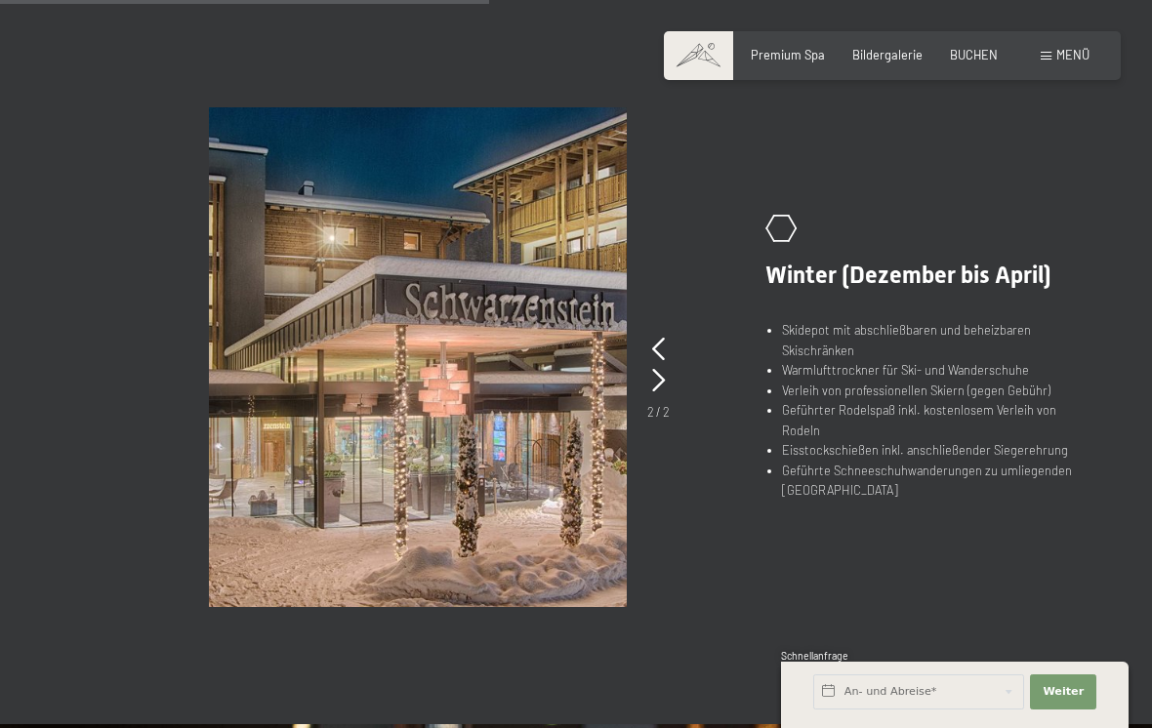
click at [655, 338] on icon at bounding box center [658, 349] width 13 height 23
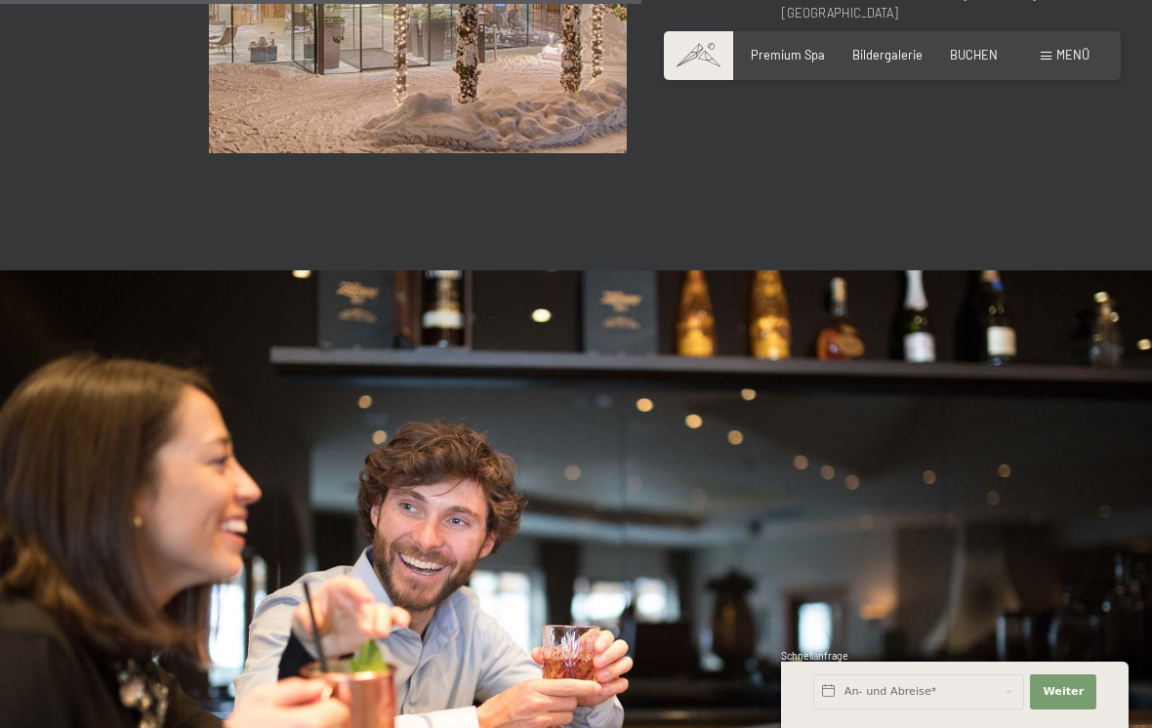
scroll to position [1663, 0]
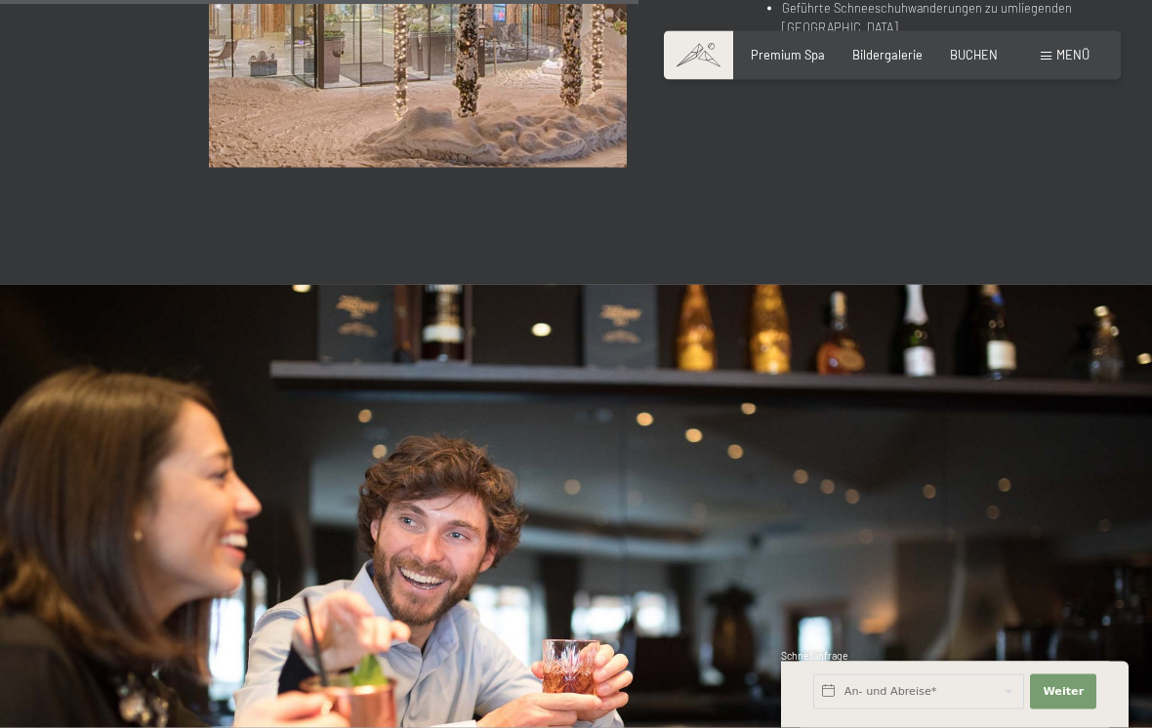
click at [1078, 62] on span "Menü" at bounding box center [1072, 55] width 33 height 16
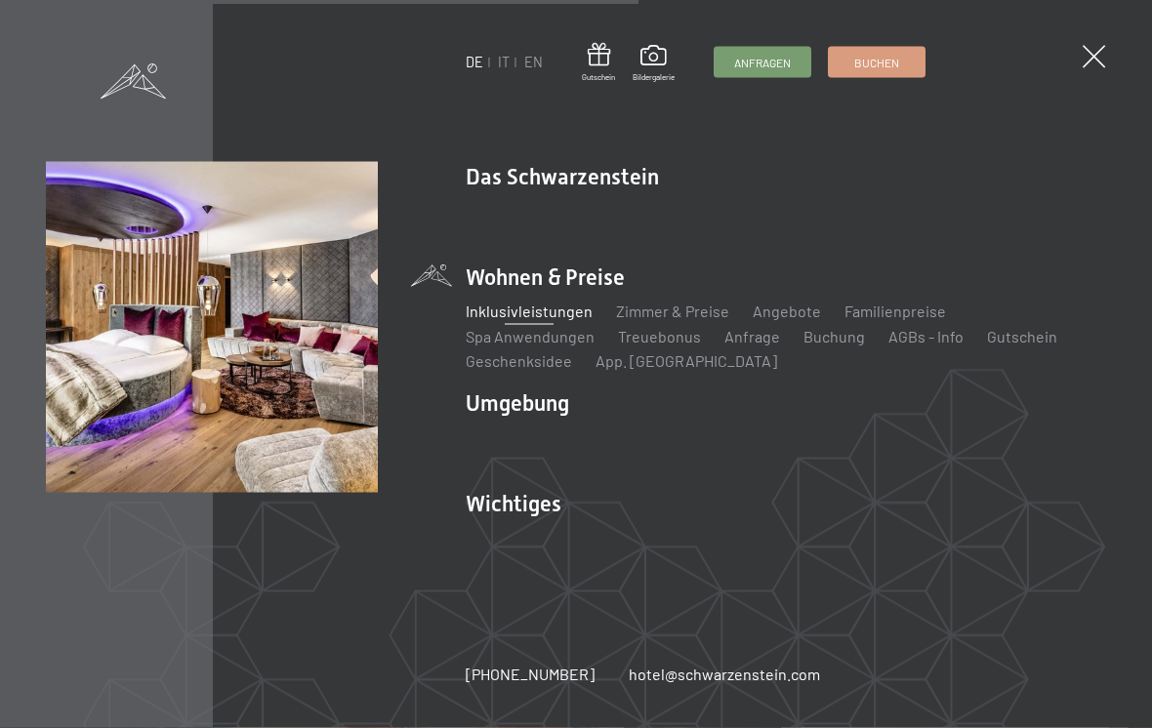
scroll to position [1664, 0]
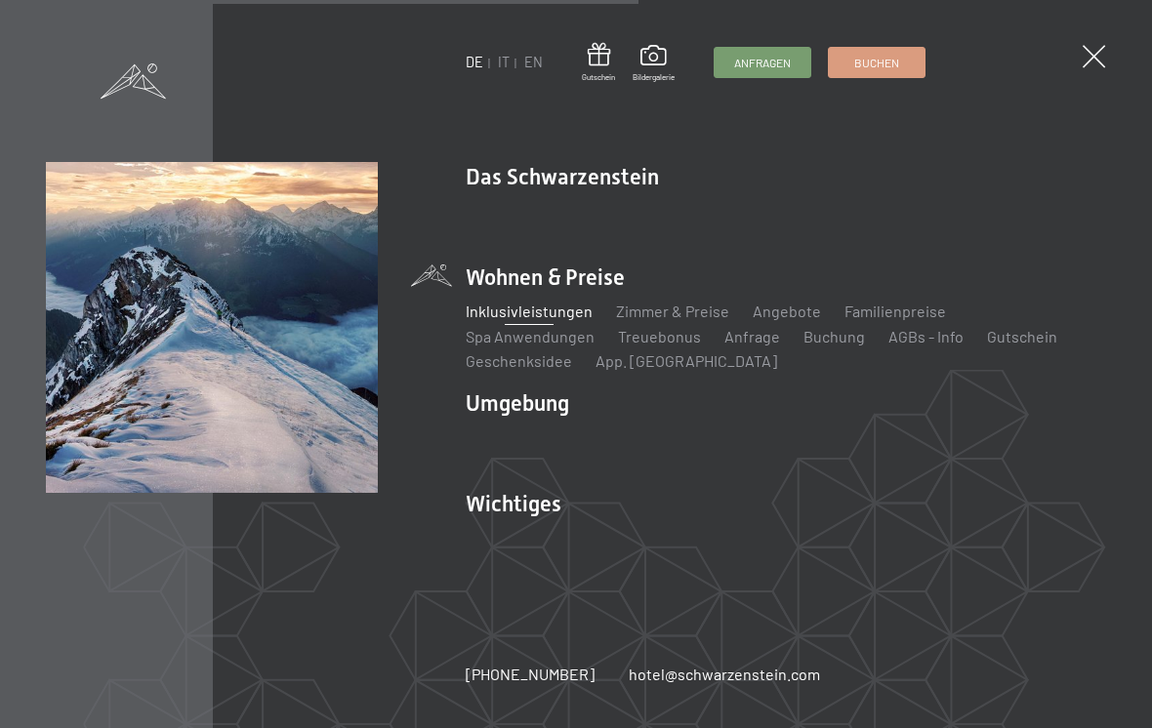
click at [493, 471] on li "Touren Tipps" at bounding box center [511, 462] width 90 height 21
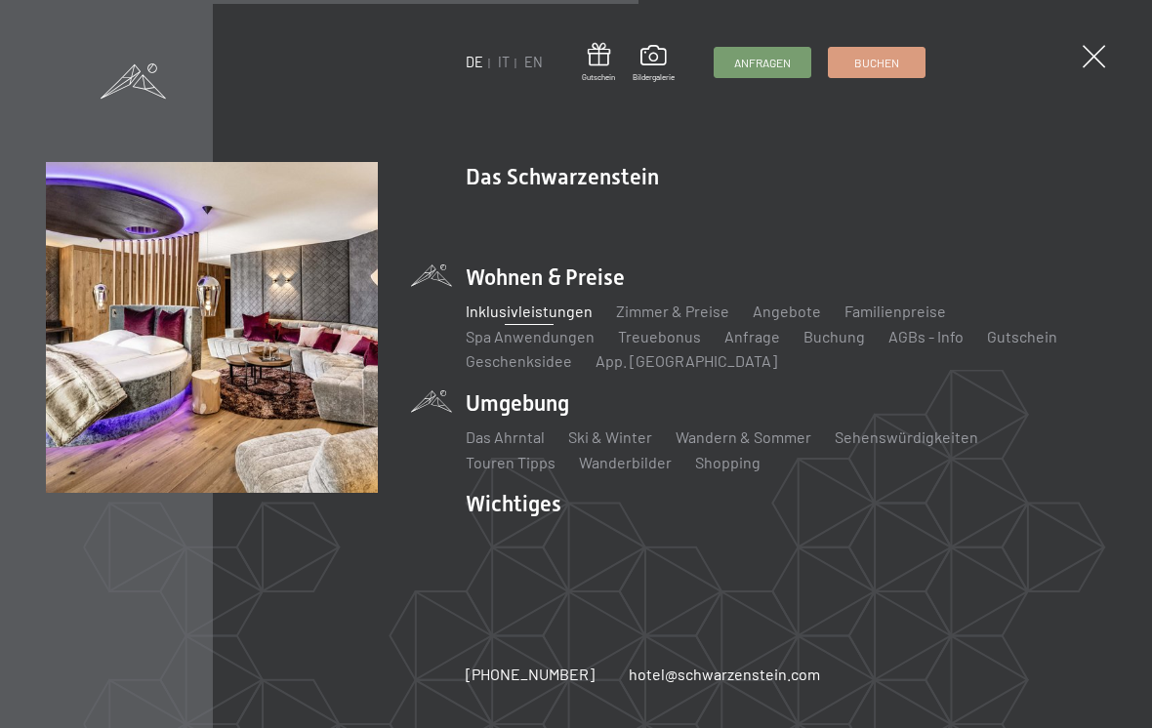
click at [872, 309] on link "Familienpreise" at bounding box center [896, 311] width 102 height 19
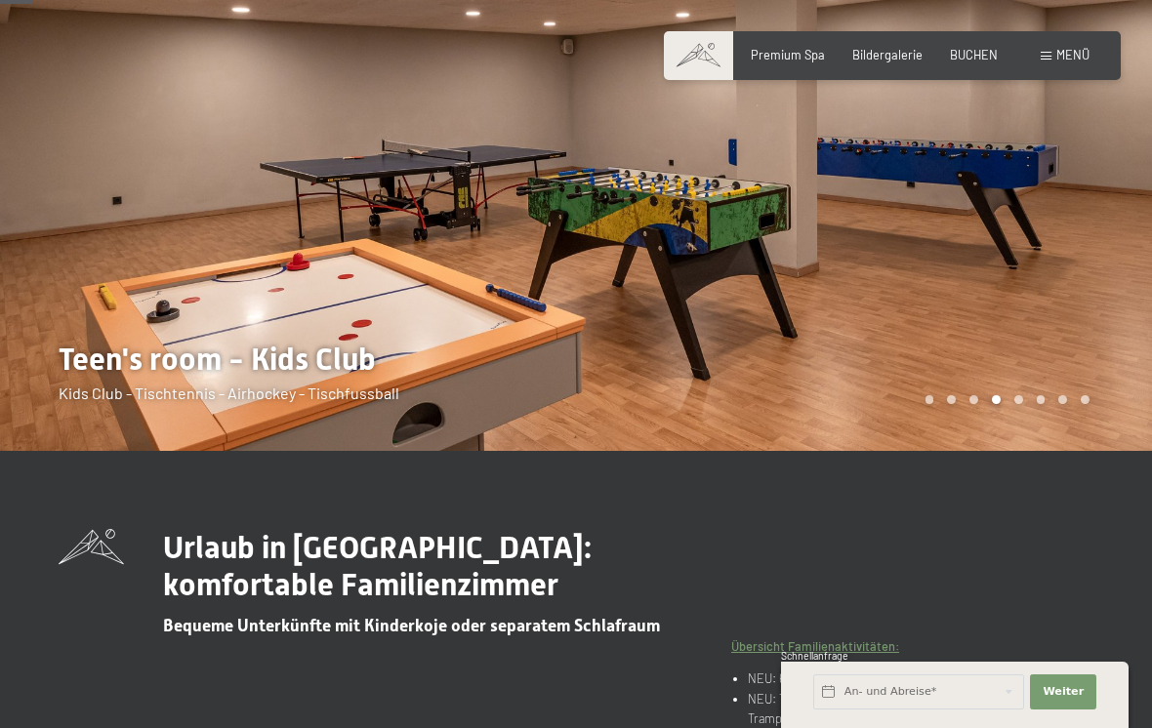
scroll to position [176, 0]
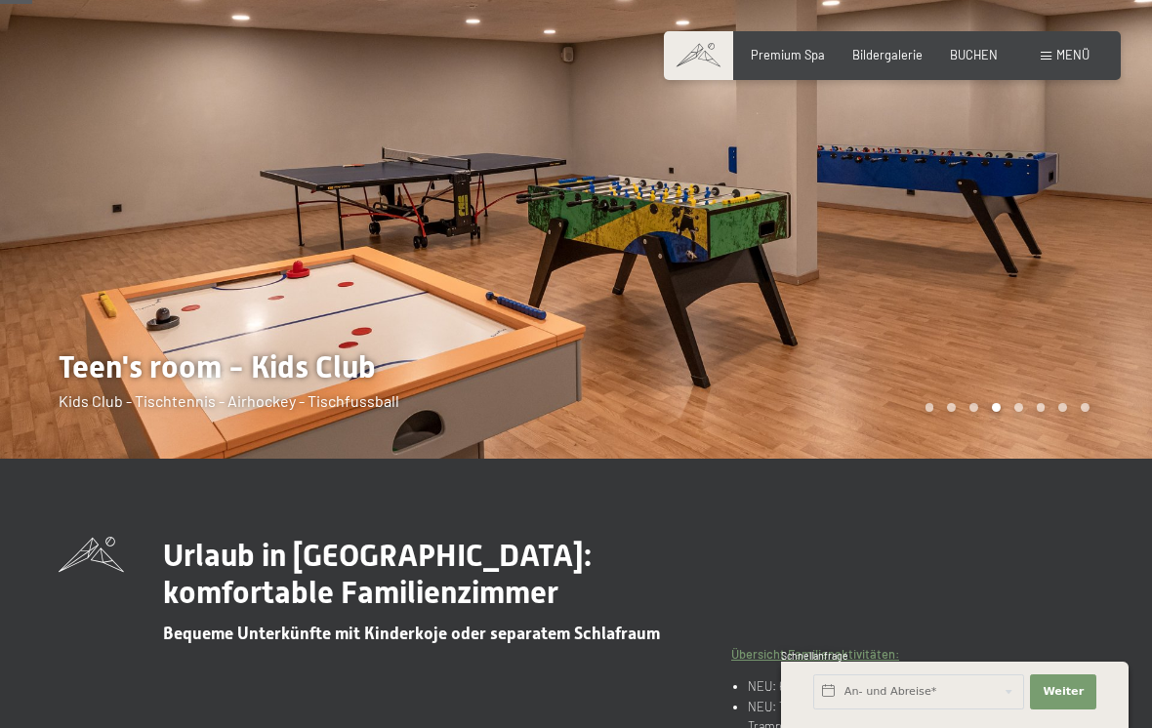
click at [1015, 394] on div at bounding box center [864, 141] width 576 height 635
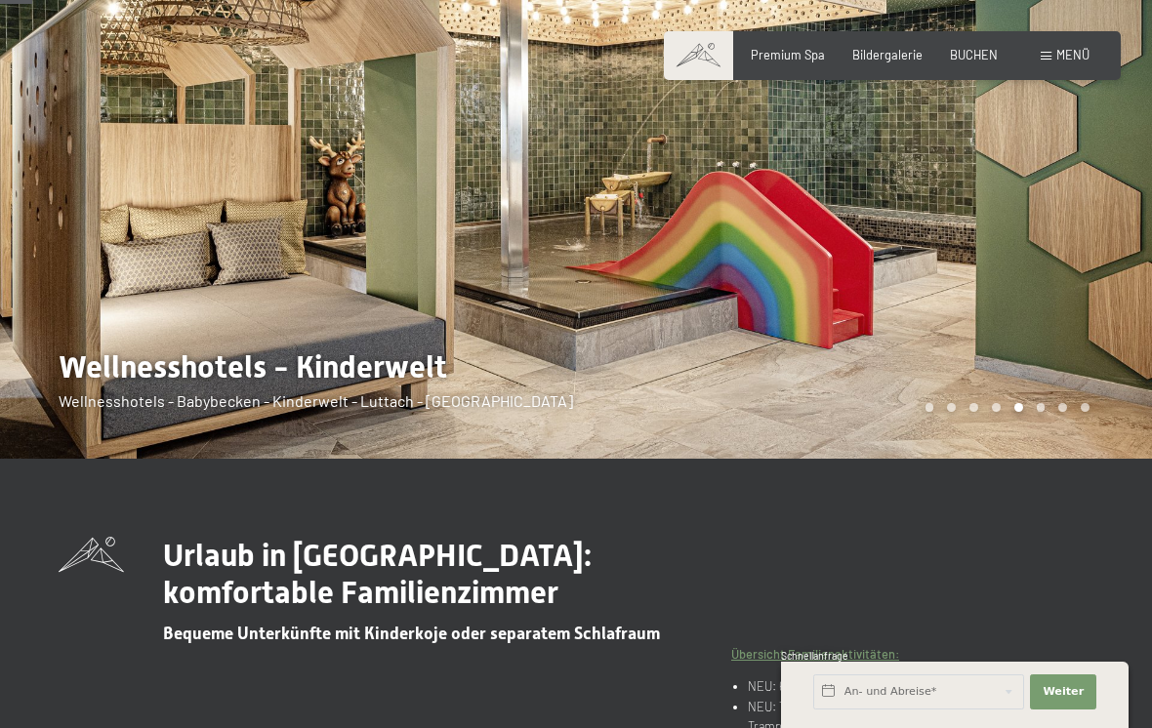
click at [1036, 400] on div at bounding box center [864, 141] width 576 height 635
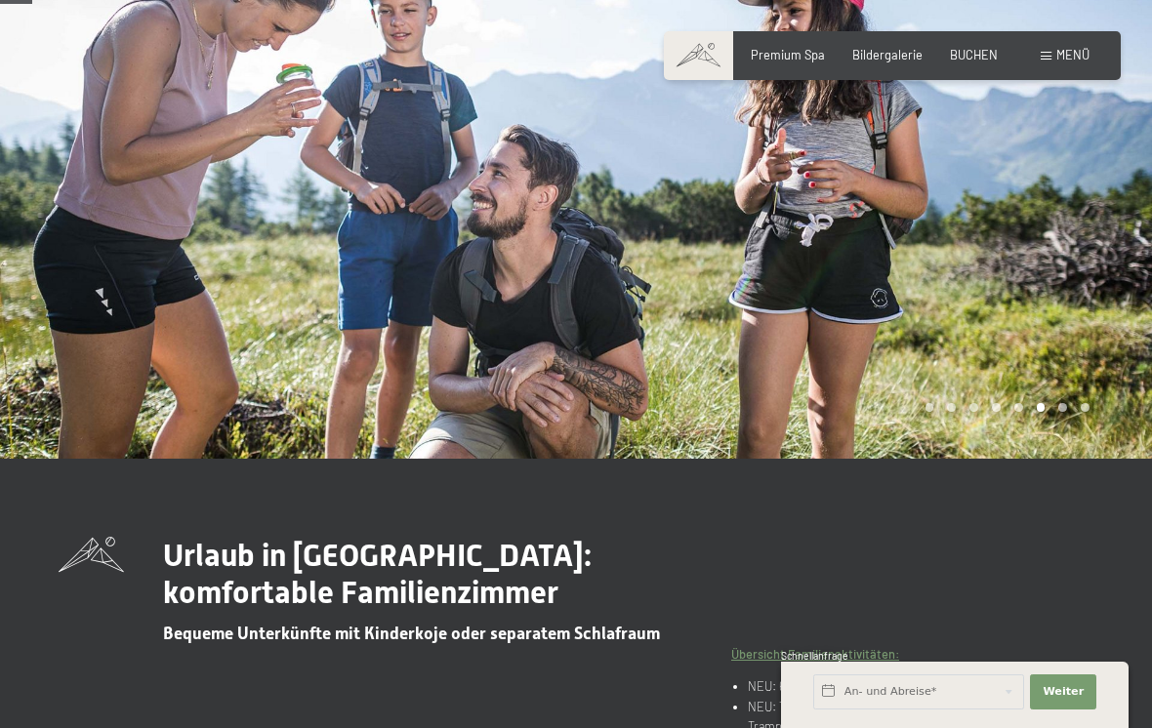
click at [1062, 400] on div at bounding box center [864, 141] width 576 height 635
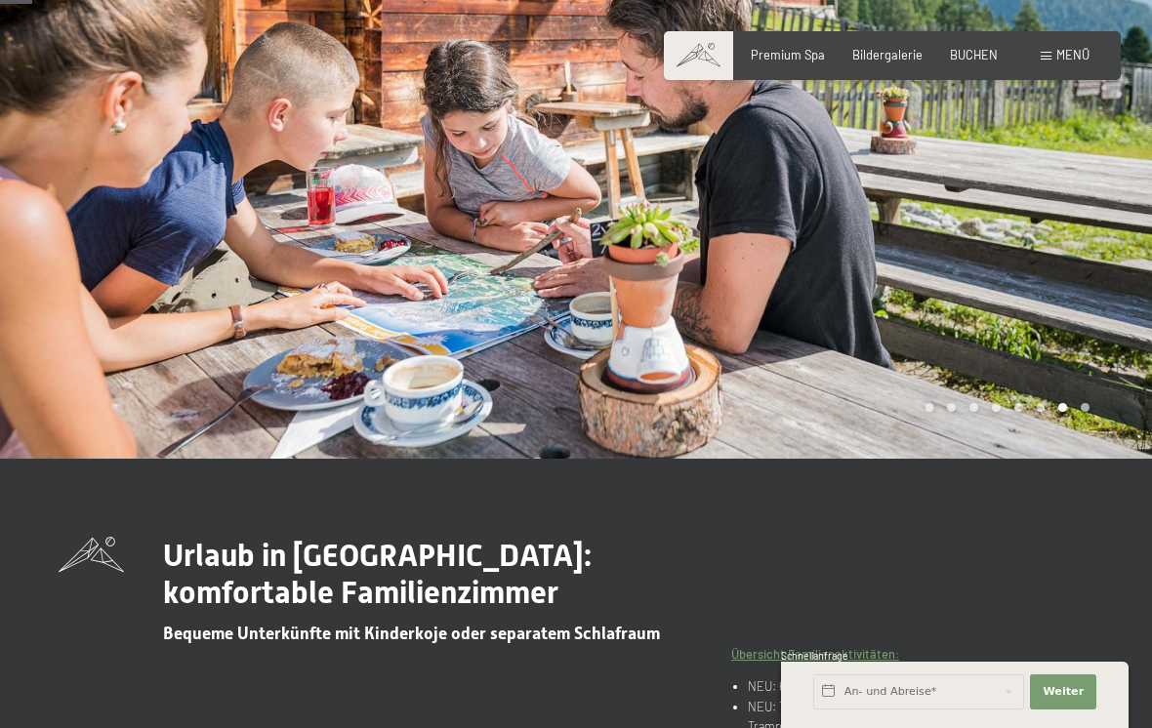
click at [1085, 408] on div "Carousel Page 8" at bounding box center [1085, 407] width 9 height 9
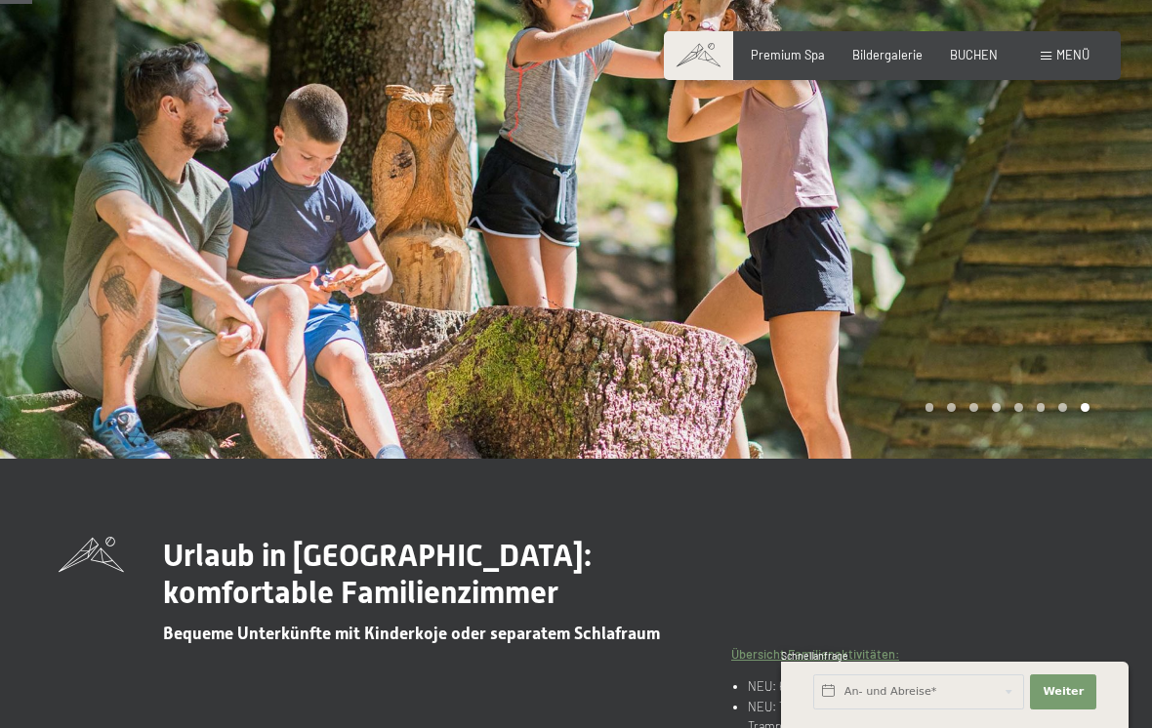
scroll to position [179, 0]
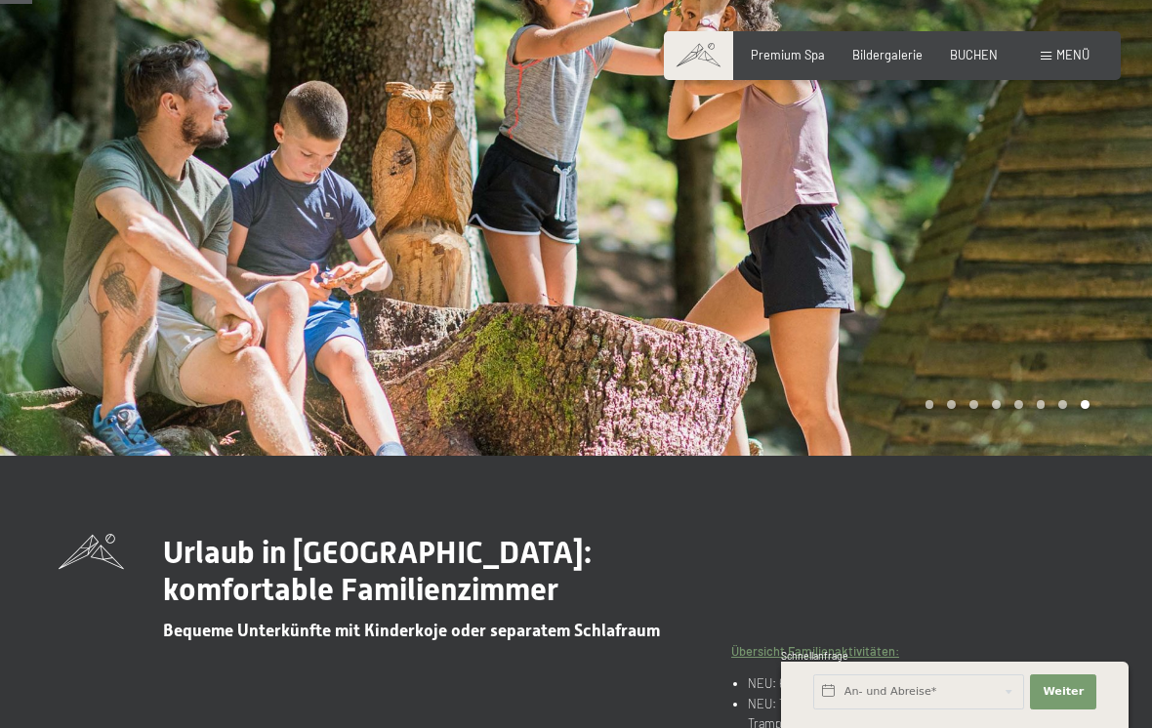
click at [926, 398] on div at bounding box center [864, 138] width 576 height 635
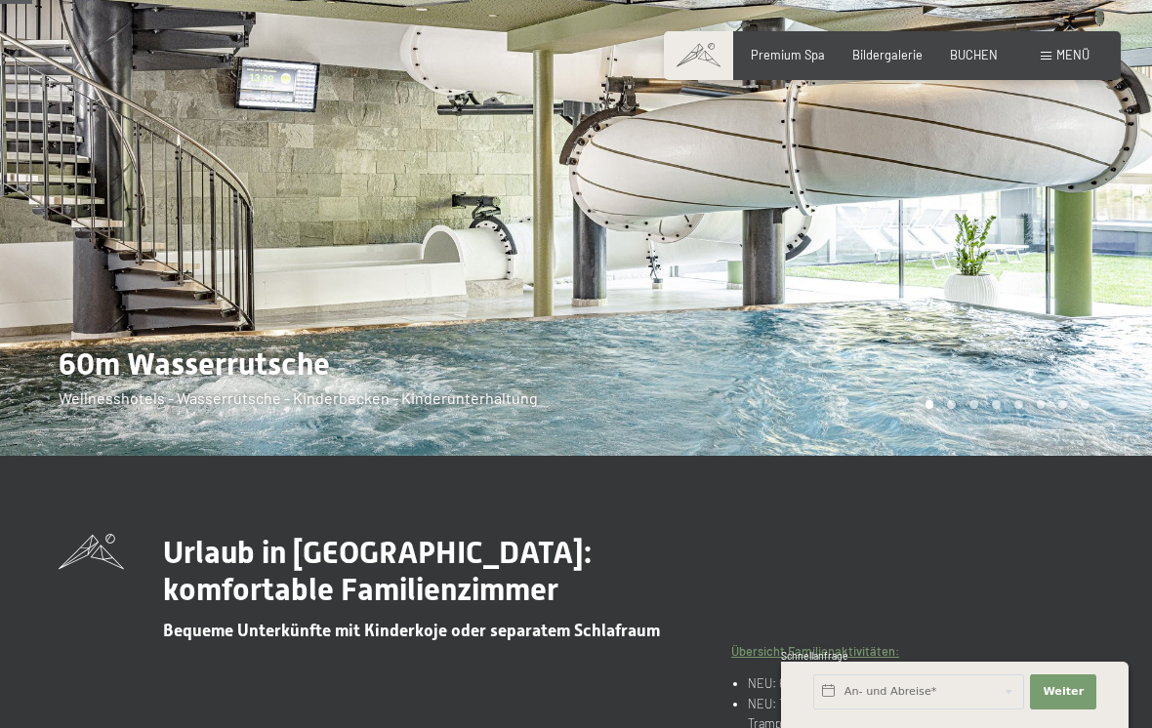
click at [954, 403] on div "Carousel Page 2" at bounding box center [951, 404] width 9 height 9
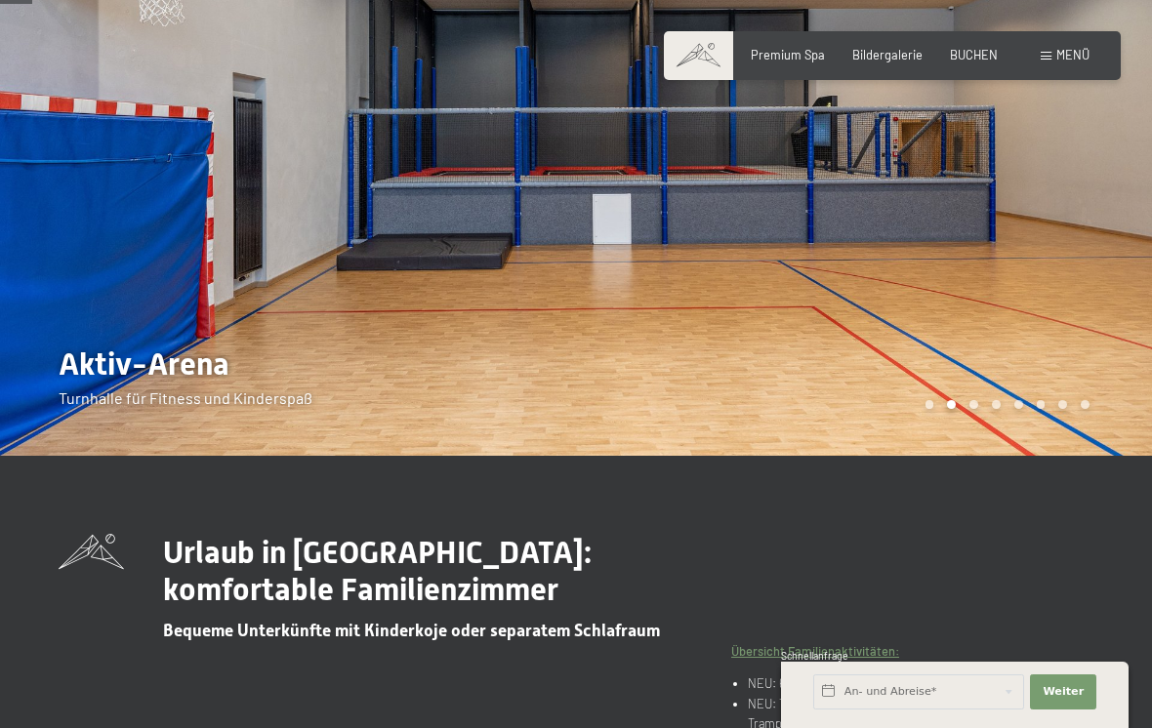
click at [973, 403] on div "Carousel Page 3" at bounding box center [973, 404] width 9 height 9
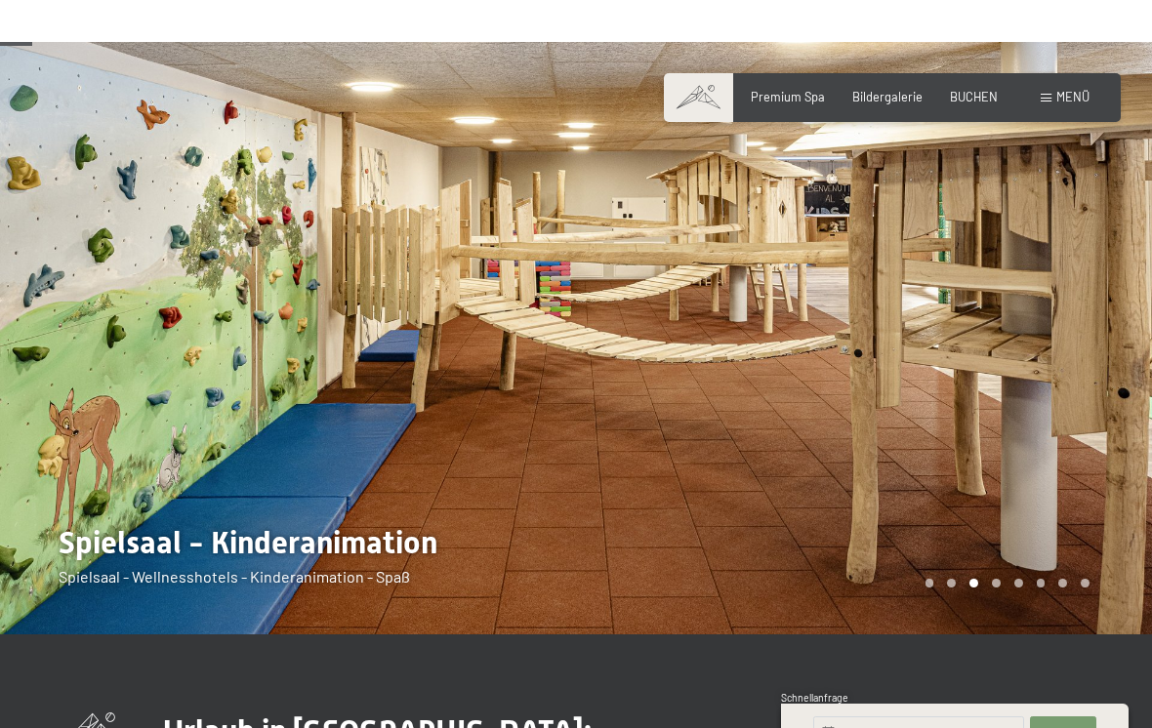
scroll to position [0, 0]
